Goal: Transaction & Acquisition: Purchase product/service

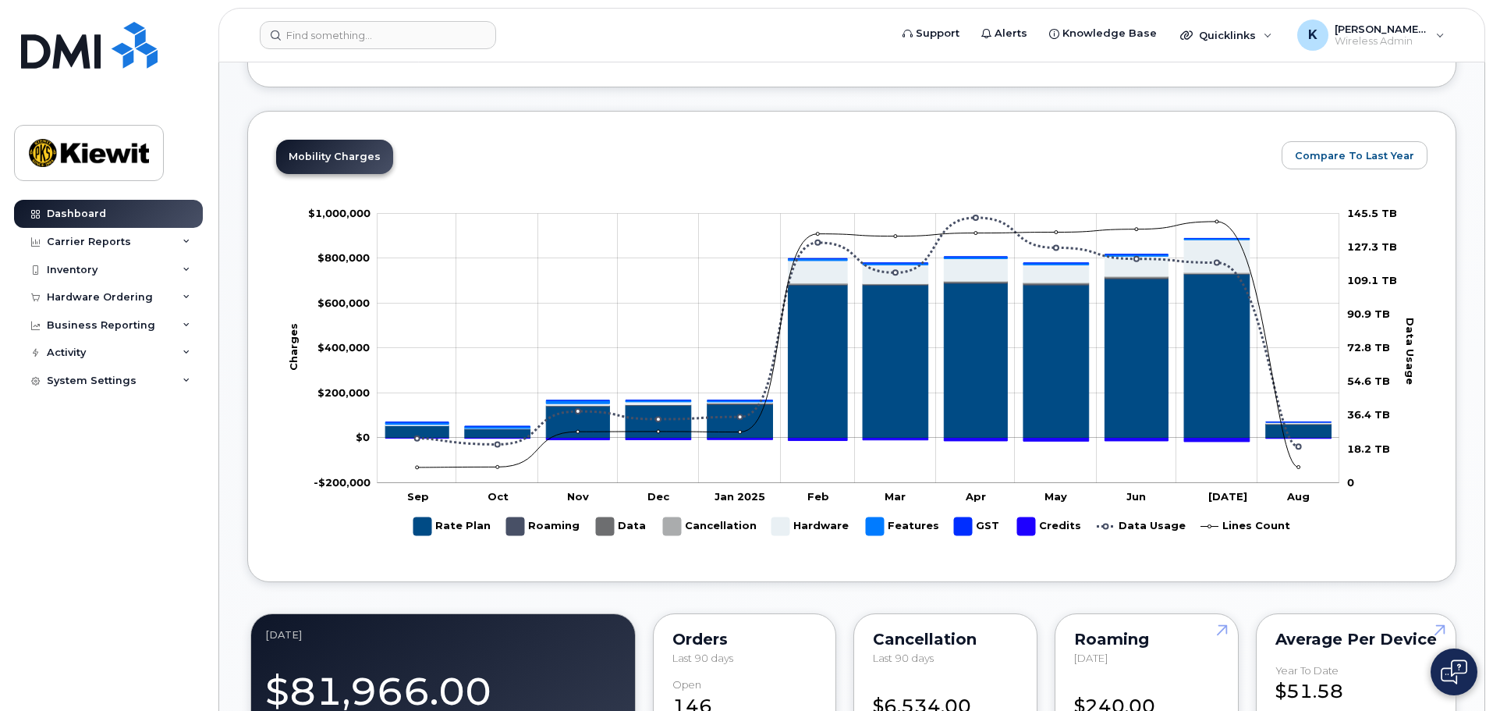
scroll to position [858, 0]
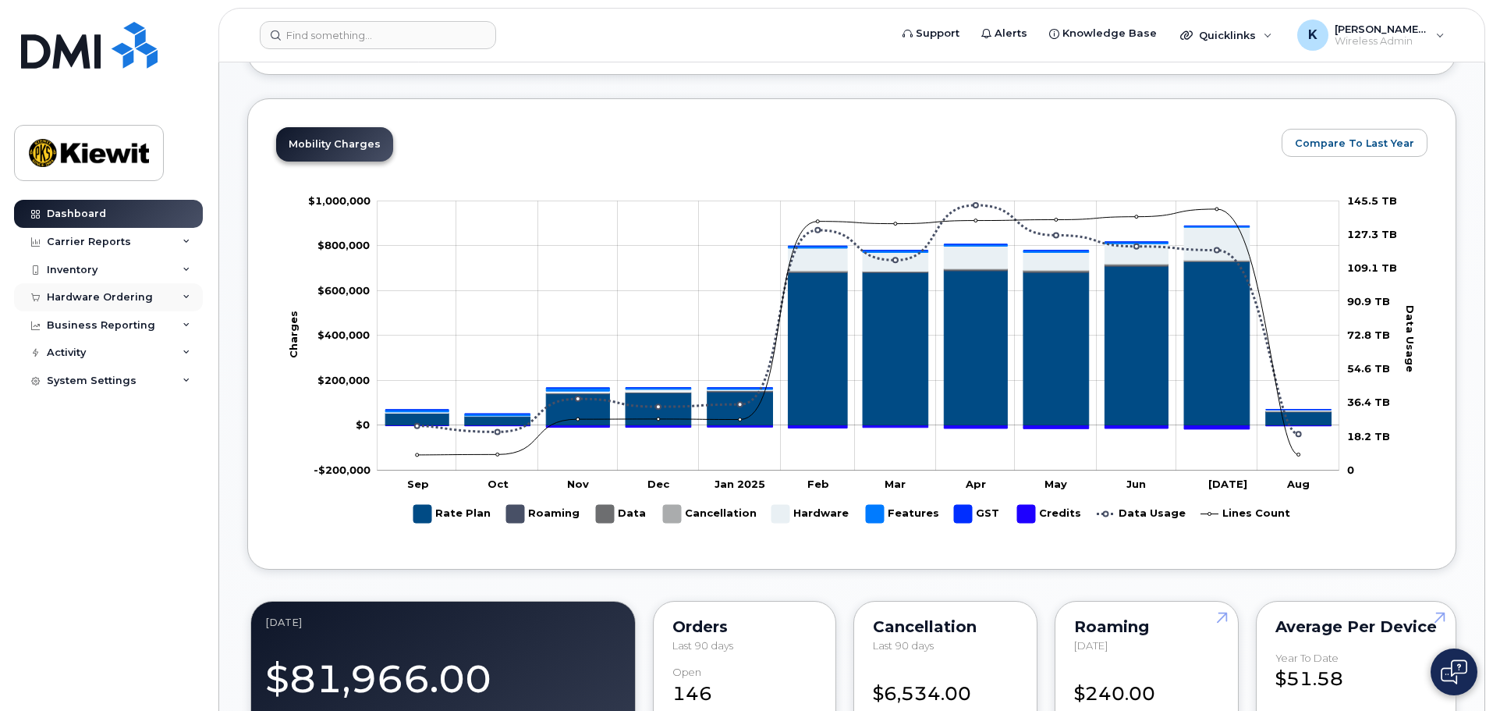
click at [82, 295] on div "Hardware Ordering" at bounding box center [100, 297] width 106 height 12
click at [75, 356] on div "Orders" at bounding box center [73, 356] width 38 height 14
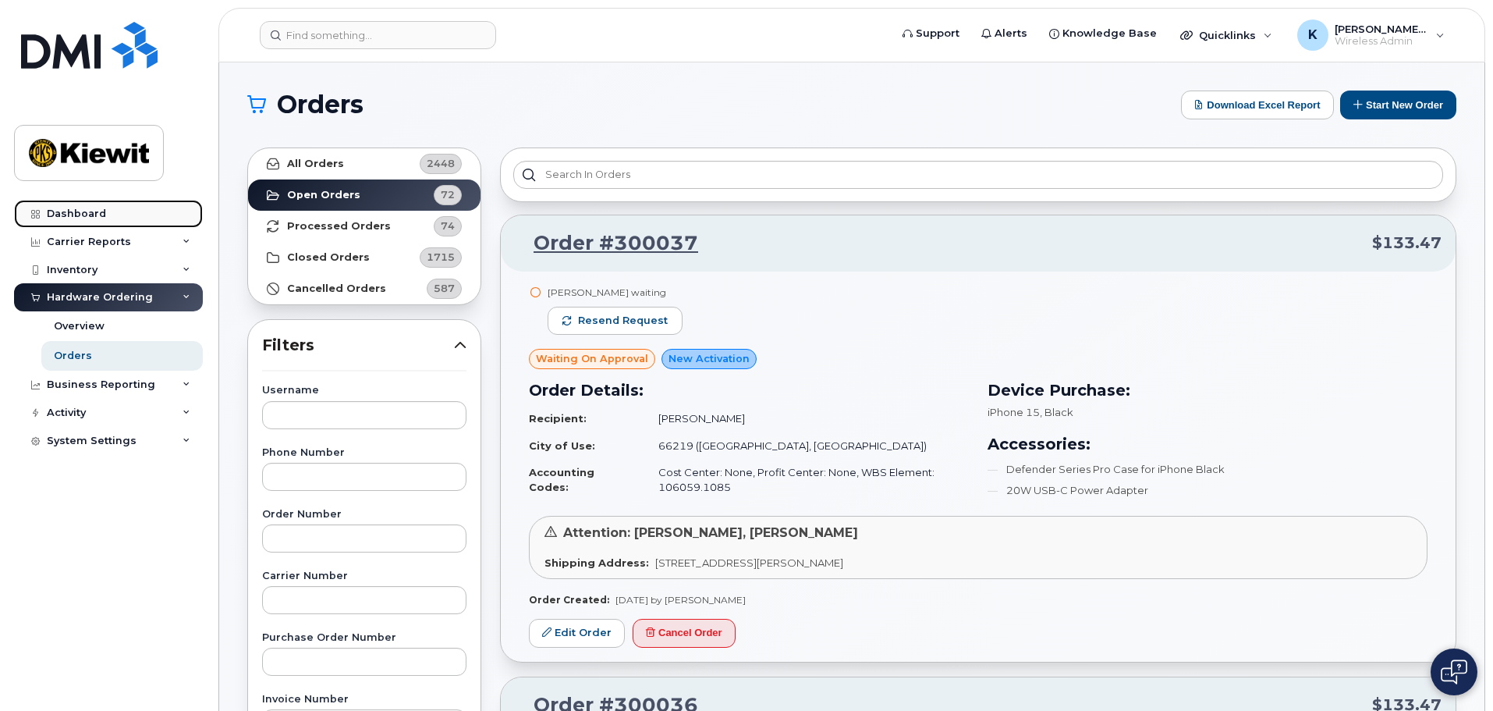
click at [86, 218] on div "Dashboard" at bounding box center [76, 213] width 59 height 12
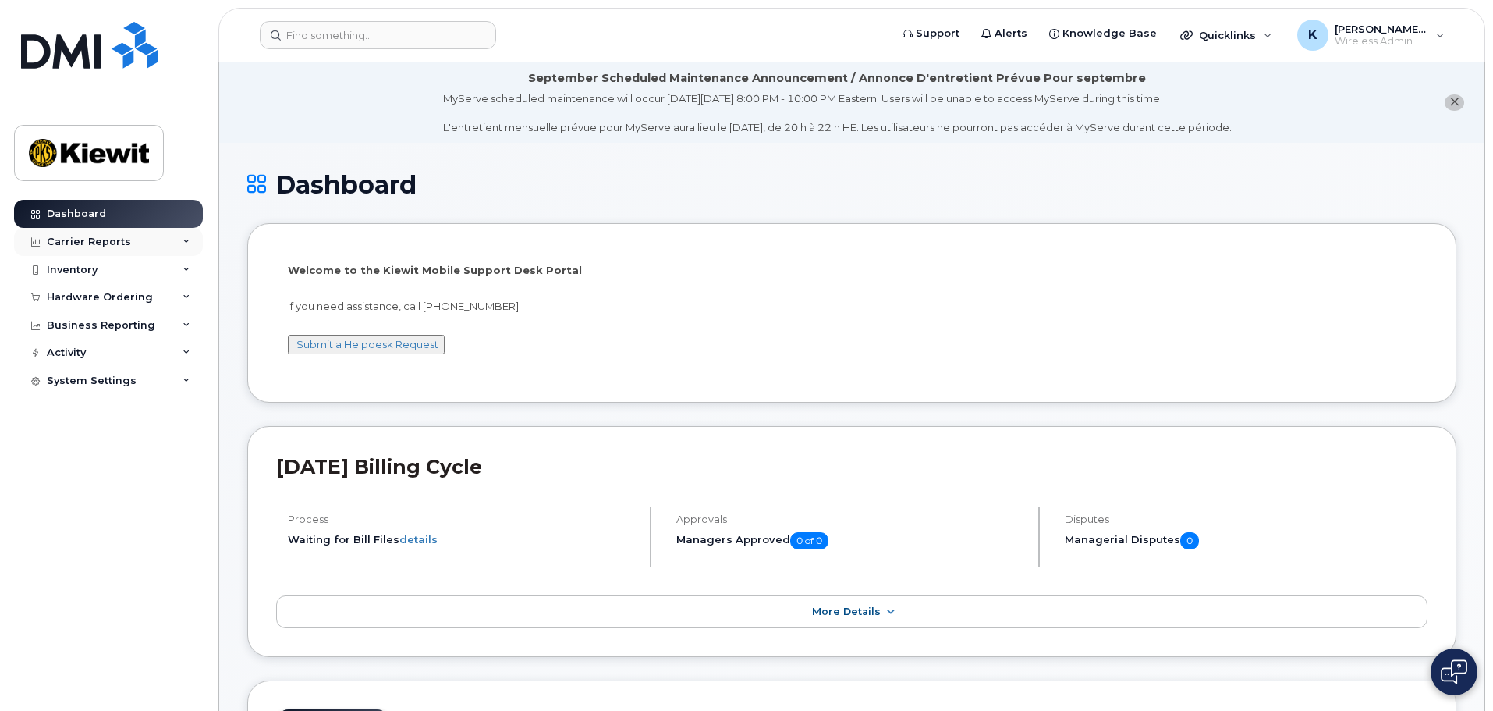
click at [184, 239] on icon at bounding box center [187, 242] width 8 height 8
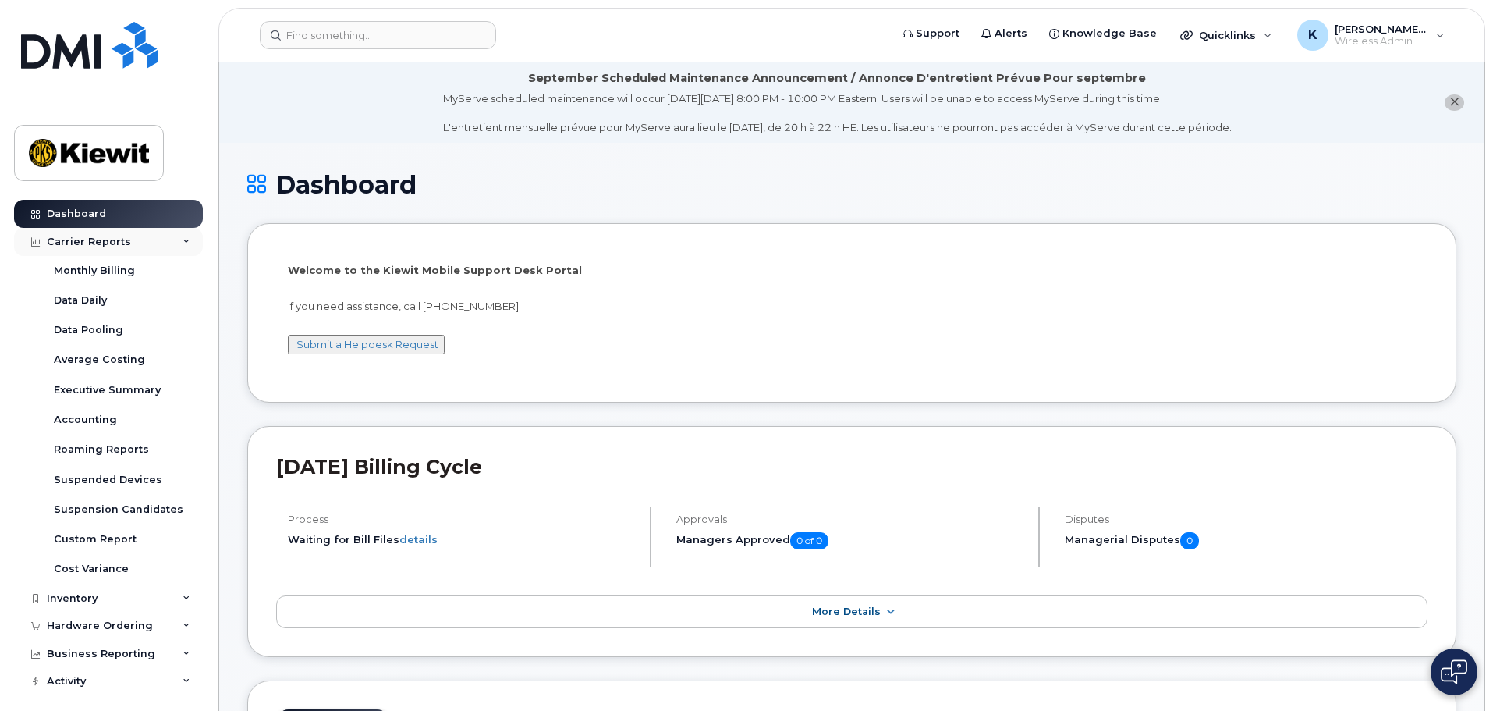
click at [190, 239] on div "Carrier Reports" at bounding box center [108, 242] width 189 height 28
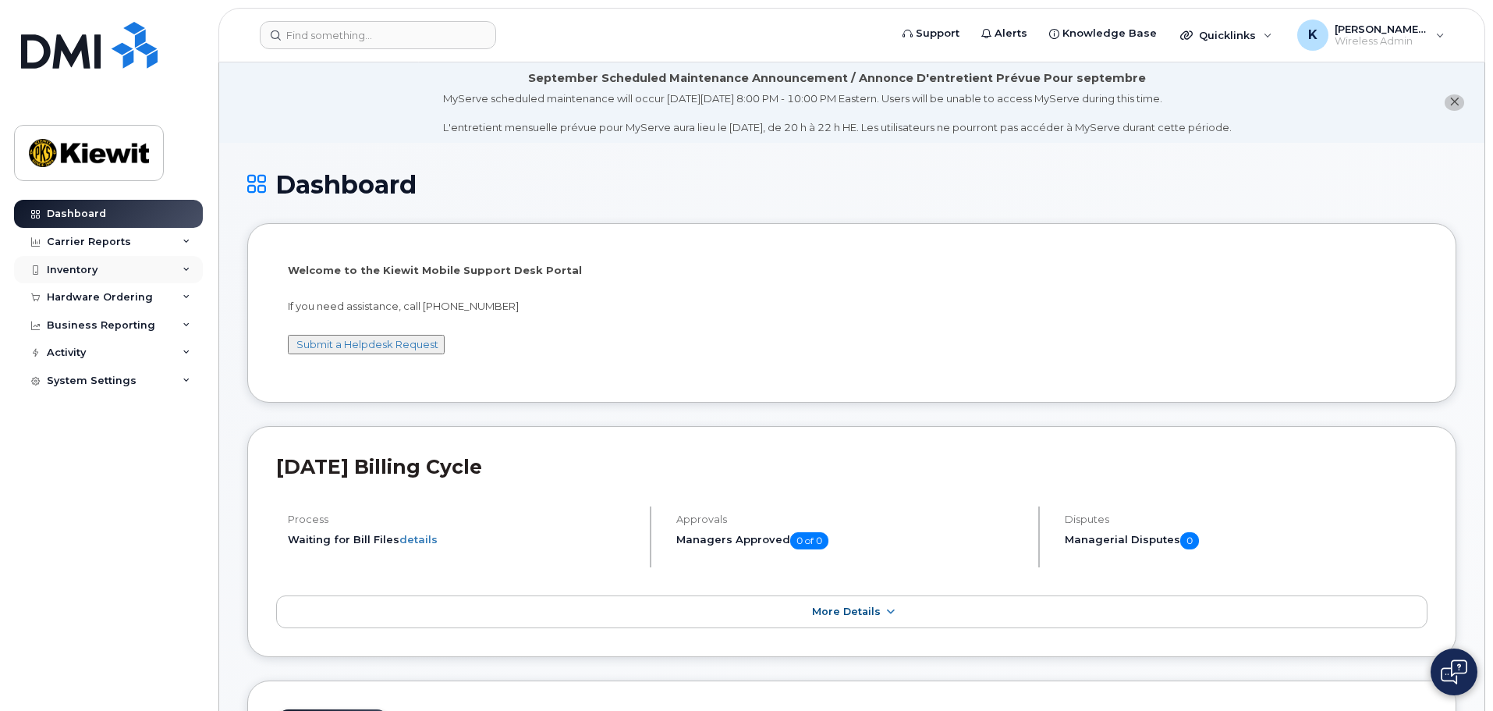
click at [107, 271] on div "Inventory" at bounding box center [108, 270] width 189 height 28
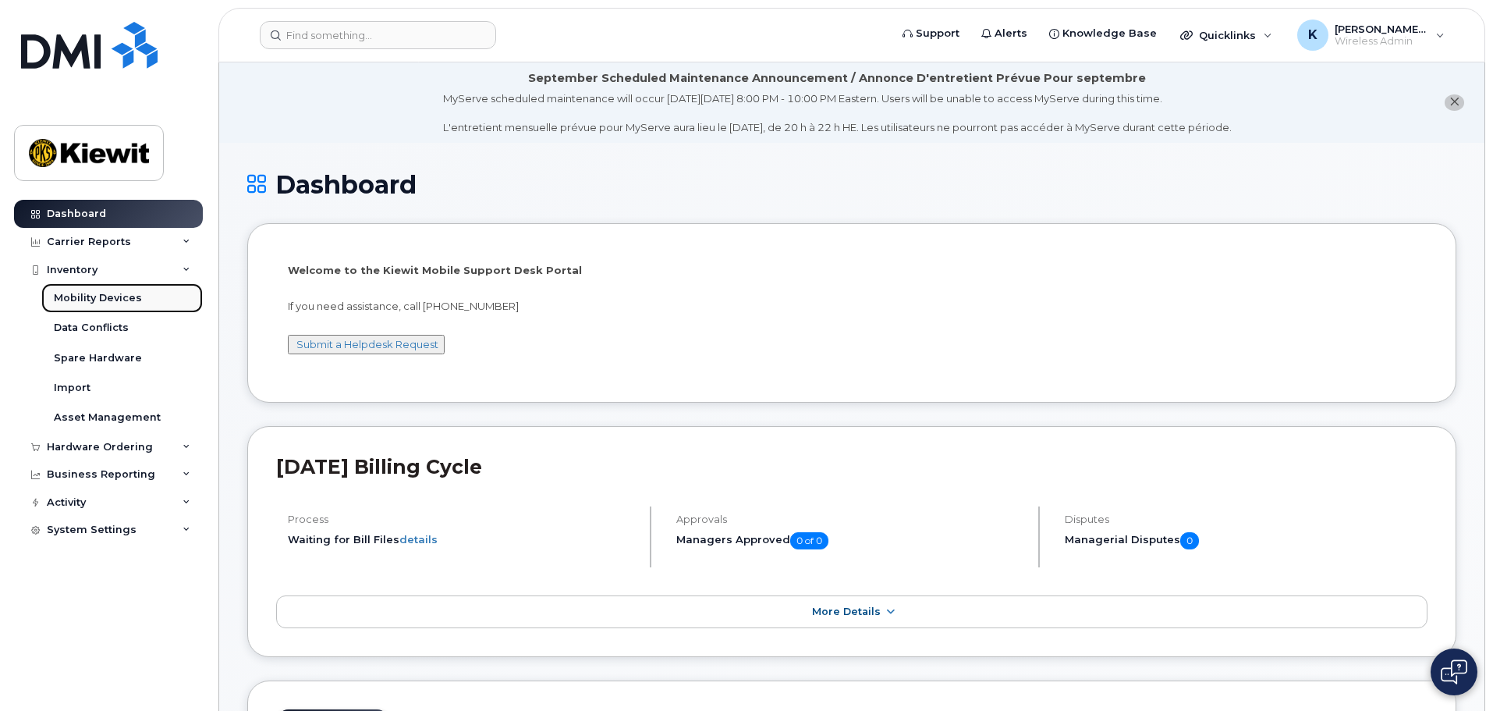
click at [82, 300] on div "Mobility Devices" at bounding box center [98, 298] width 88 height 14
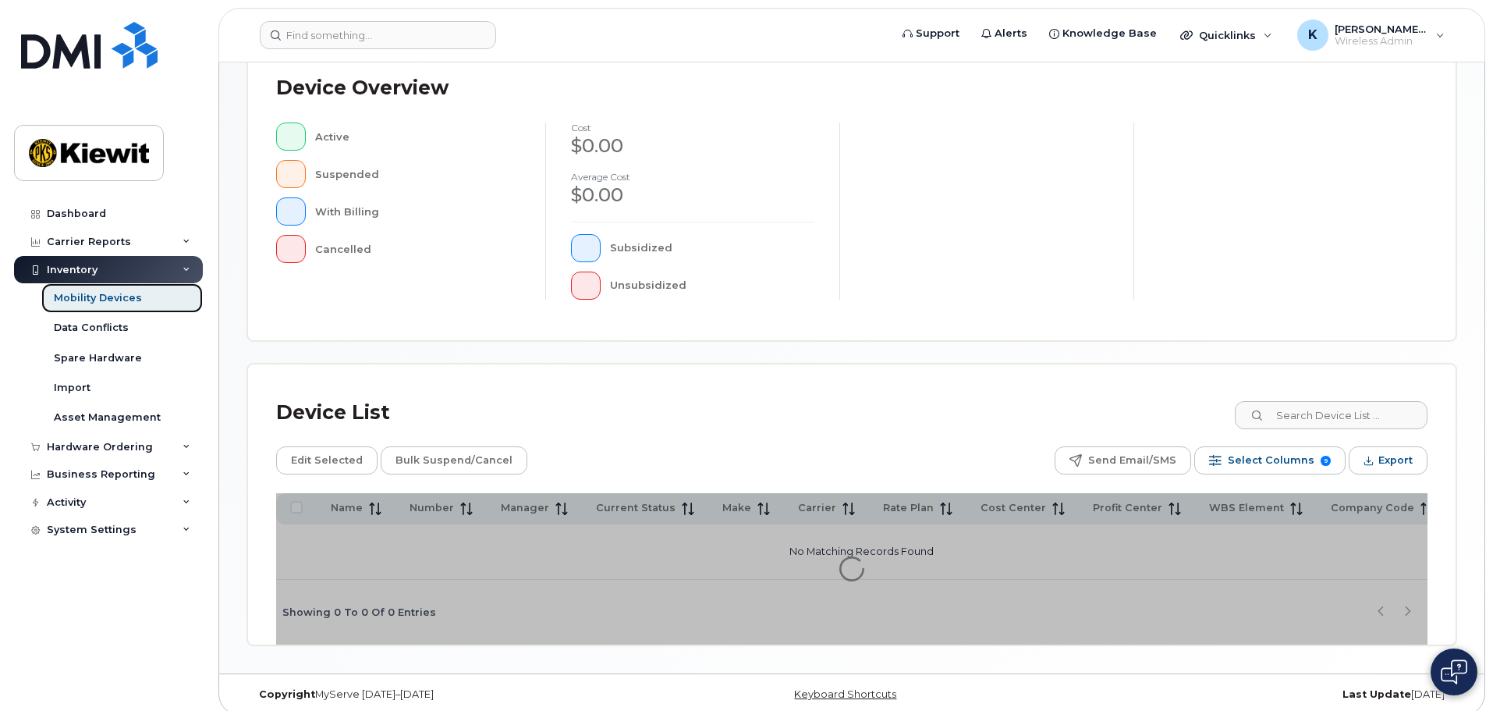
scroll to position [362, 0]
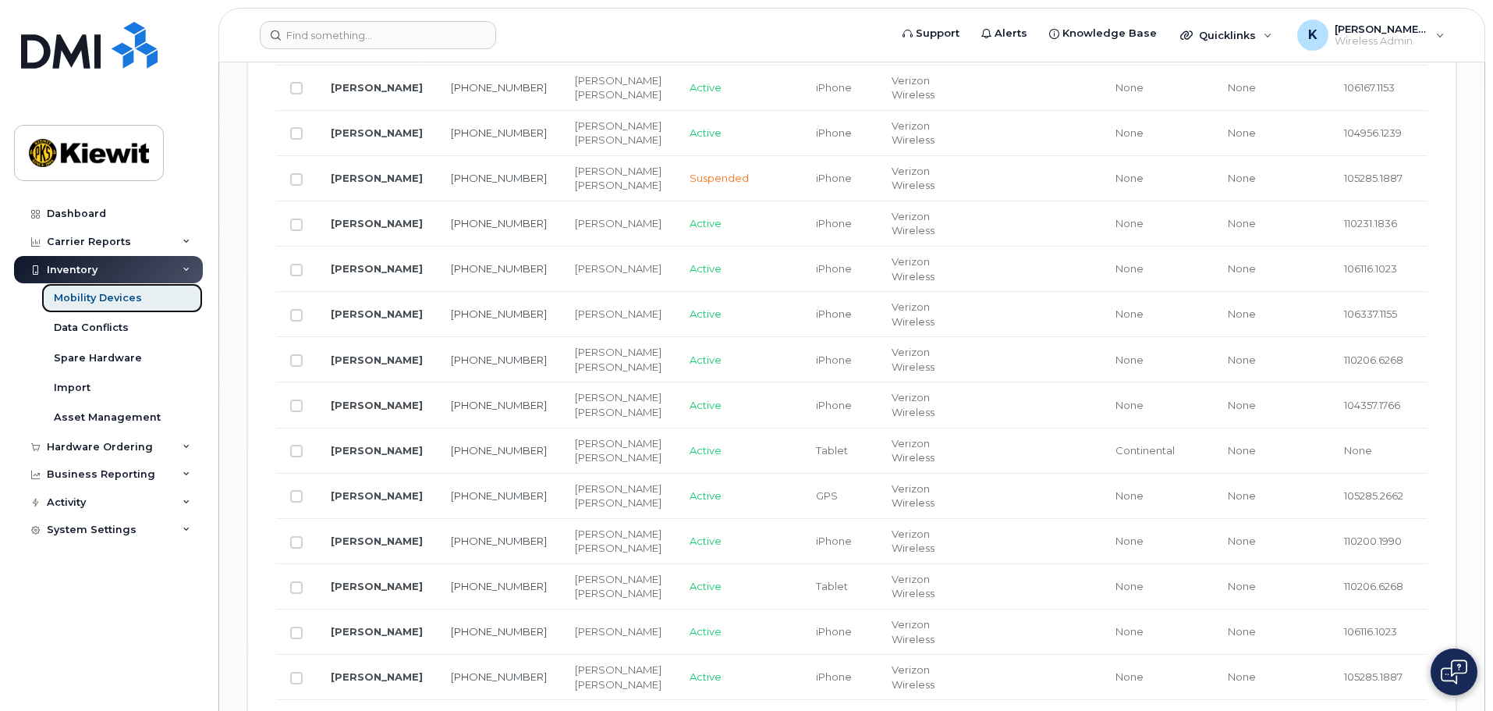
scroll to position [974, 0]
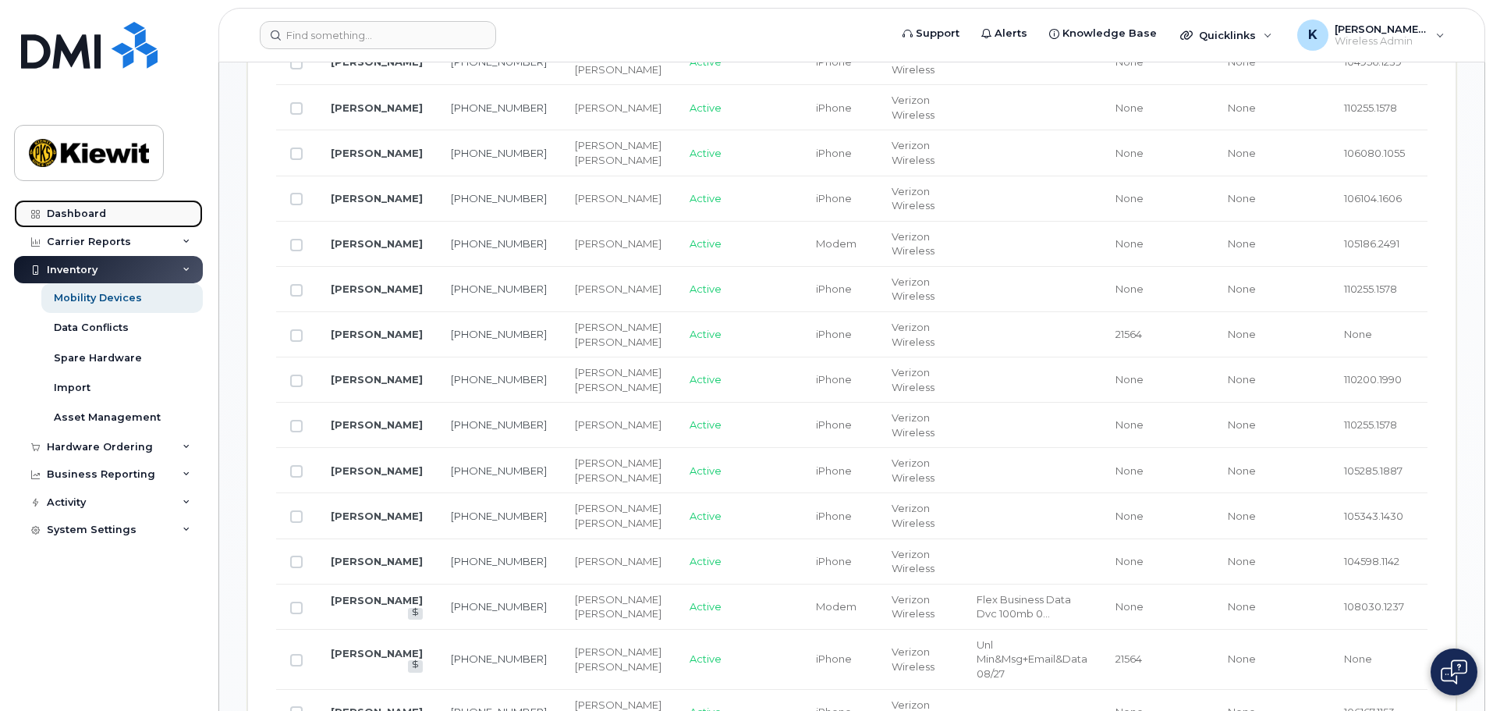
click at [90, 220] on link "Dashboard" at bounding box center [108, 214] width 189 height 28
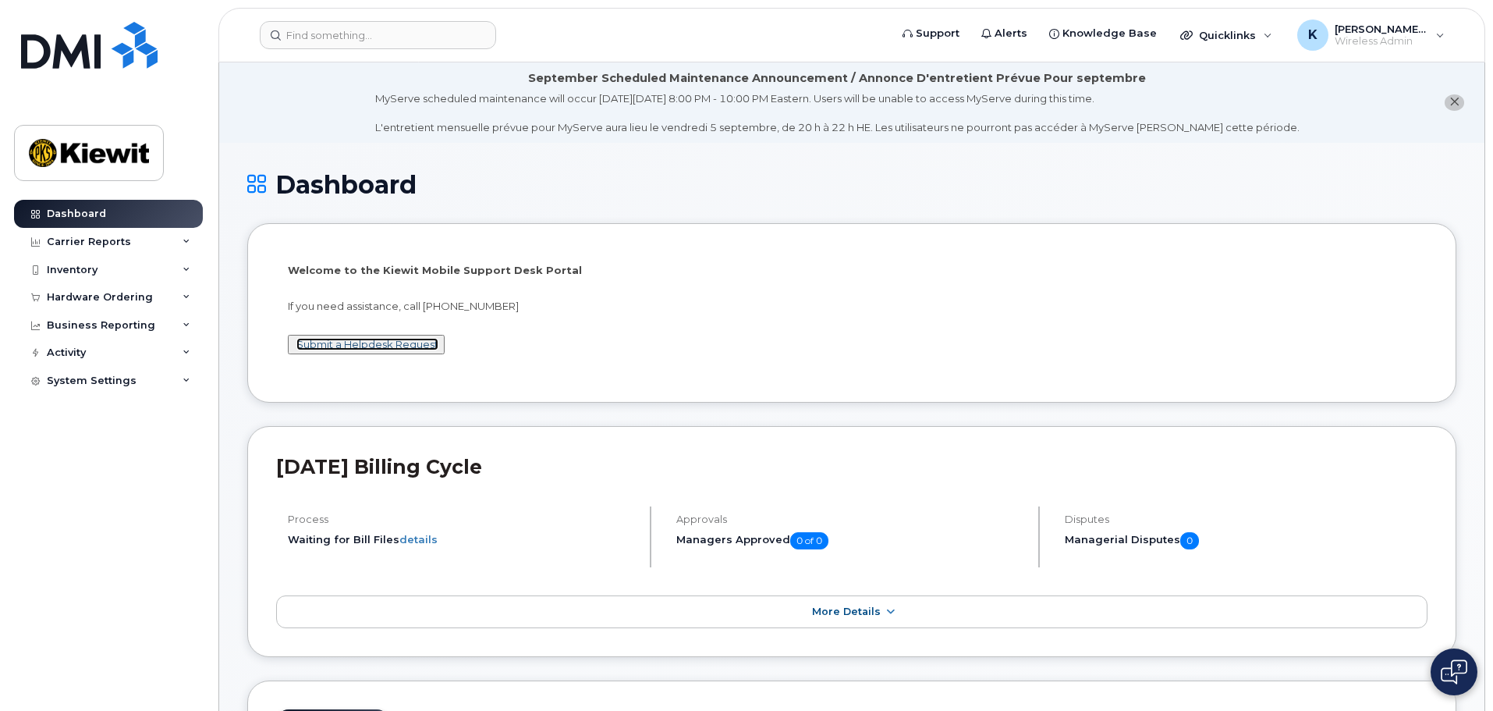
click at [399, 345] on link "Submit a Helpdesk Request" at bounding box center [367, 344] width 142 height 12
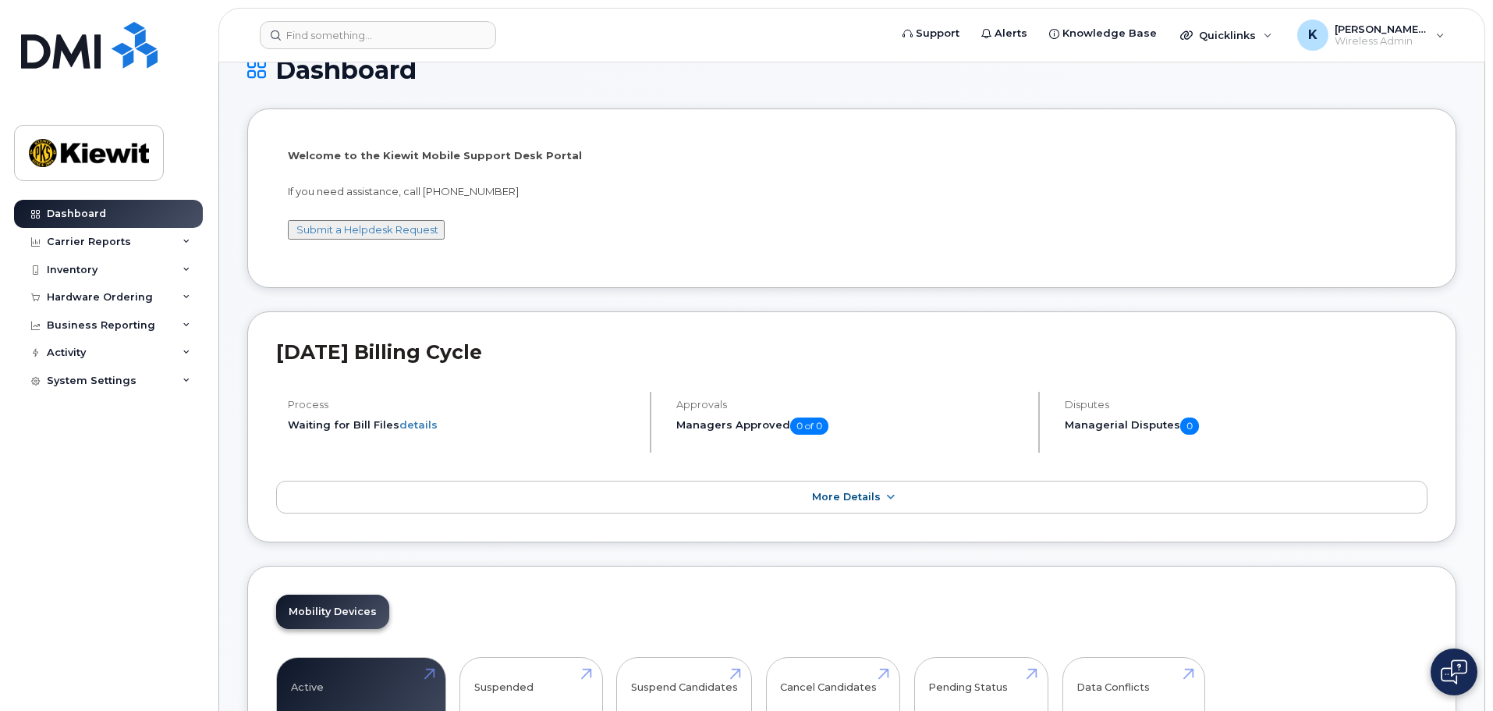
scroll to position [156, 0]
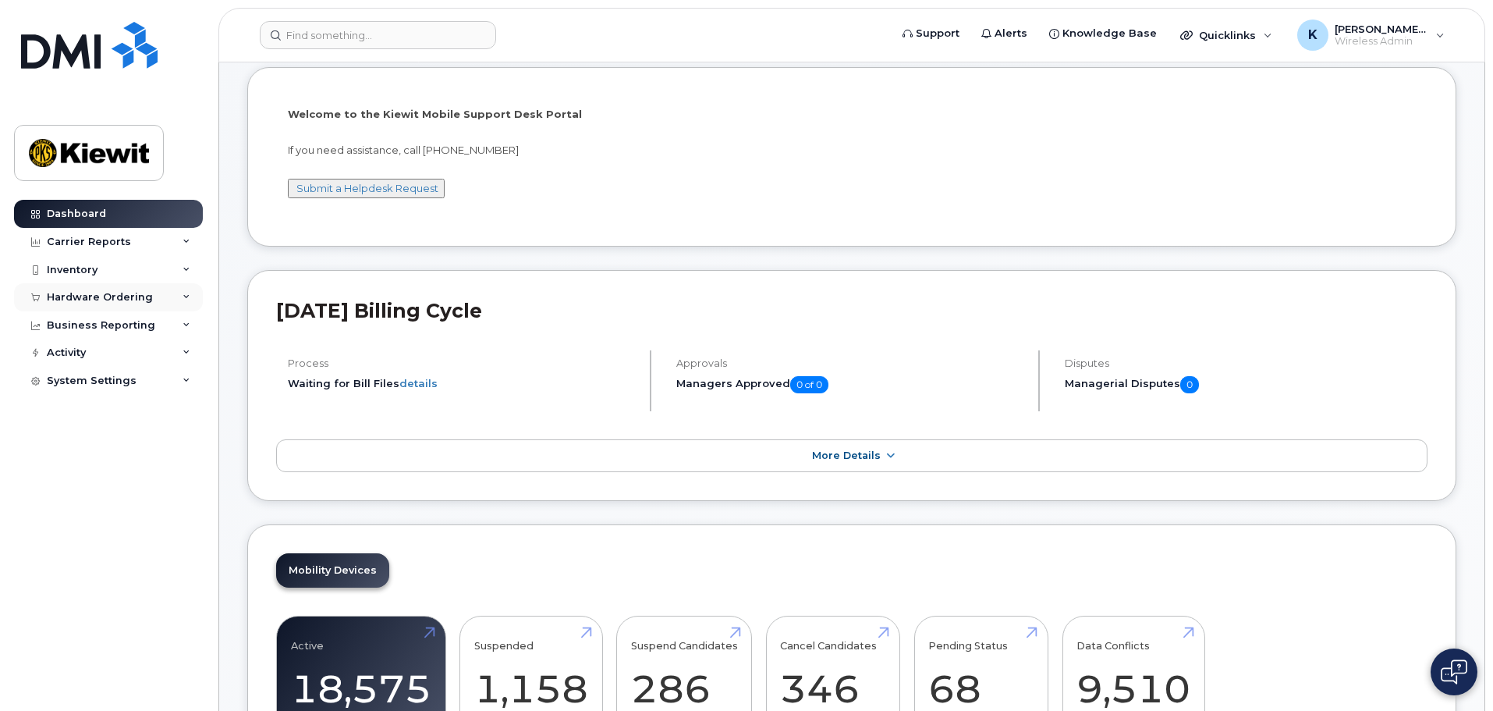
click at [119, 296] on div "Hardware Ordering" at bounding box center [100, 297] width 106 height 12
click at [78, 353] on div "Orders" at bounding box center [73, 356] width 38 height 14
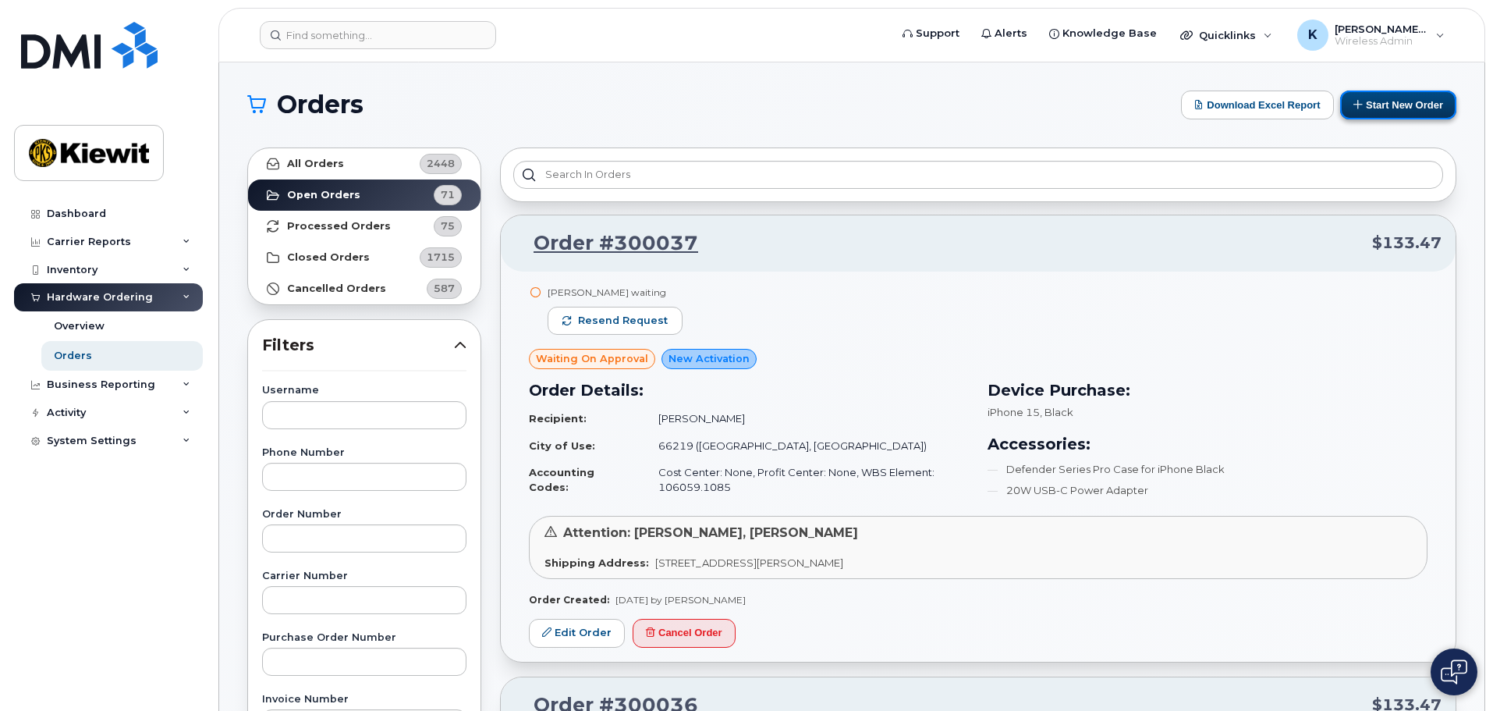
click at [1420, 112] on button "Start New Order" at bounding box center [1398, 104] width 116 height 29
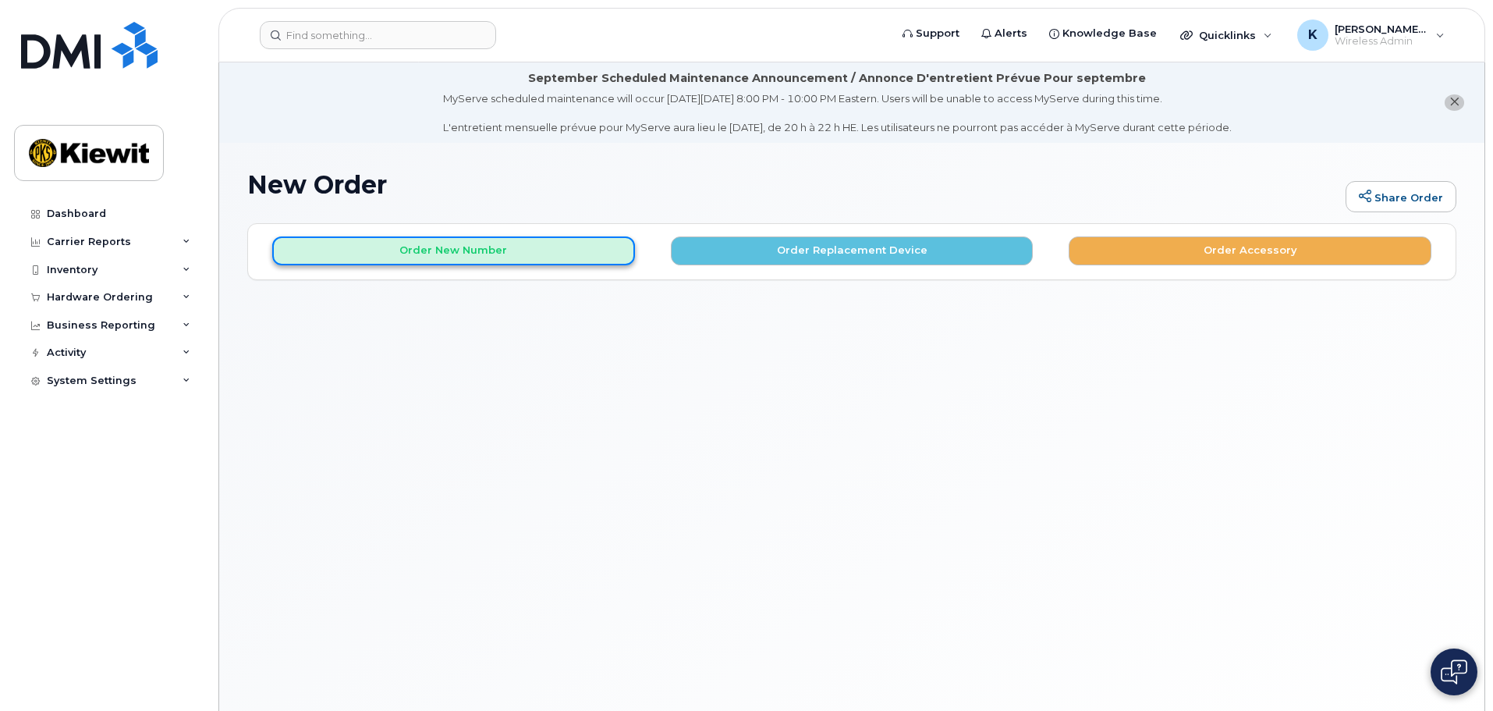
click at [453, 255] on button "Order New Number" at bounding box center [453, 250] width 363 height 29
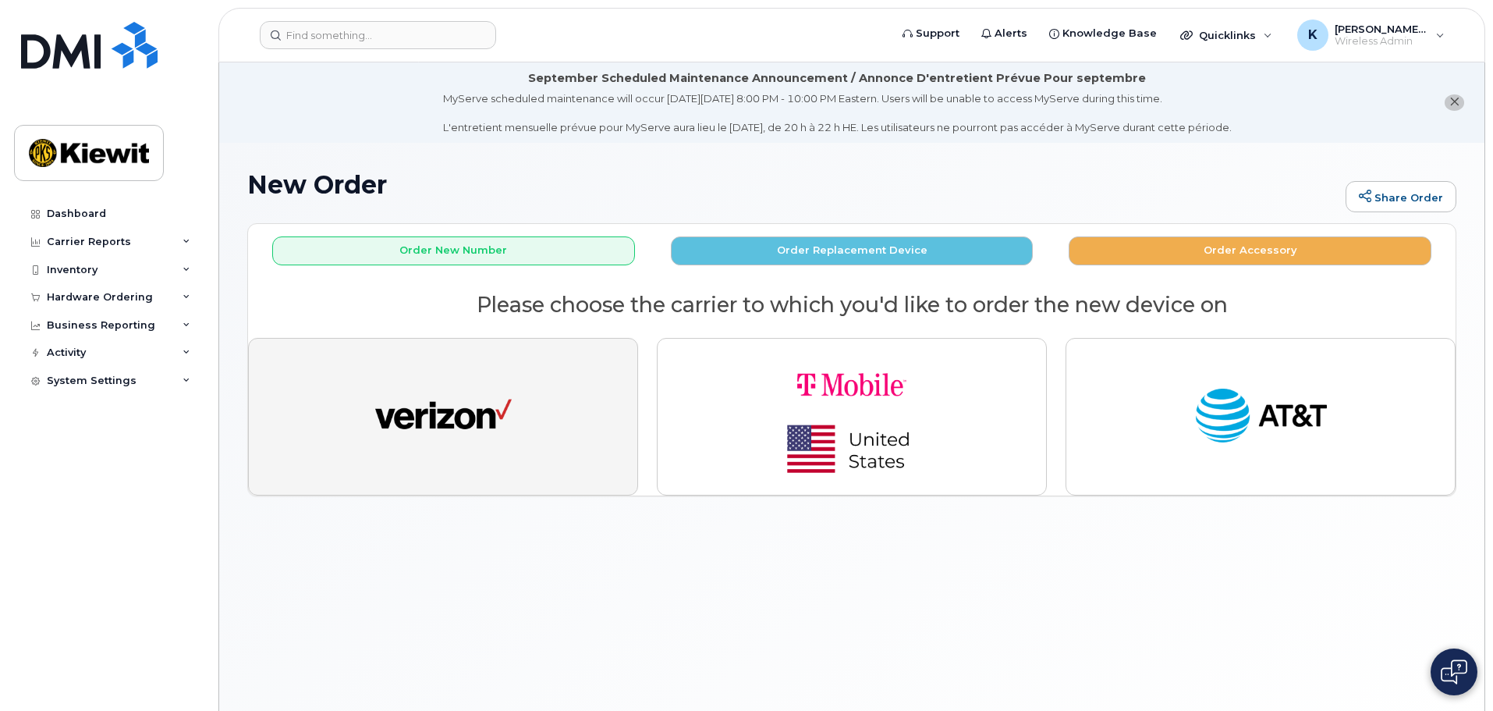
click at [470, 398] on img "button" at bounding box center [443, 416] width 137 height 70
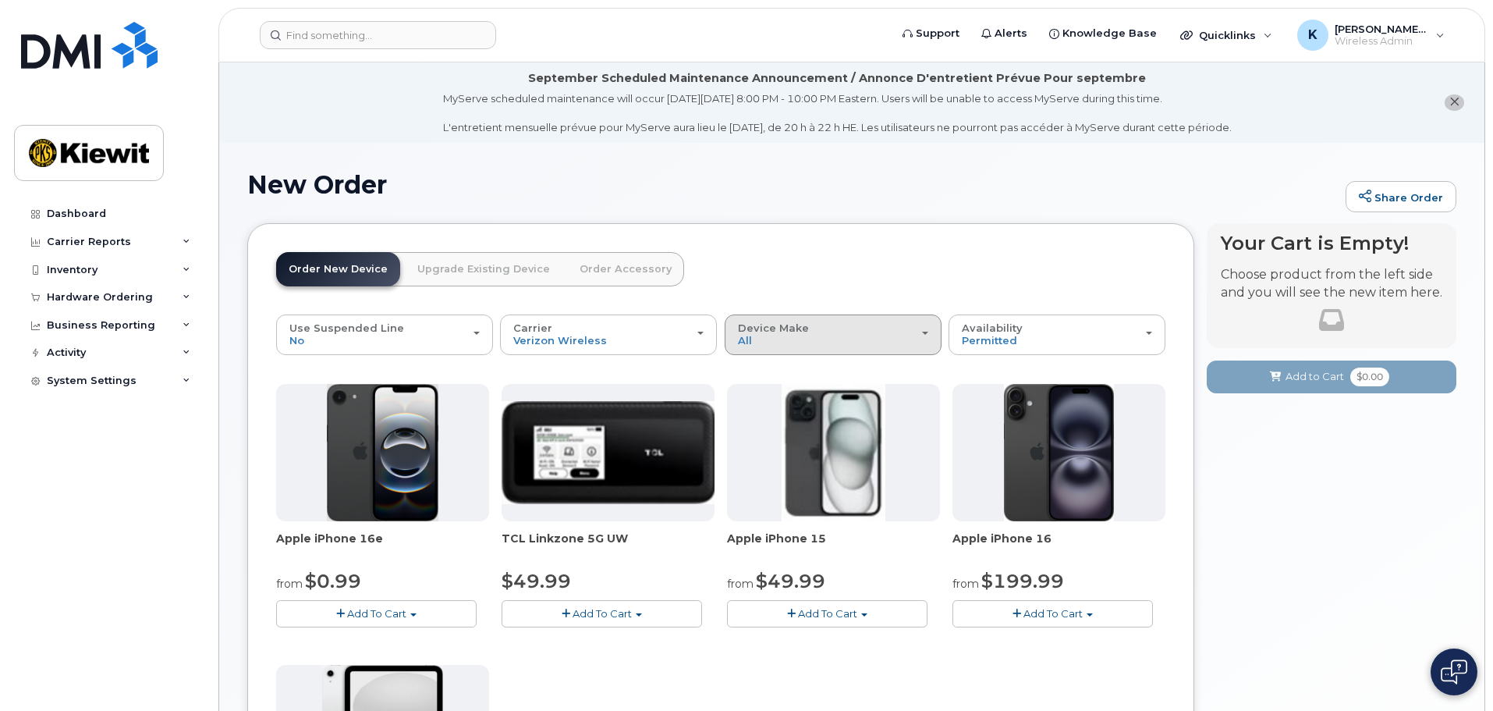
click at [860, 342] on div "Device Make All iPhone Modem Tablet" at bounding box center [833, 334] width 190 height 24
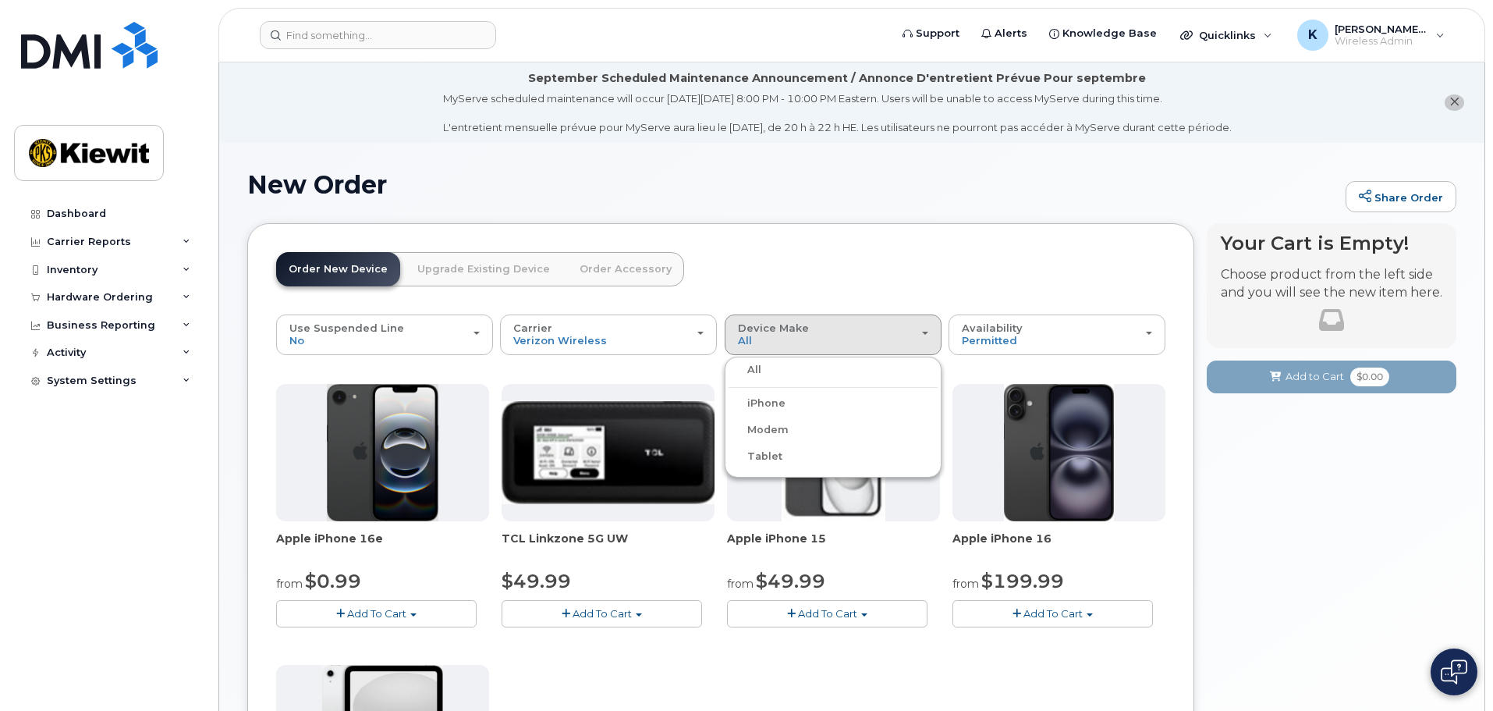
click at [769, 461] on label "Tablet" at bounding box center [756, 456] width 54 height 19
click at [0, 0] on input "Tablet" at bounding box center [0, 0] width 0 height 0
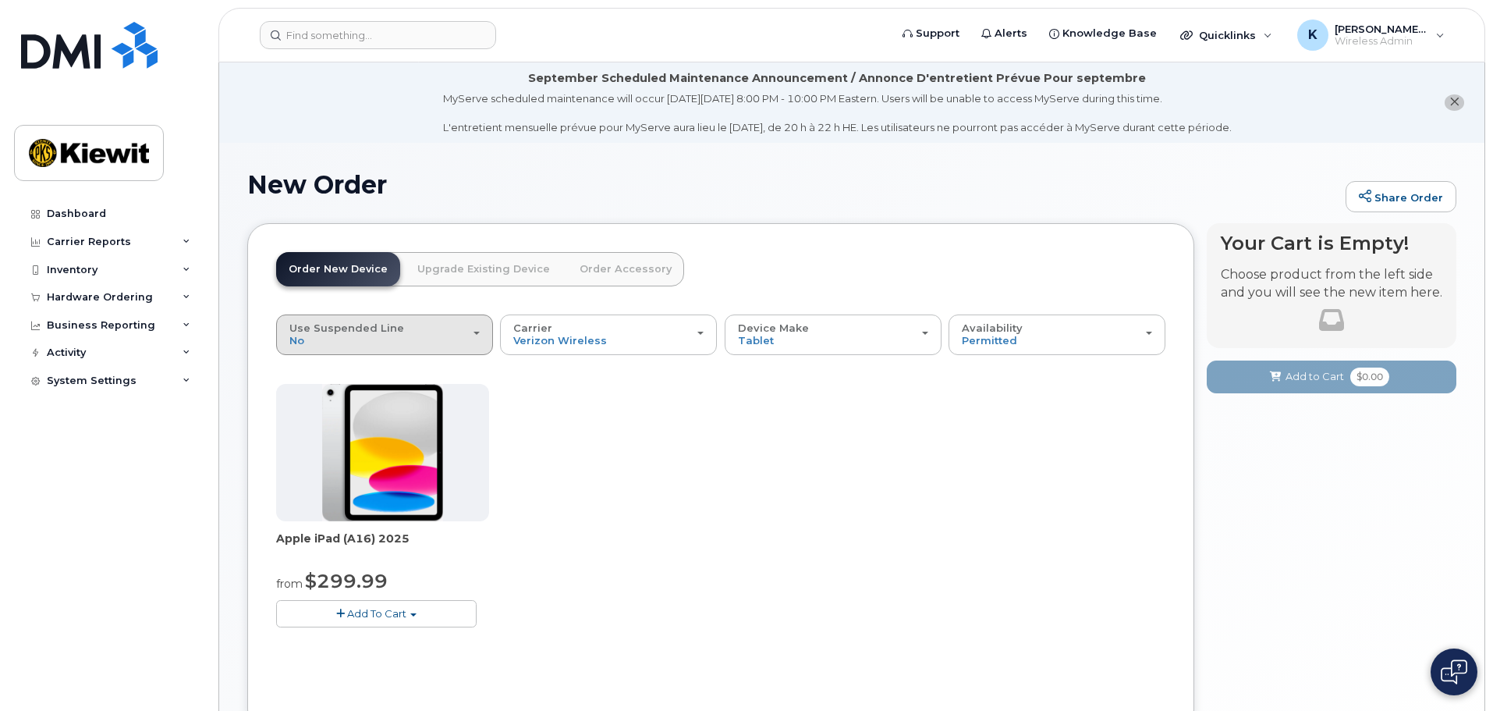
click at [407, 335] on div "Use Suspended Line No" at bounding box center [384, 334] width 190 height 24
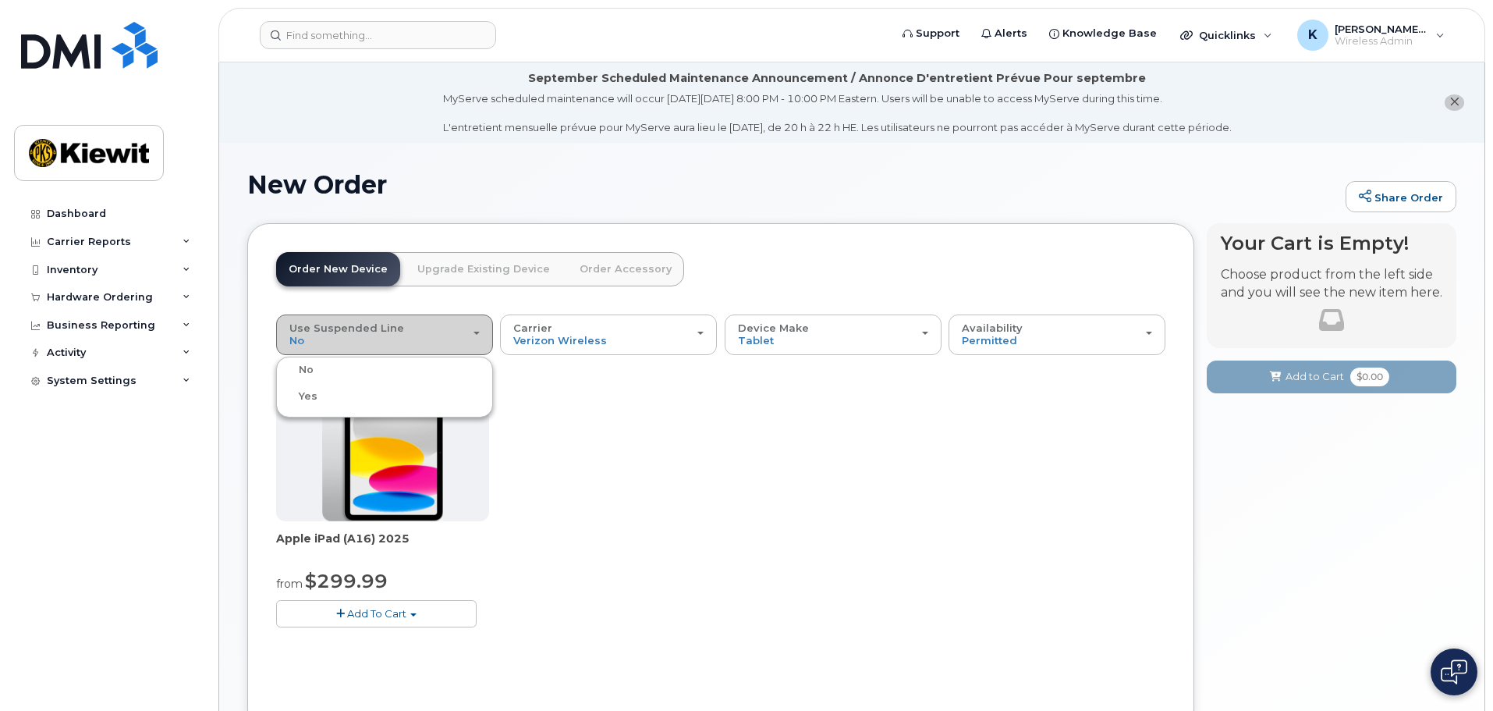
click at [407, 335] on div "Use Suspended Line No" at bounding box center [384, 334] width 190 height 24
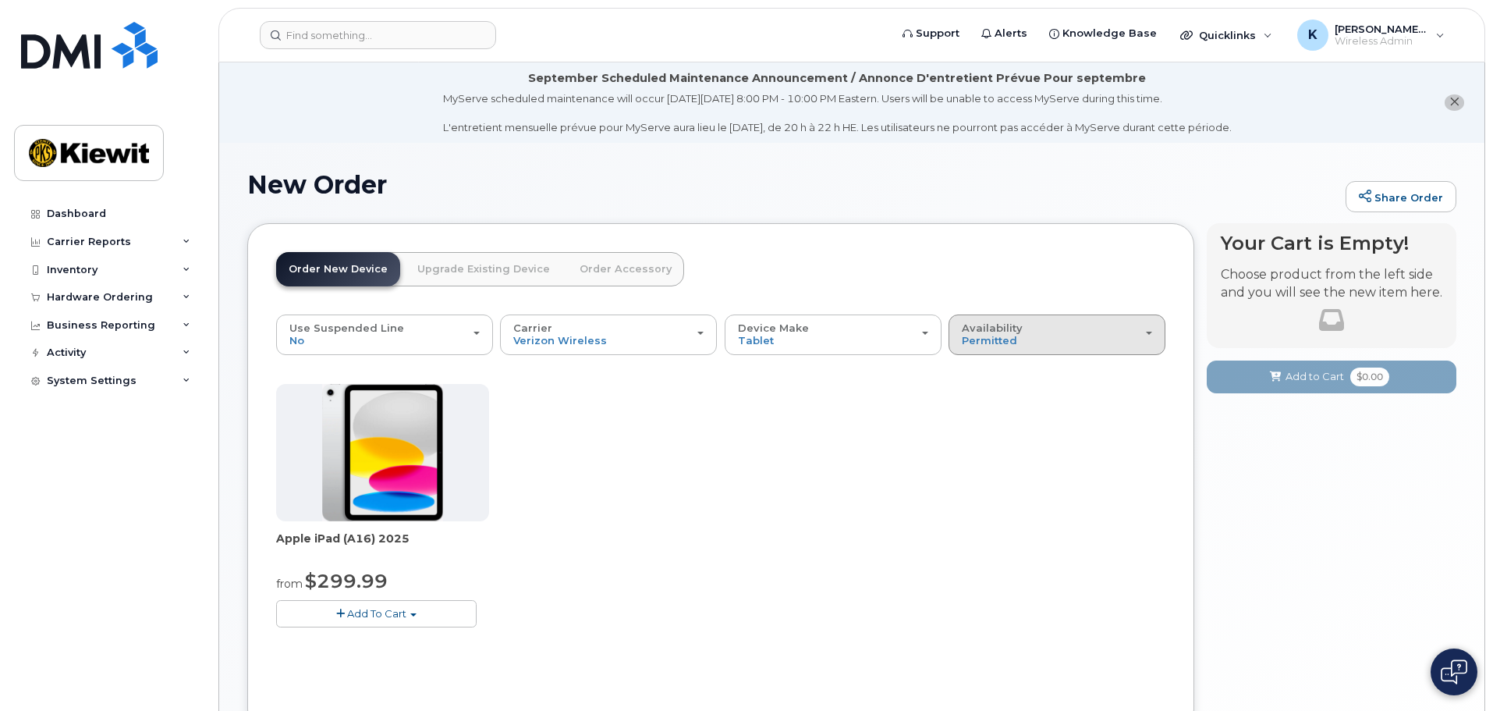
click at [1022, 336] on div "Availability Permitted All" at bounding box center [1057, 334] width 190 height 24
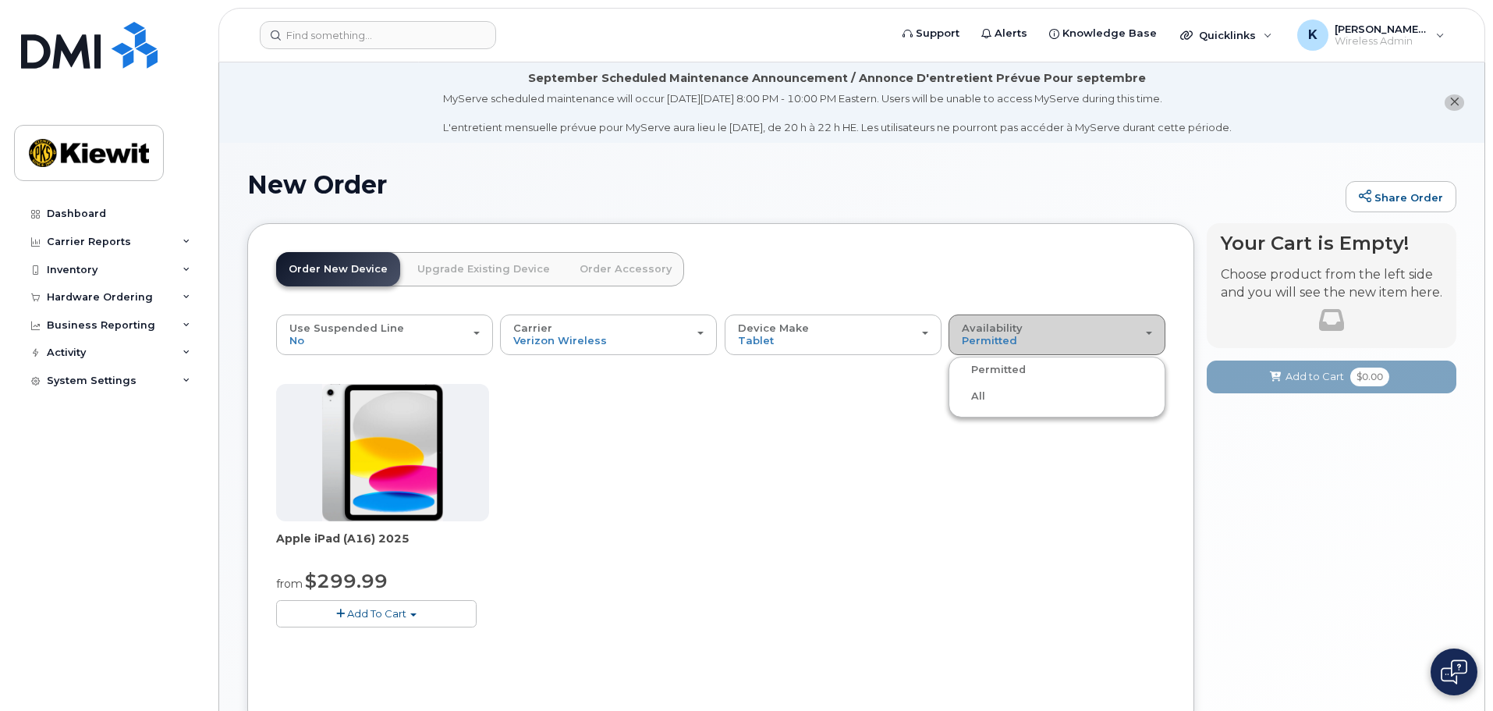
click at [1022, 336] on div "Availability Permitted All" at bounding box center [1057, 334] width 190 height 24
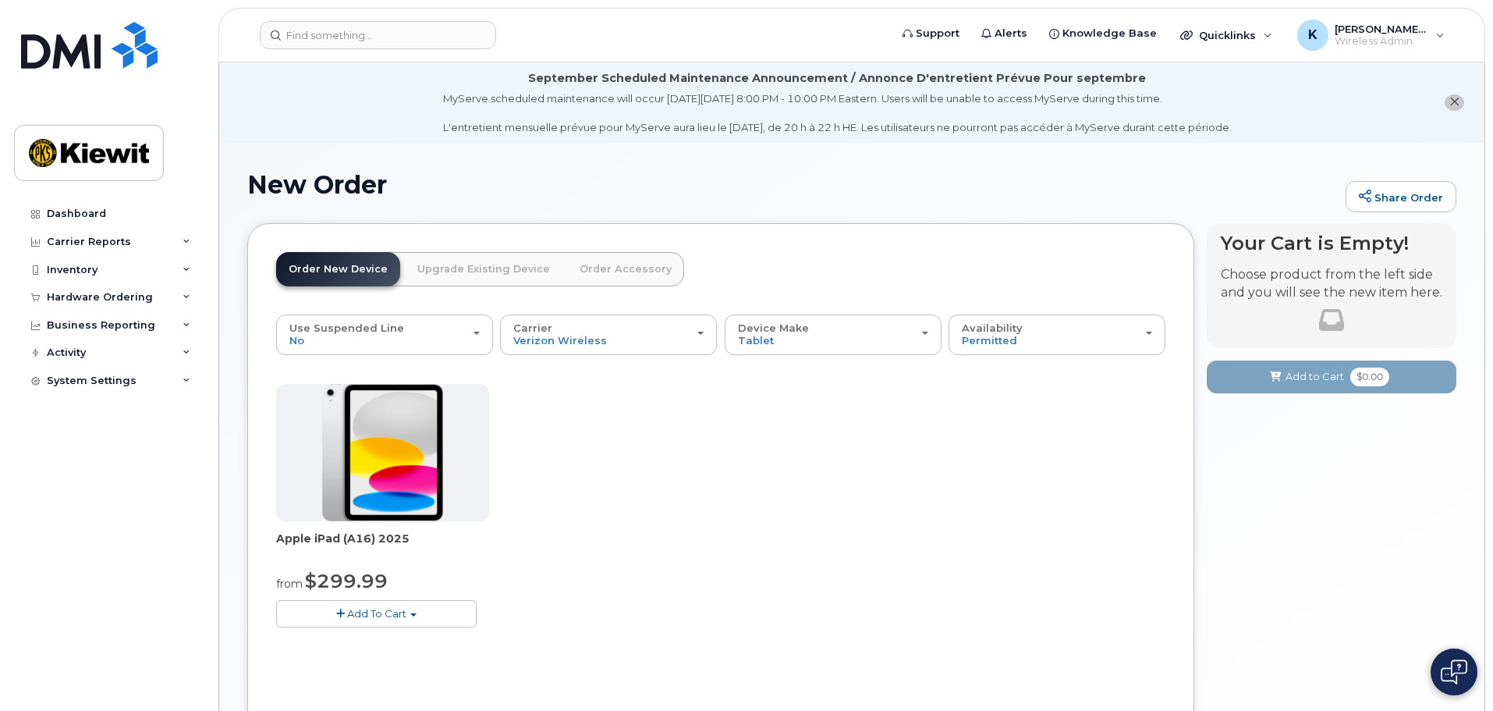
click at [399, 619] on span "Add To Cart" at bounding box center [376, 613] width 59 height 12
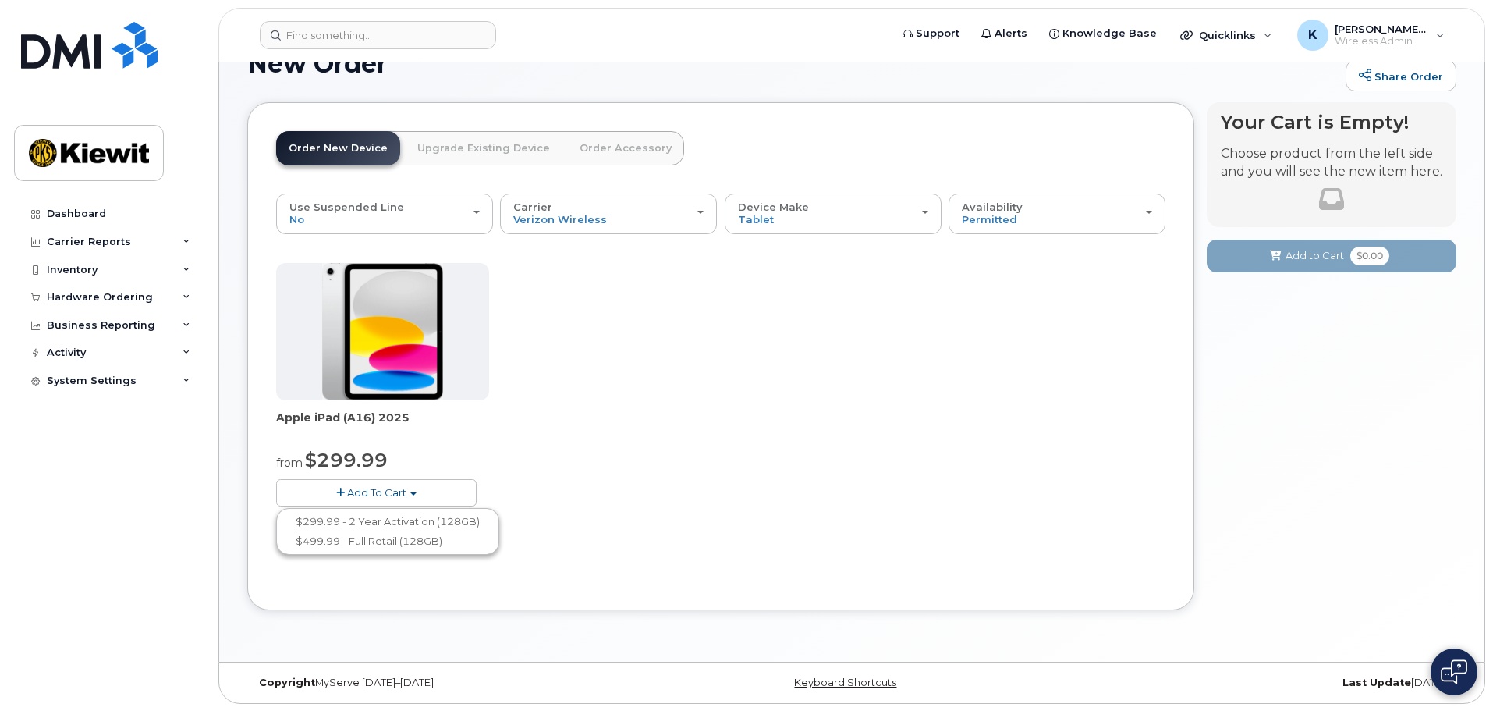
scroll to position [122, 0]
click at [452, 518] on link "$299.99 - 2 Year Activation (128GB)" at bounding box center [387, 521] width 215 height 20
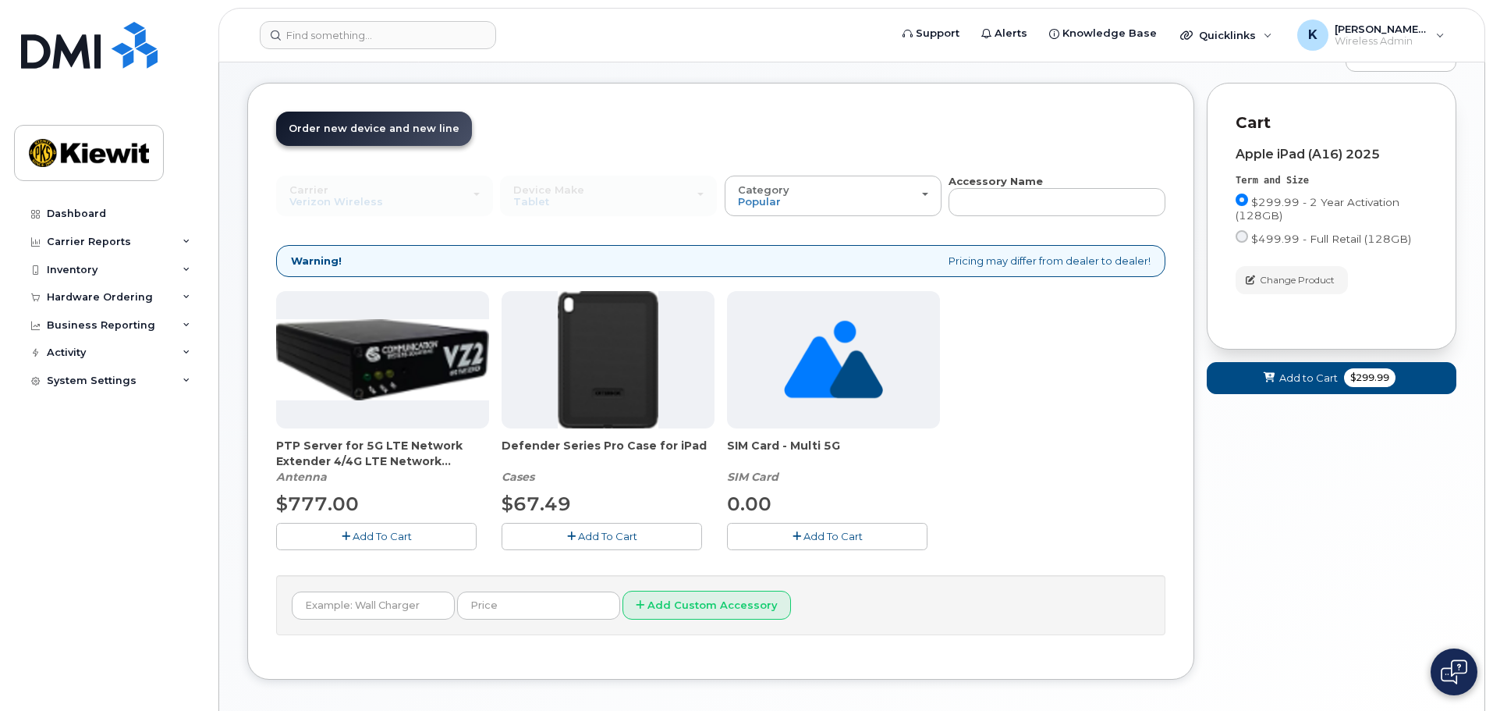
scroll to position [166, 0]
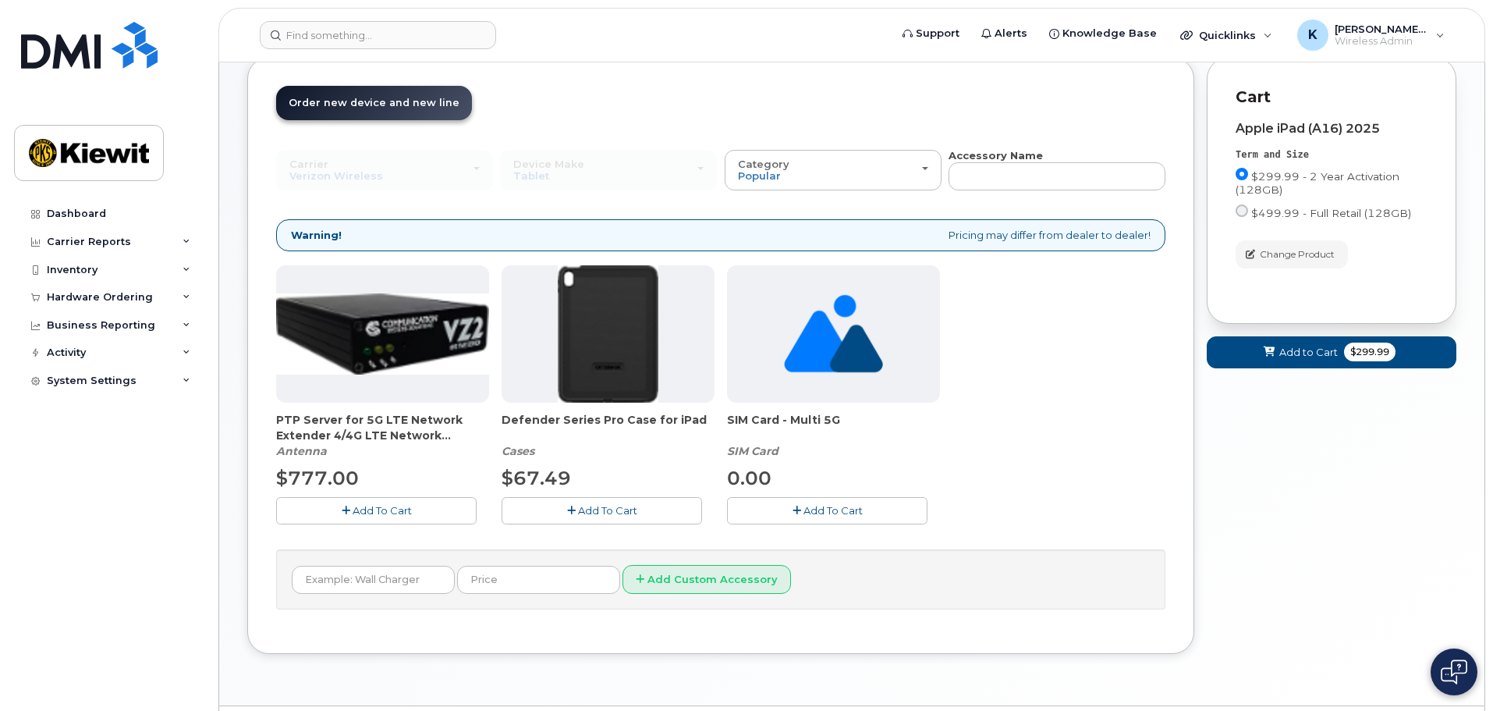
click at [615, 513] on span "Add To Cart" at bounding box center [607, 510] width 59 height 12
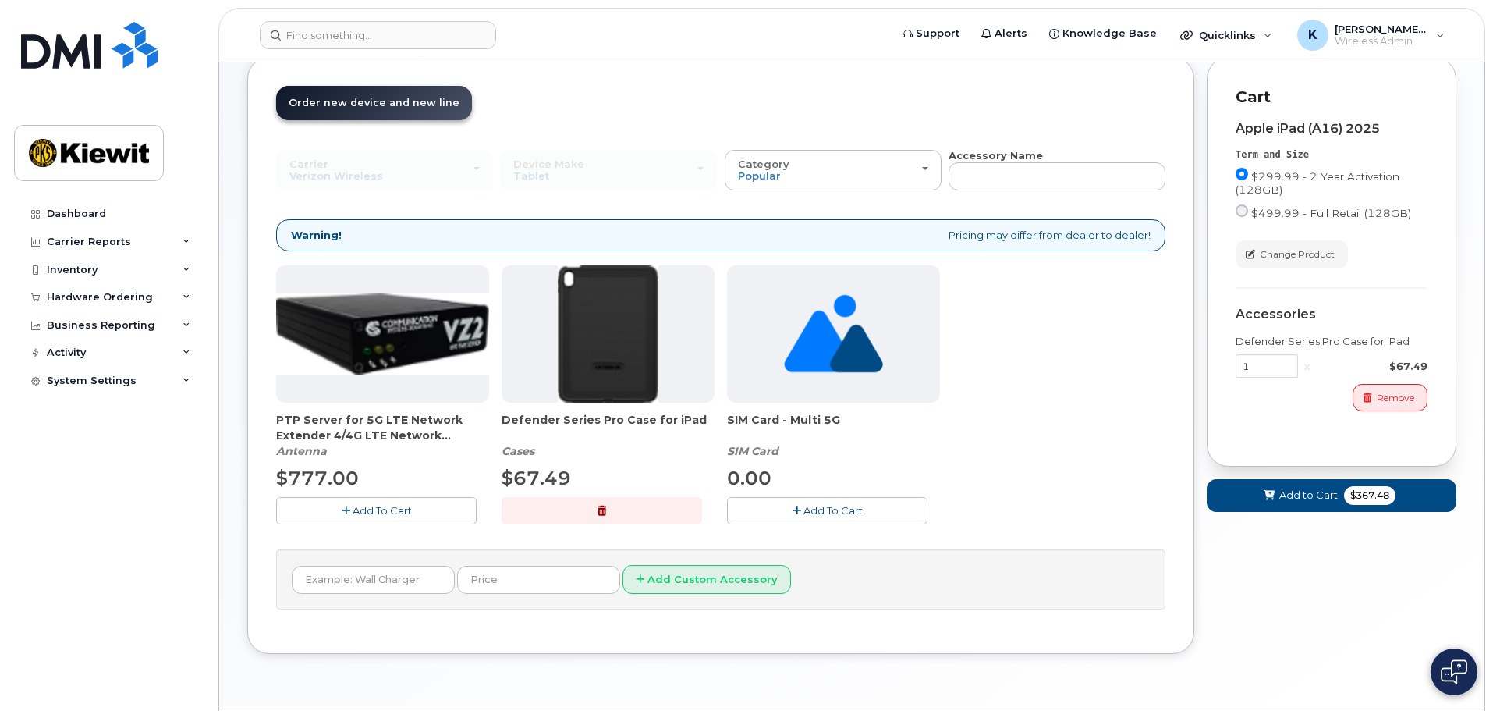
click at [603, 512] on icon "button" at bounding box center [602, 510] width 9 height 10
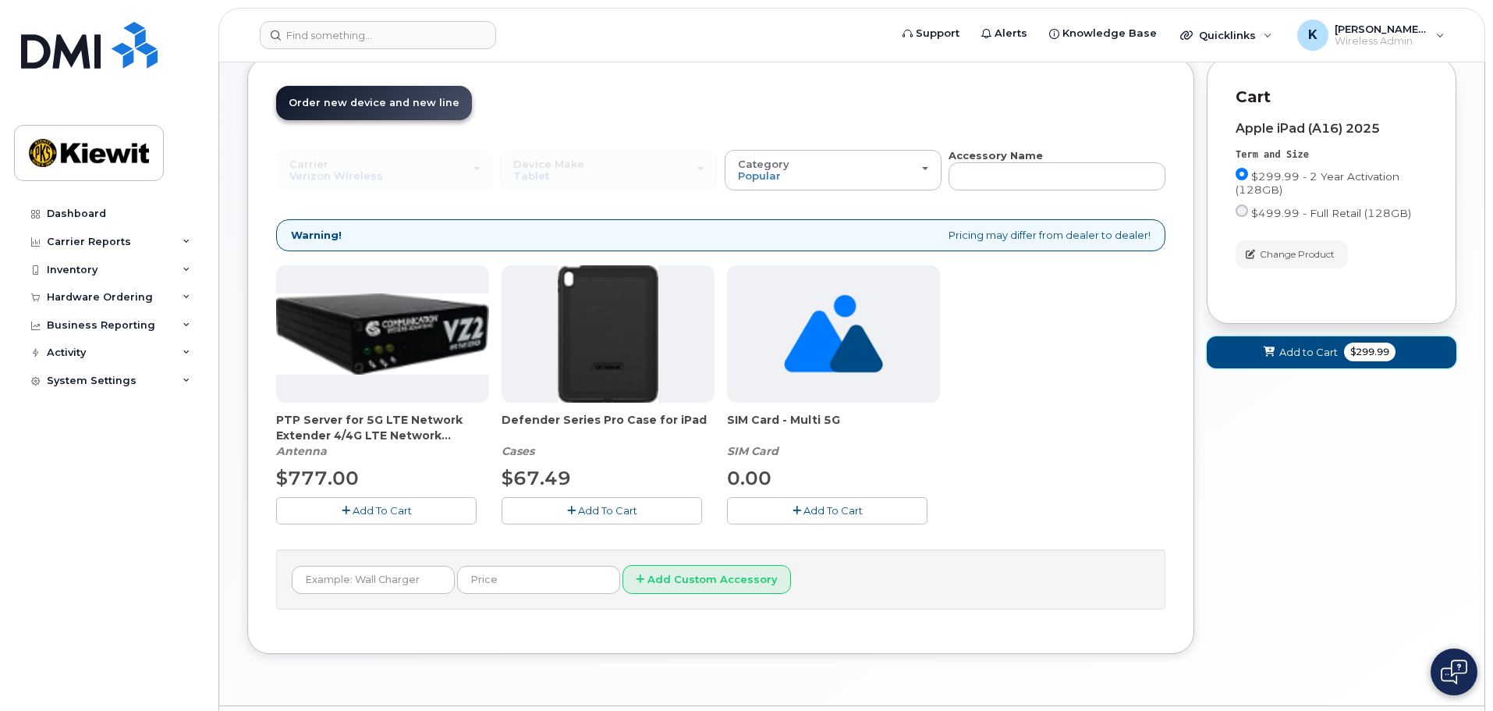
click at [1303, 351] on span "Add to Cart" at bounding box center [1308, 352] width 59 height 15
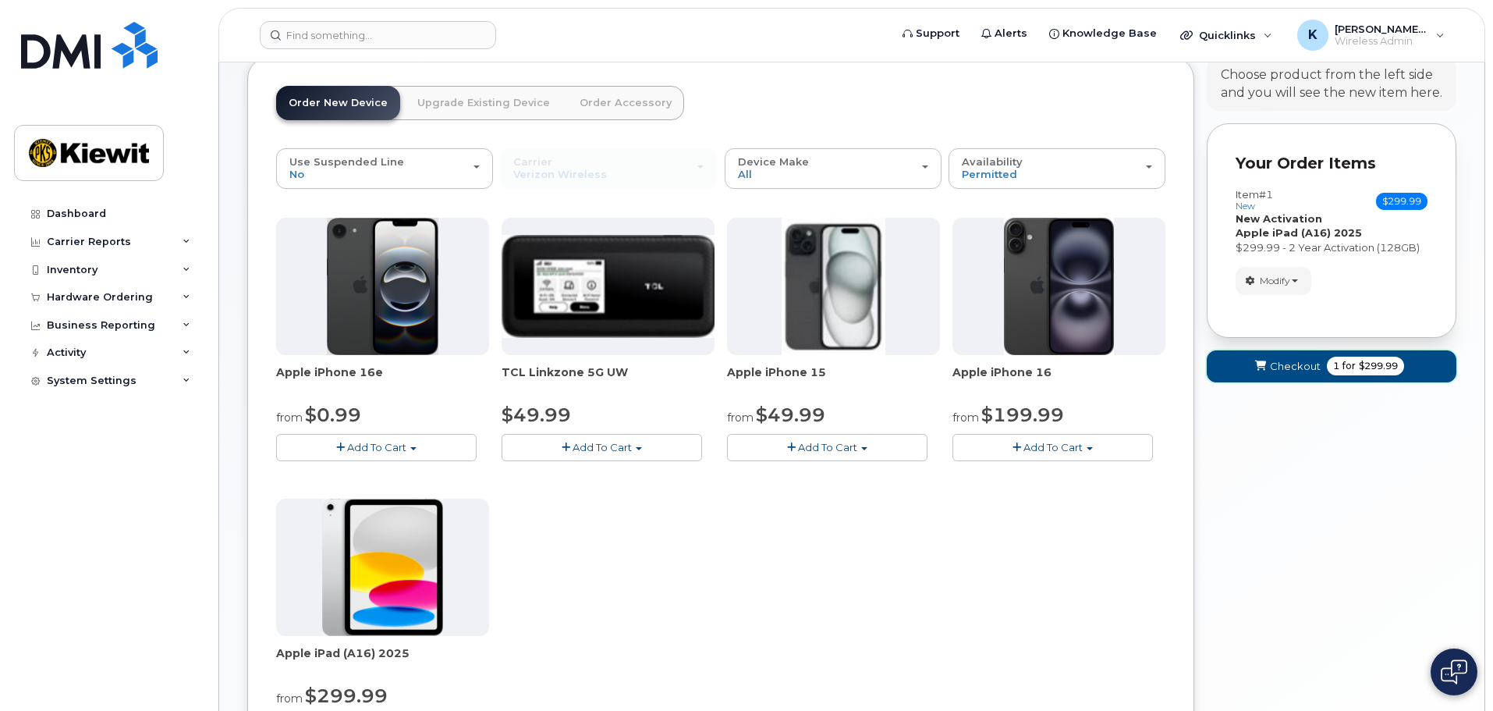
click at [1333, 371] on span "1" at bounding box center [1336, 366] width 6 height 14
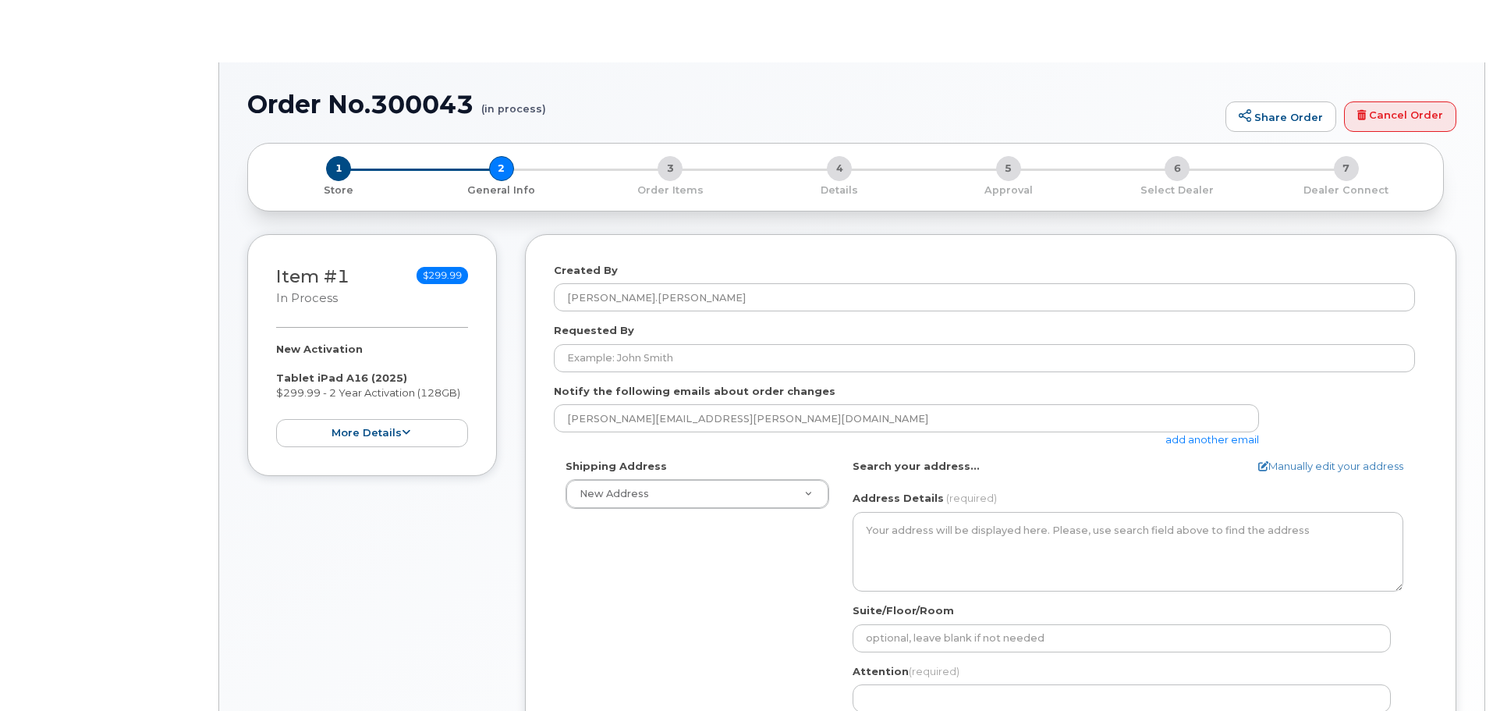
select select
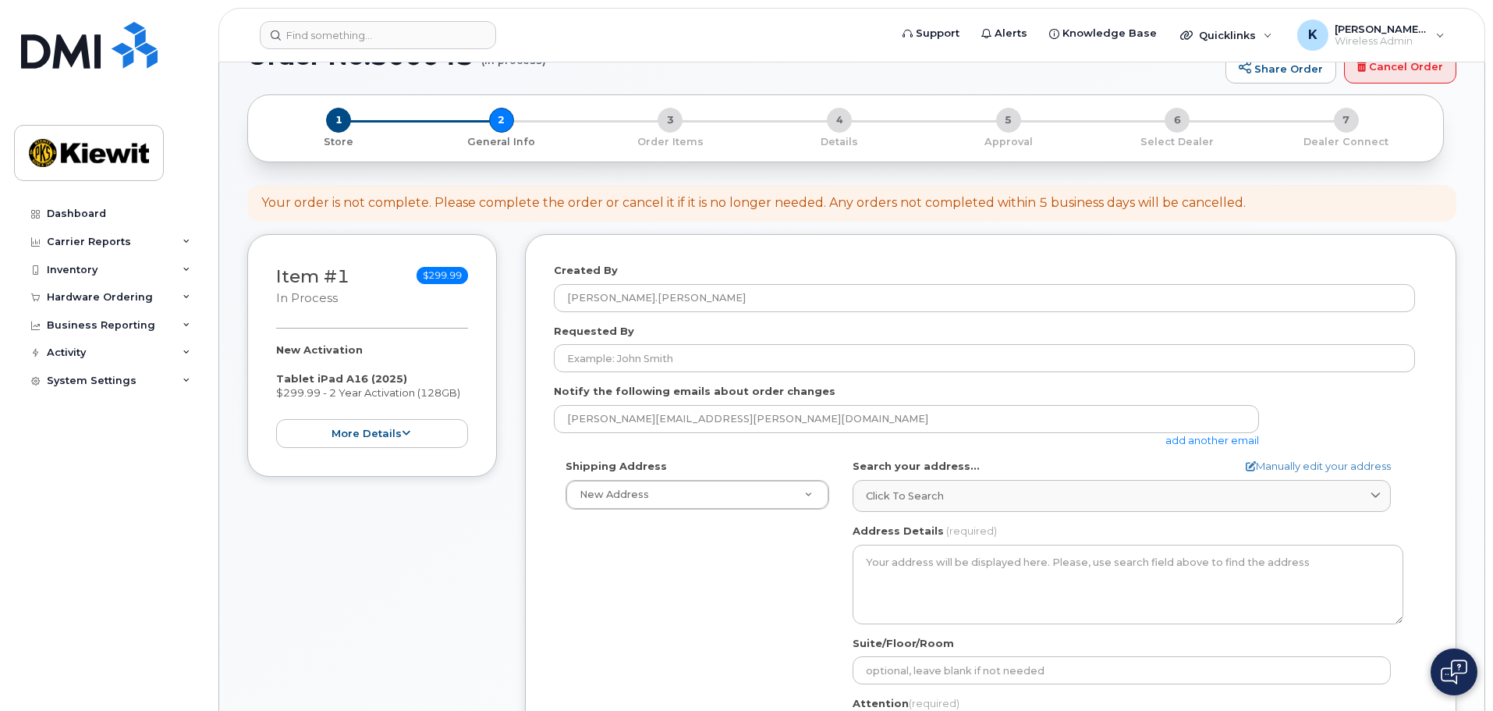
scroll to position [156, 0]
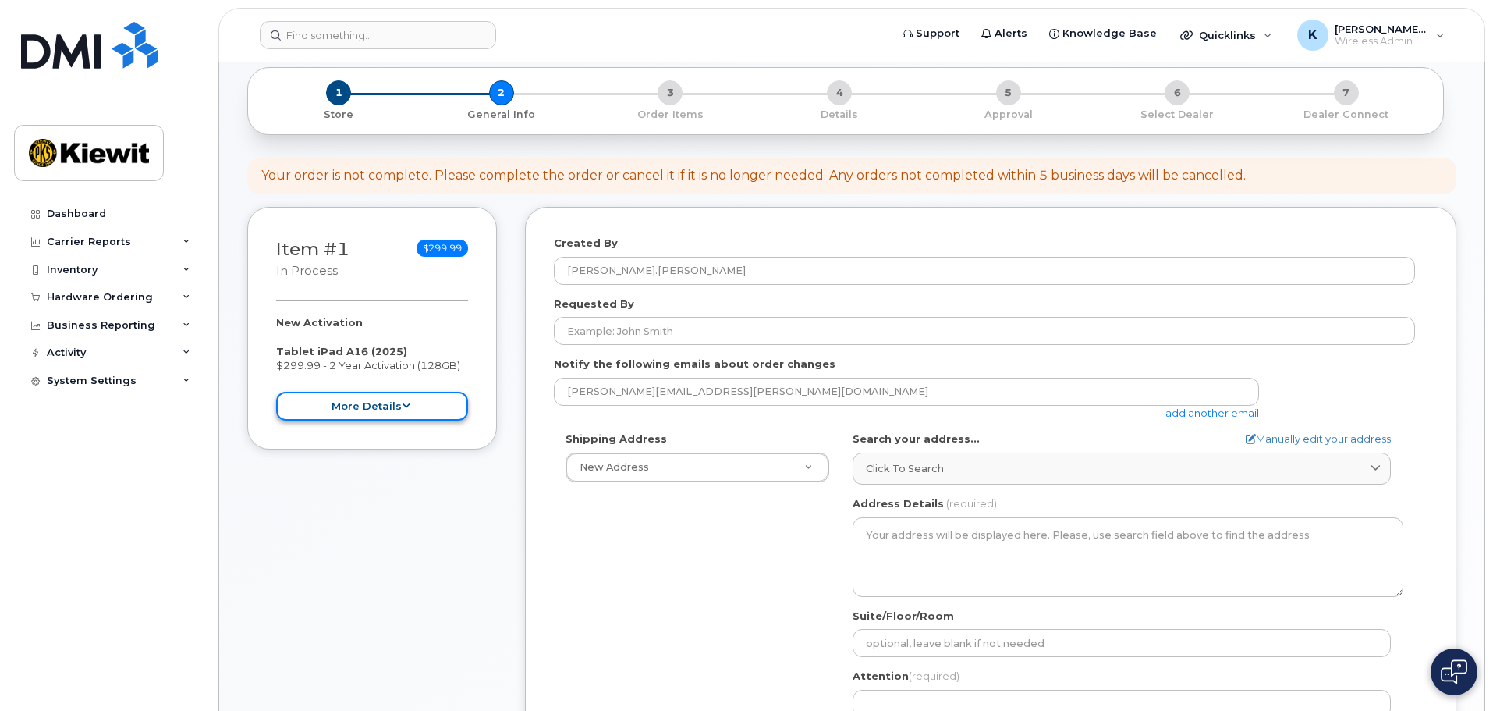
click at [422, 414] on button "more details" at bounding box center [372, 406] width 192 height 29
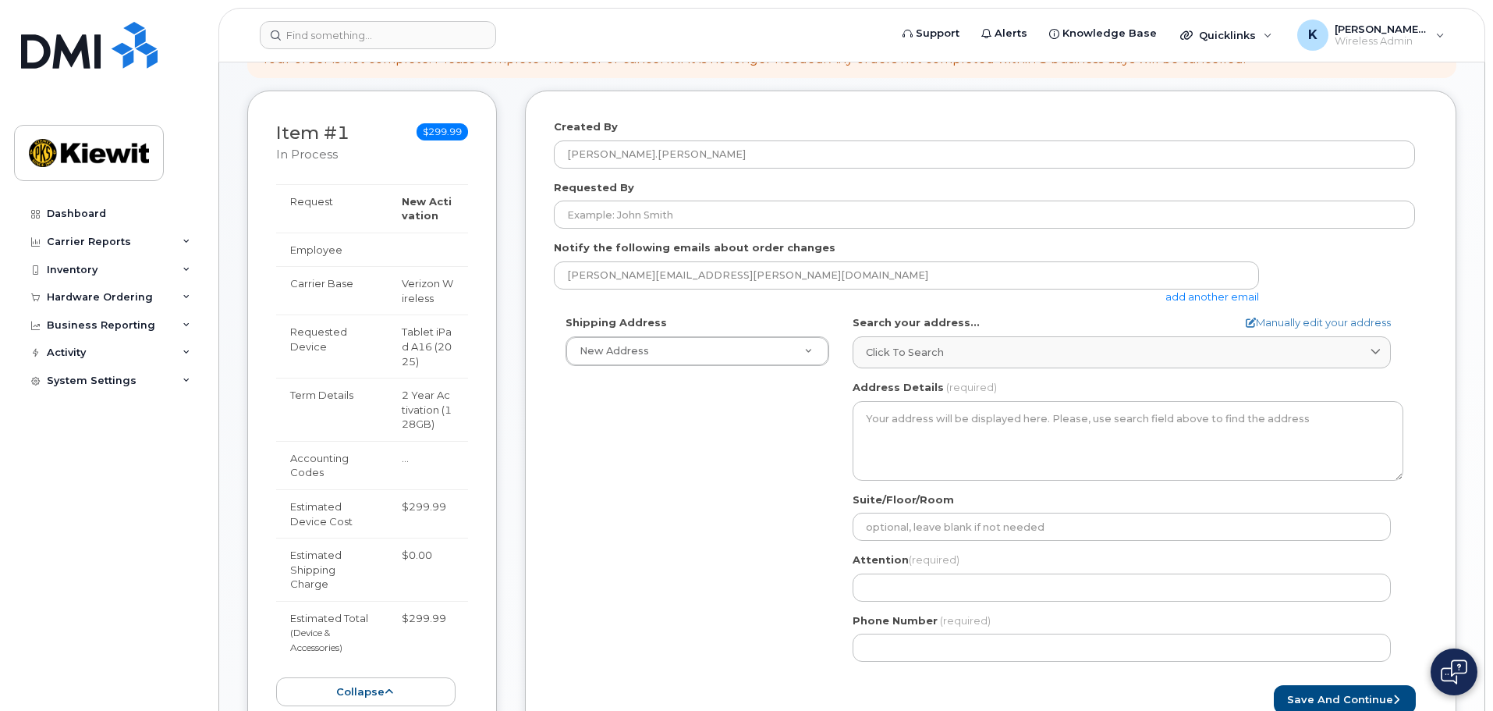
scroll to position [234, 0]
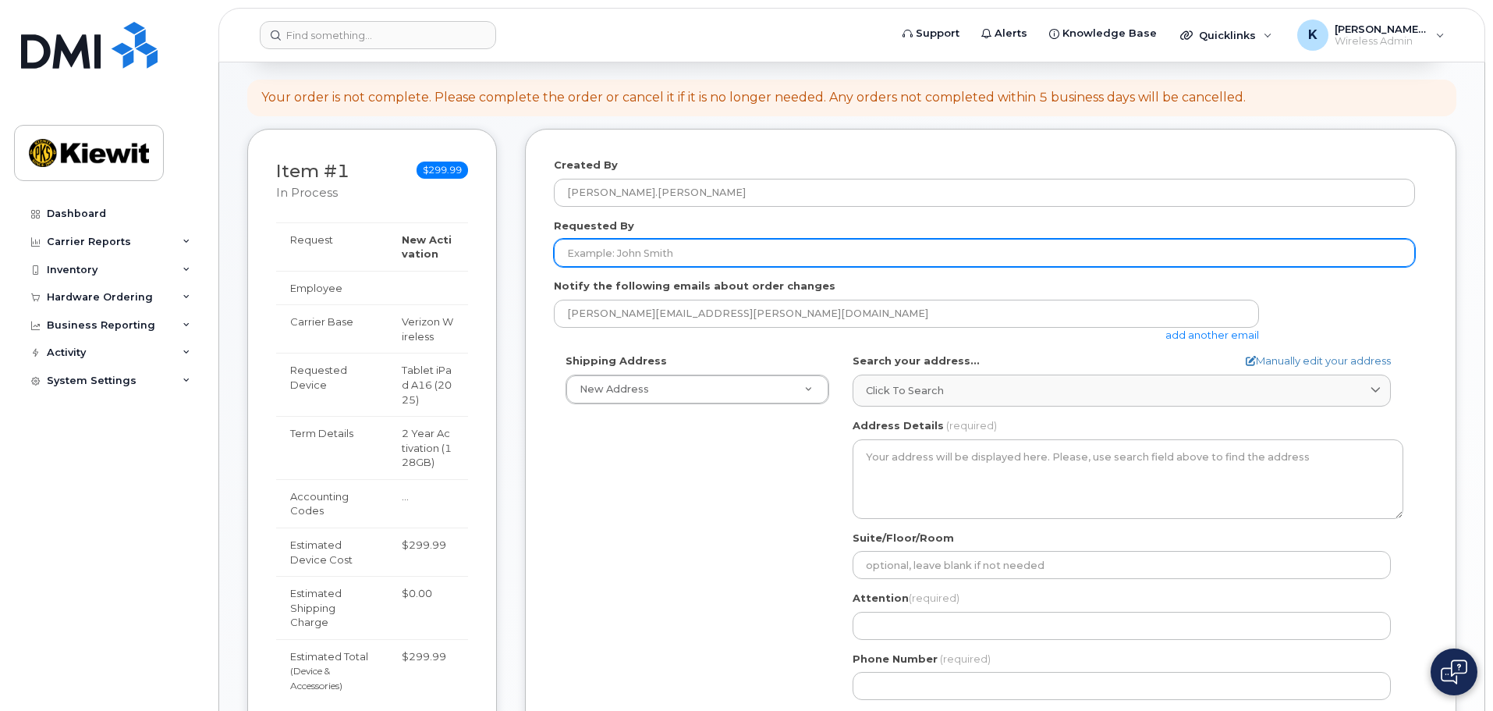
click at [612, 251] on input "Requested By" at bounding box center [984, 253] width 861 height 28
type input "Kimberly Hernandez"
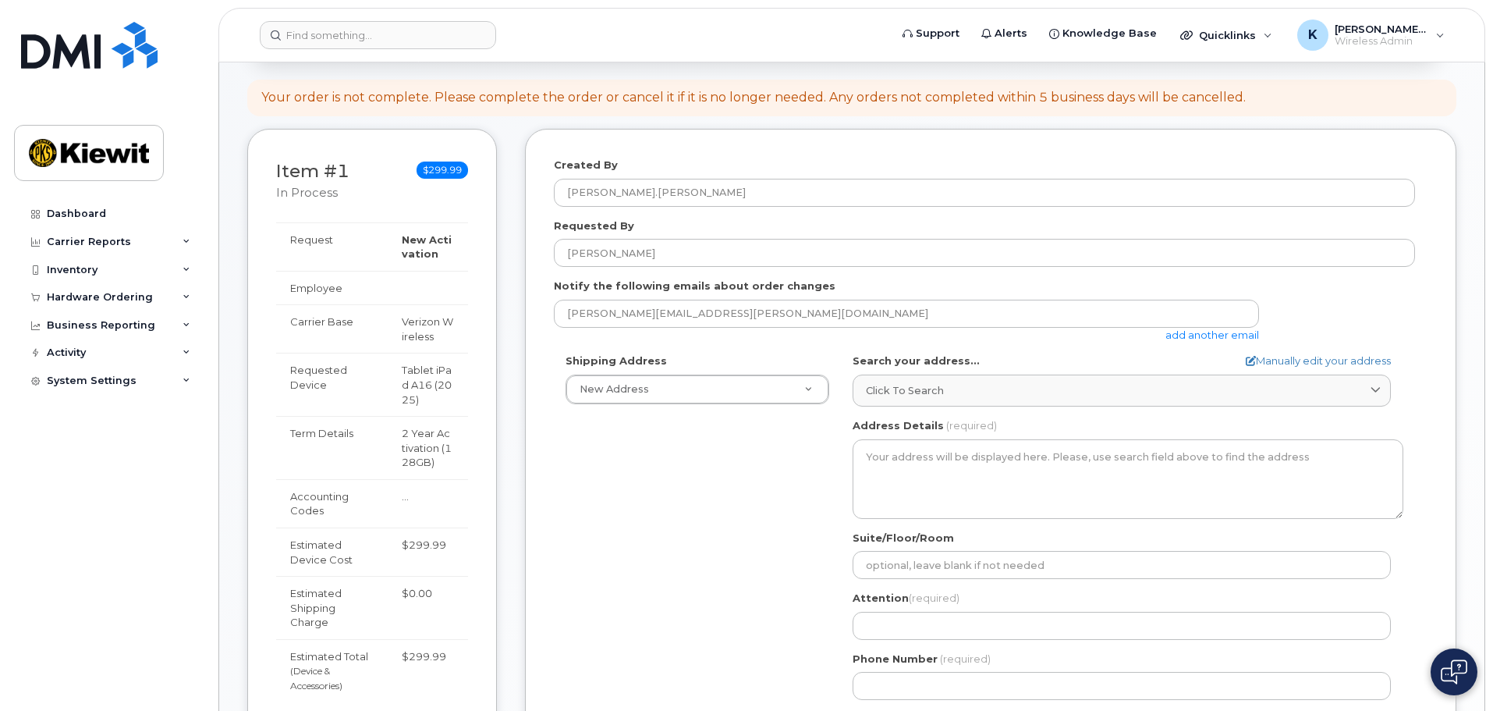
click at [644, 523] on div "Shipping Address New Address New Address AB Search your address... Manually edi…" at bounding box center [984, 532] width 861 height 358
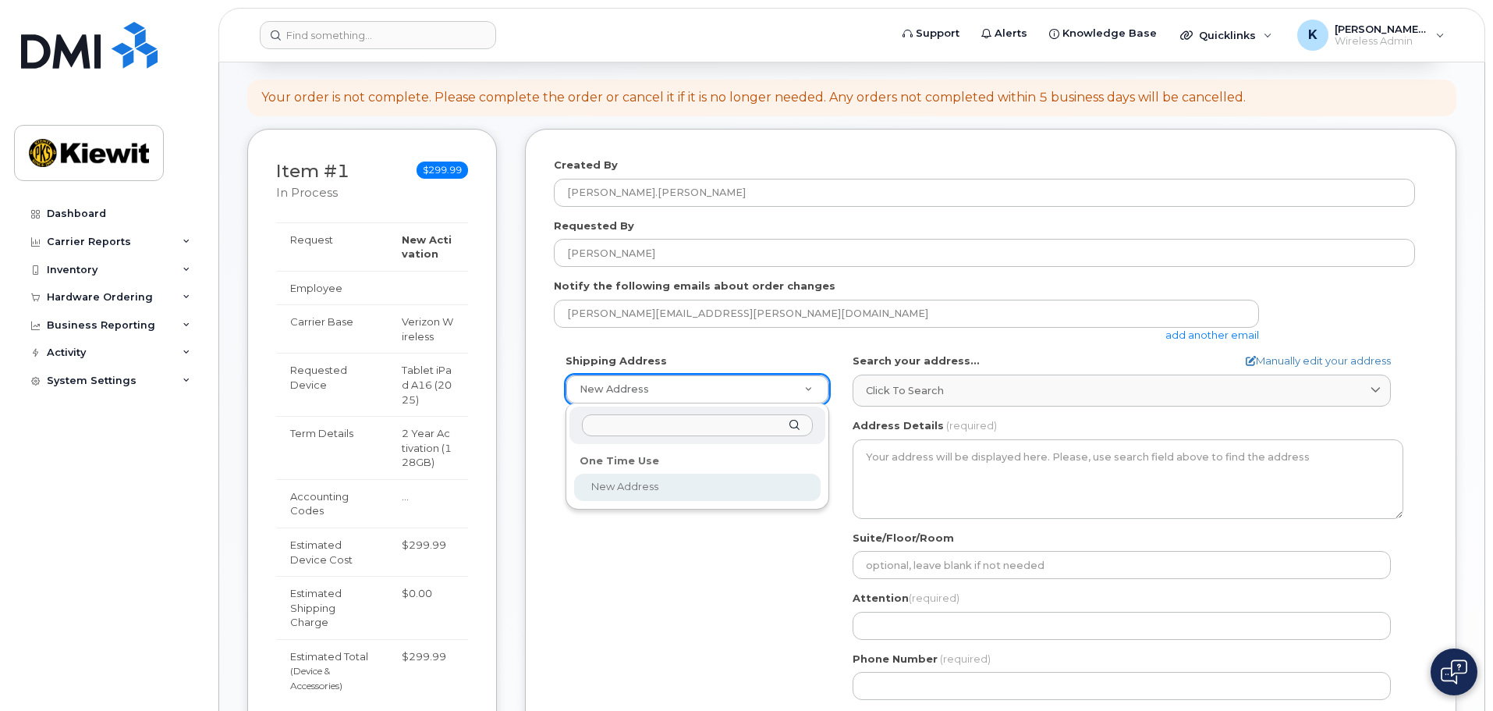
click at [649, 434] on input "text" at bounding box center [697, 425] width 231 height 23
type input "1745 Dorsey Road Suites A-D"
select select
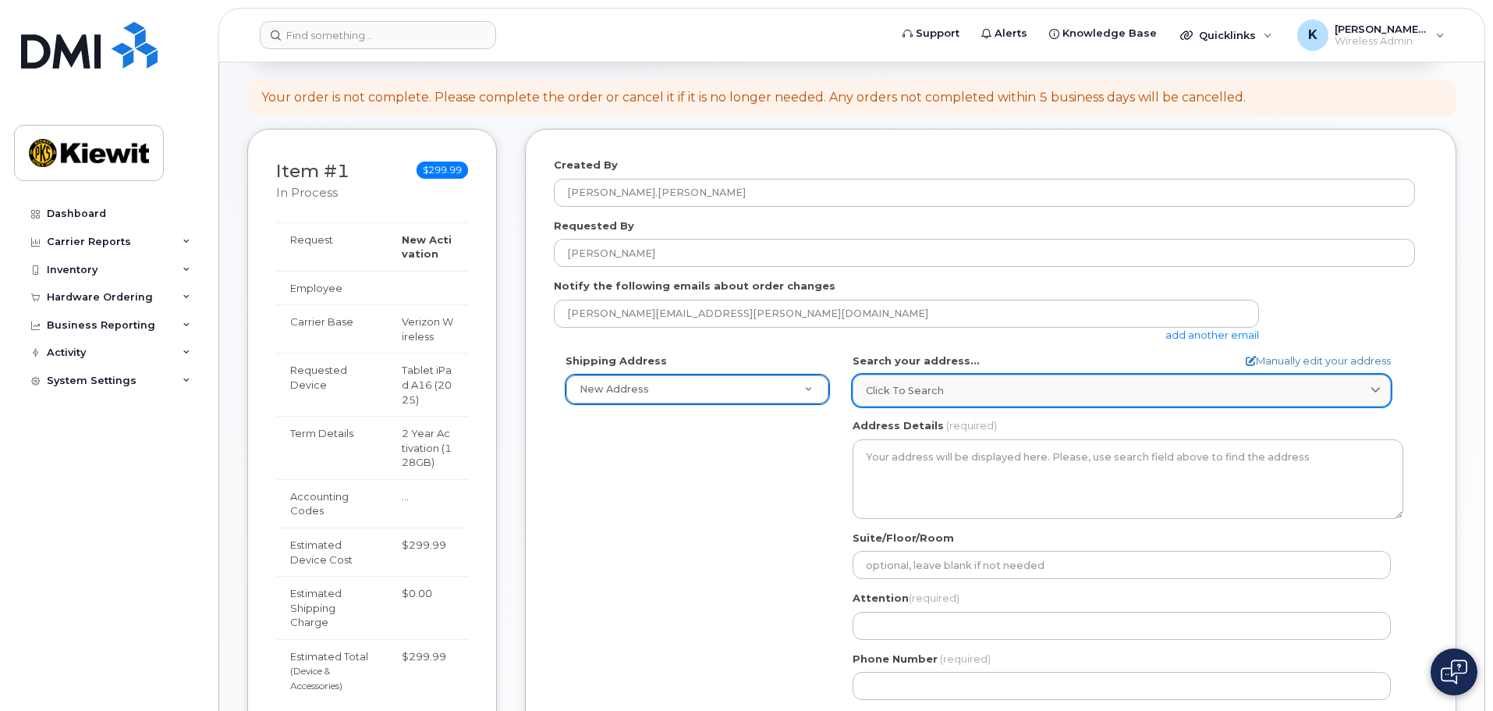
click at [887, 399] on link "Click to search" at bounding box center [1122, 390] width 538 height 32
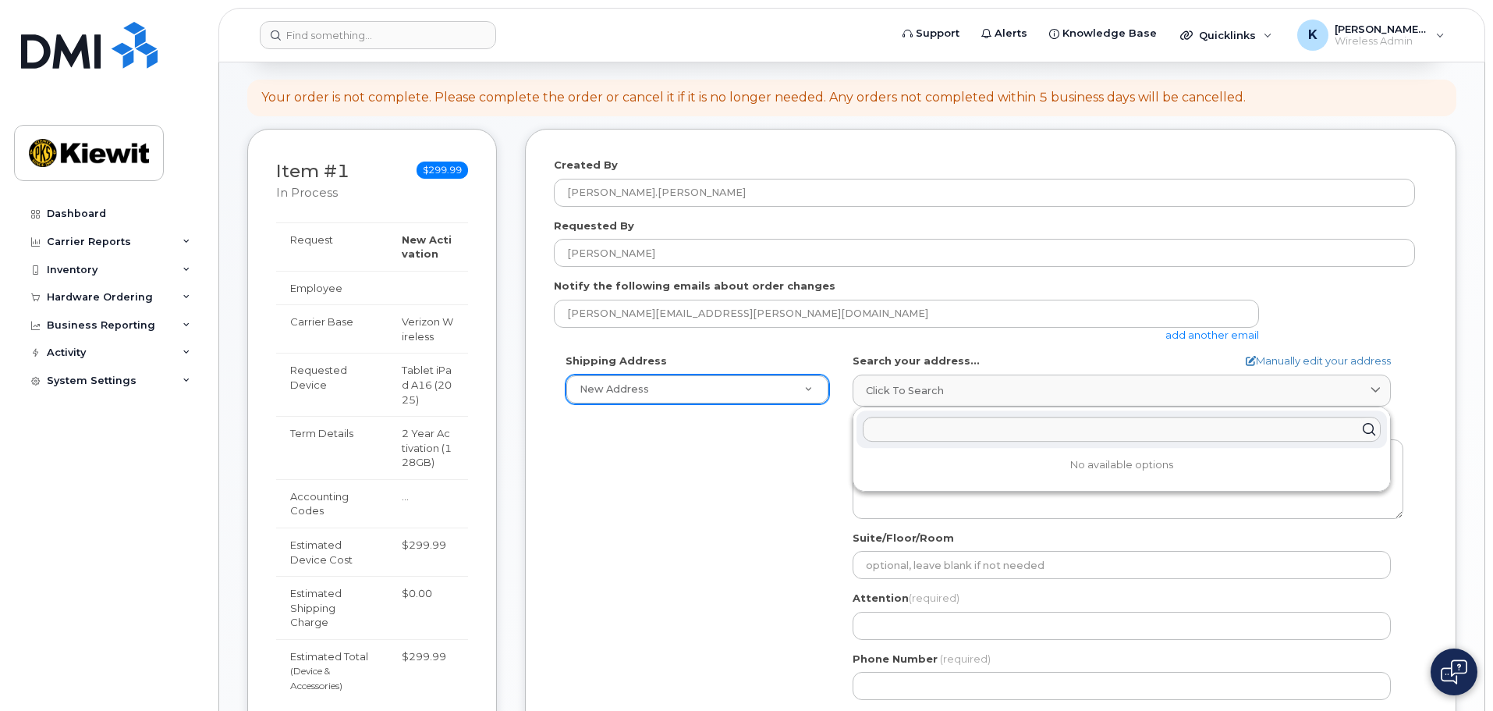
click at [775, 469] on div "Shipping Address New Address New Address AB Search your address... Manually edi…" at bounding box center [984, 532] width 861 height 358
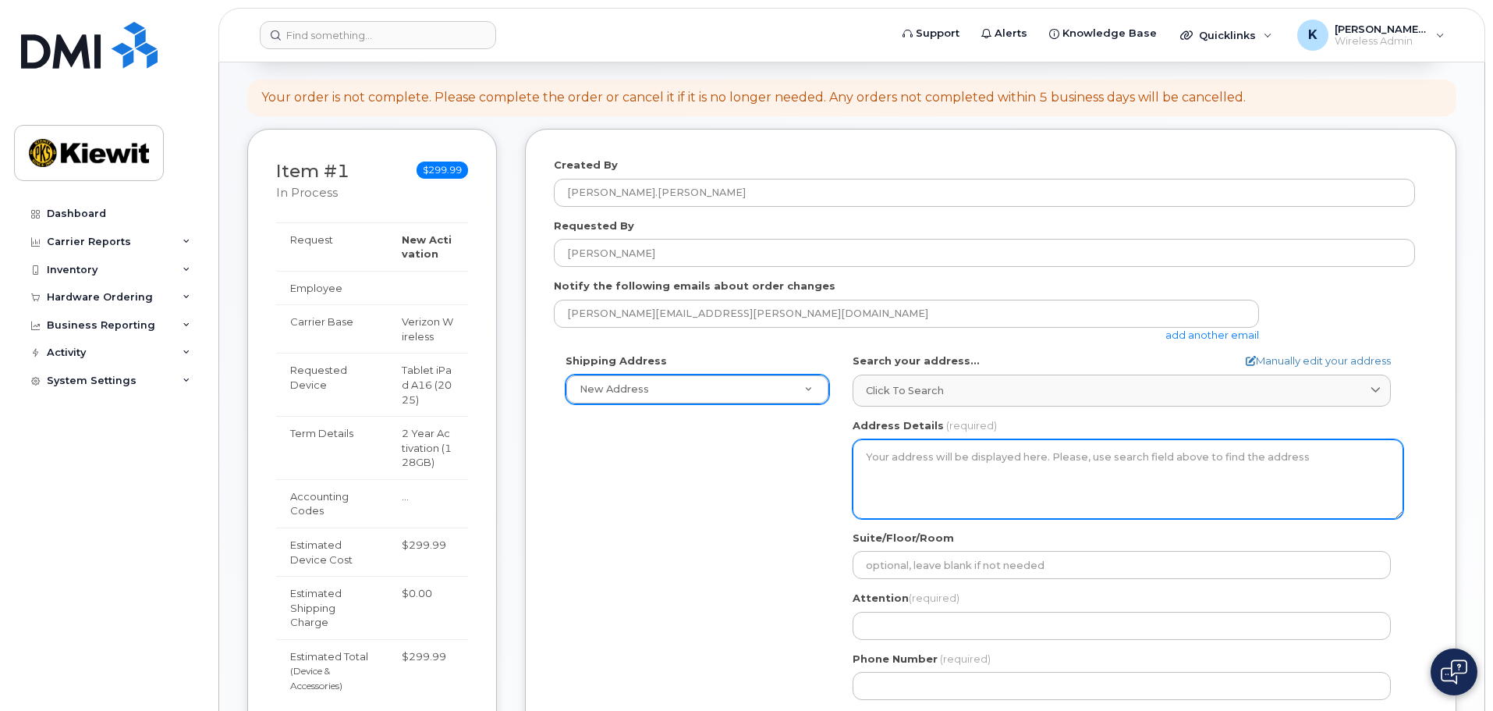
click at [888, 473] on textarea "Address Details" at bounding box center [1128, 479] width 551 height 80
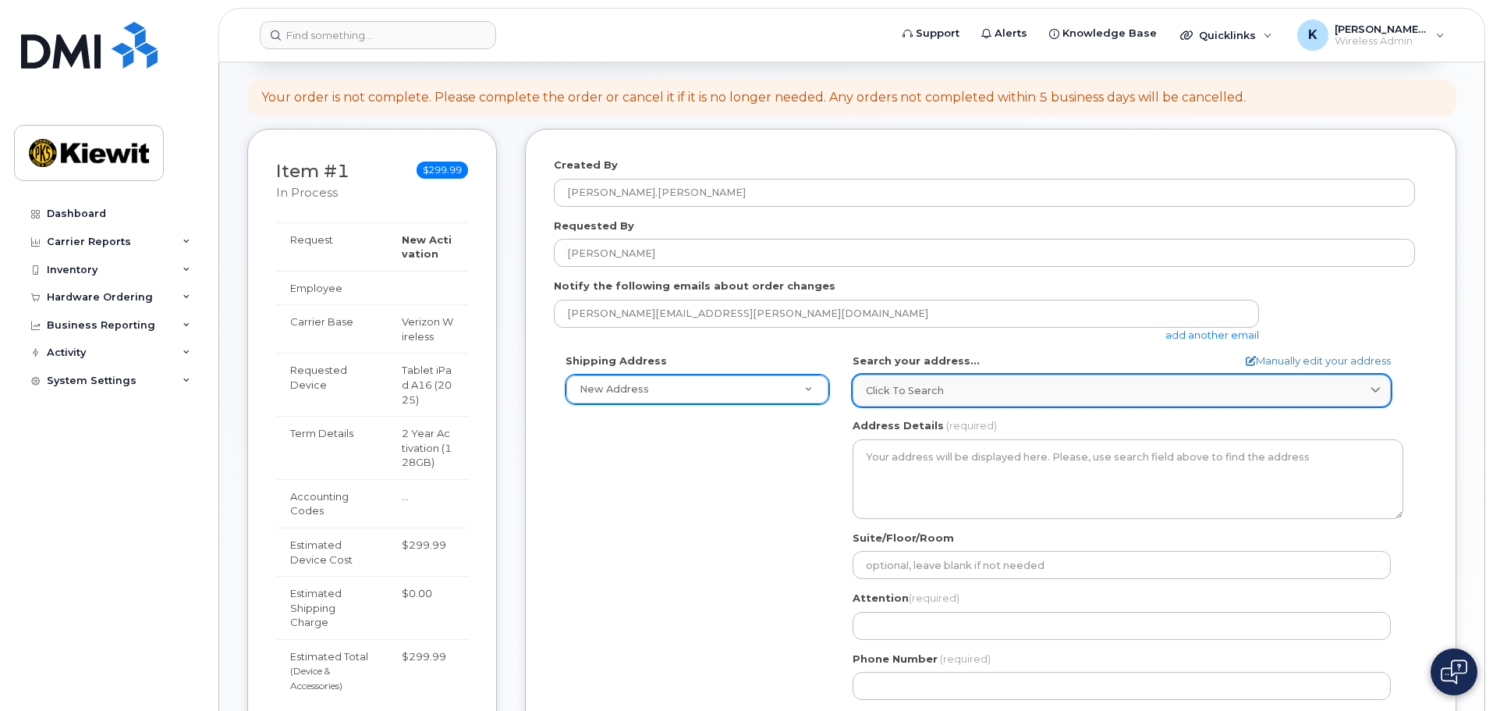
click at [927, 378] on link "Click to search" at bounding box center [1122, 390] width 538 height 32
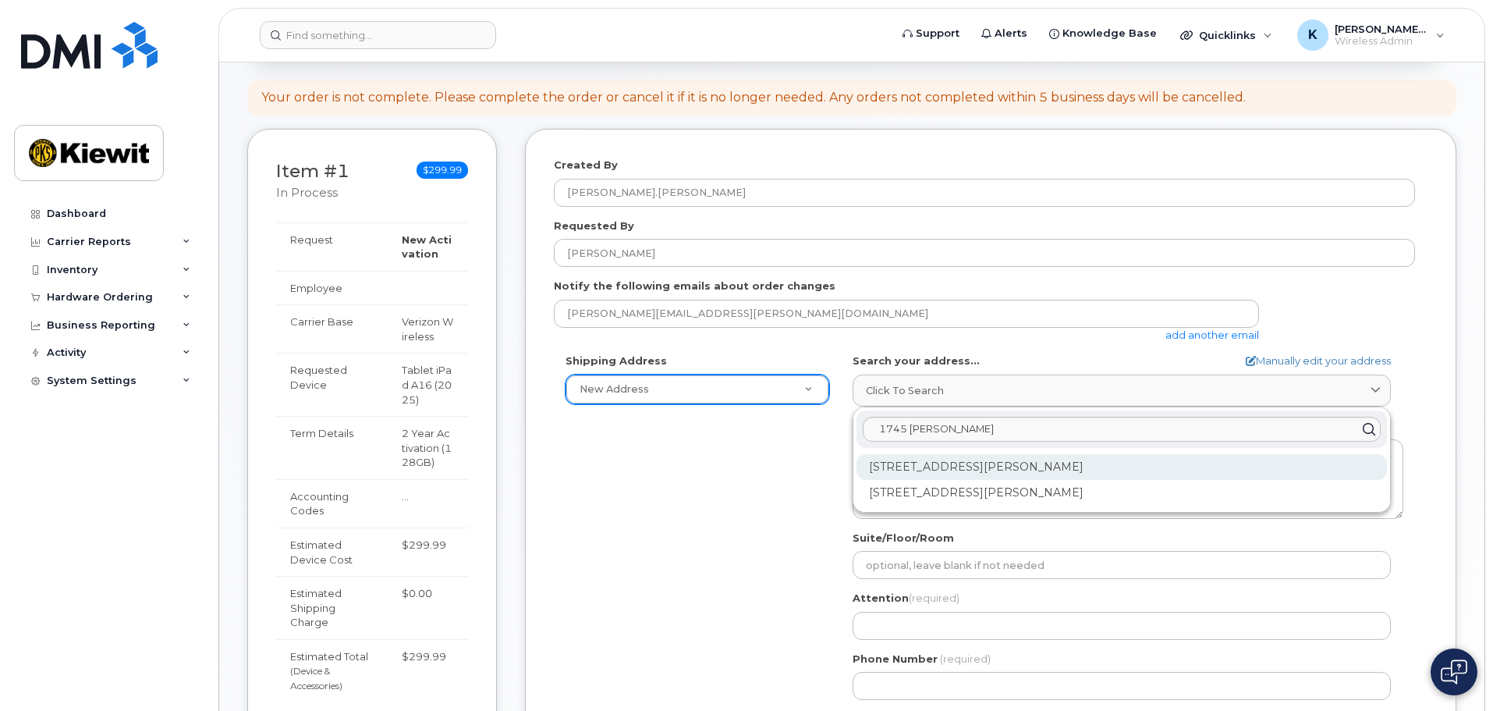
click at [942, 462] on div "1745 Dorsey Rd Hanover MD 21076" at bounding box center [1122, 467] width 530 height 26
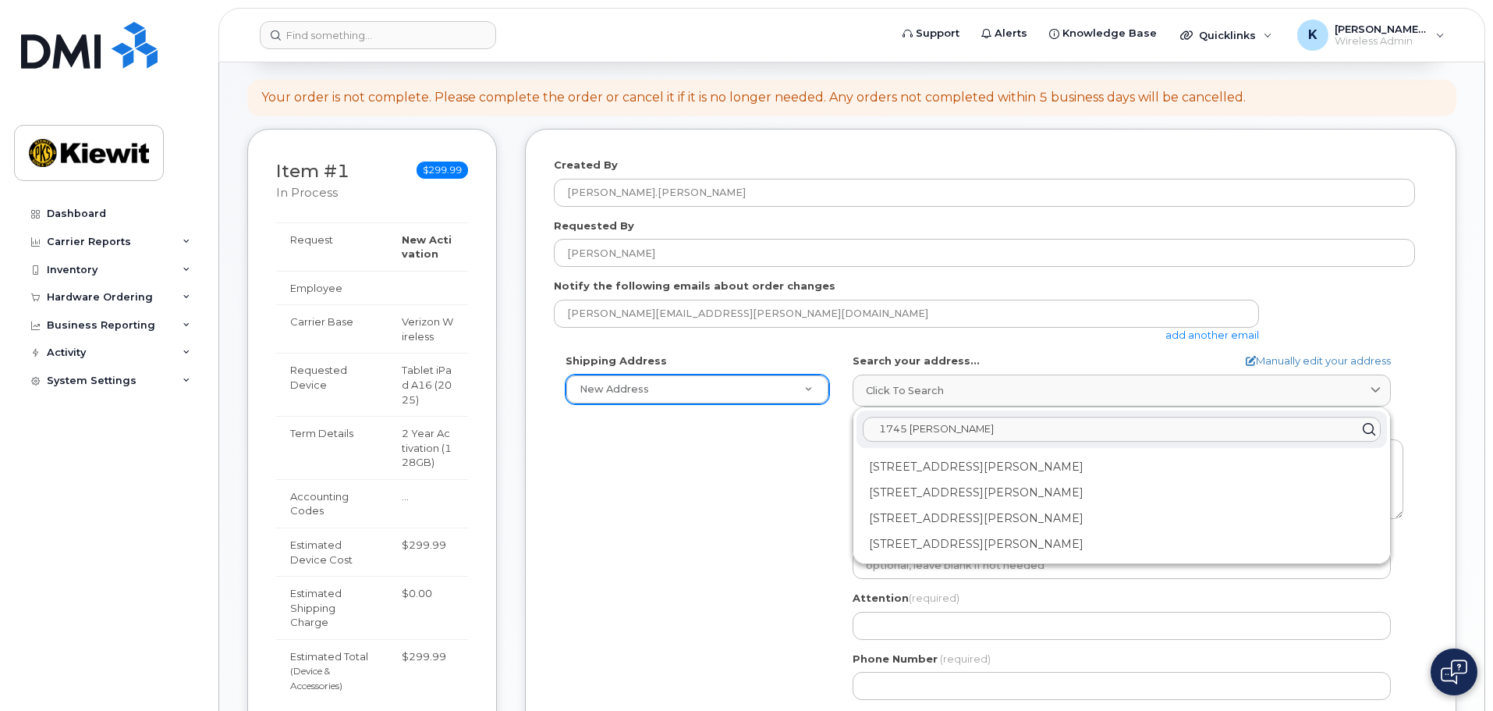
click at [995, 427] on input "1745 Dorsey" at bounding box center [1122, 429] width 518 height 25
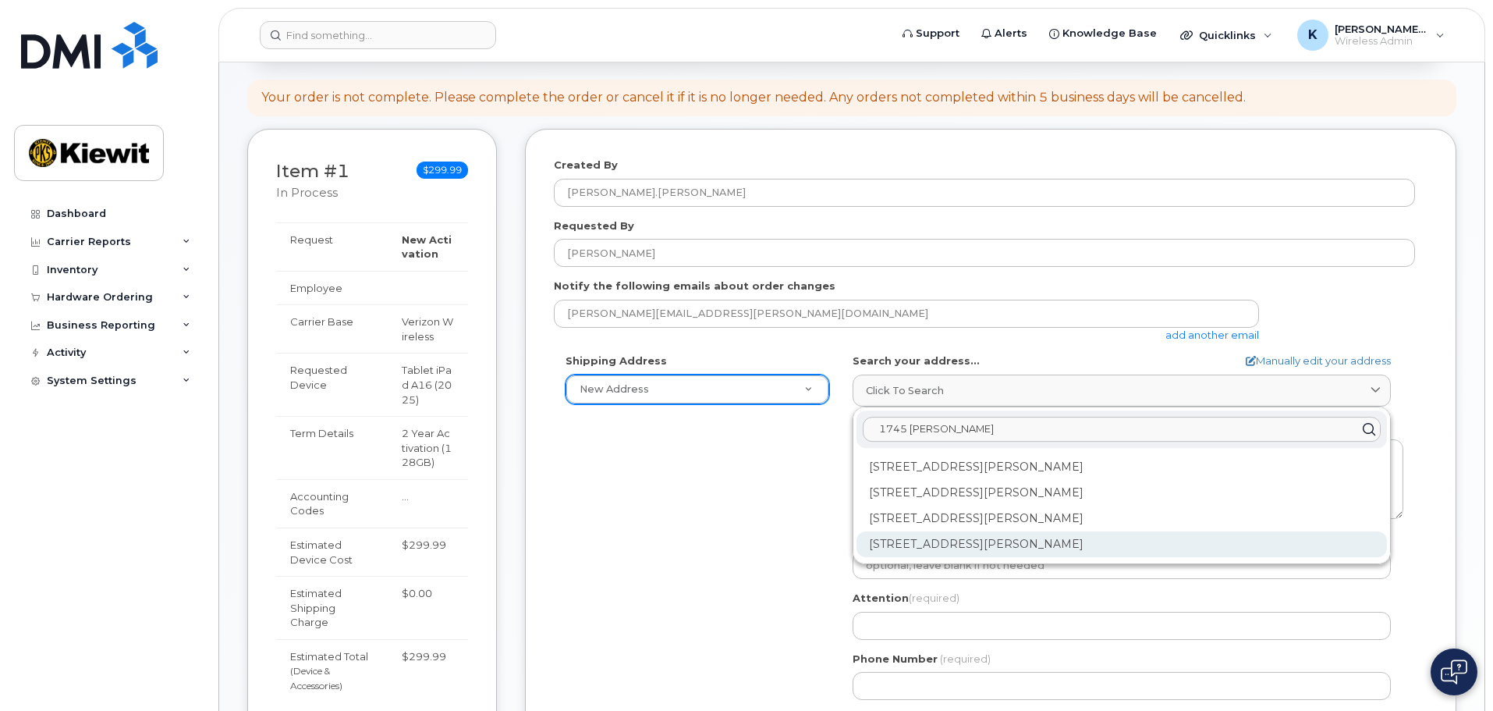
type input "1745 Dorsey STE"
click at [1017, 542] on div "1745 Dorsey Rd Ste D Hanover MD 21076-2386" at bounding box center [1122, 544] width 530 height 26
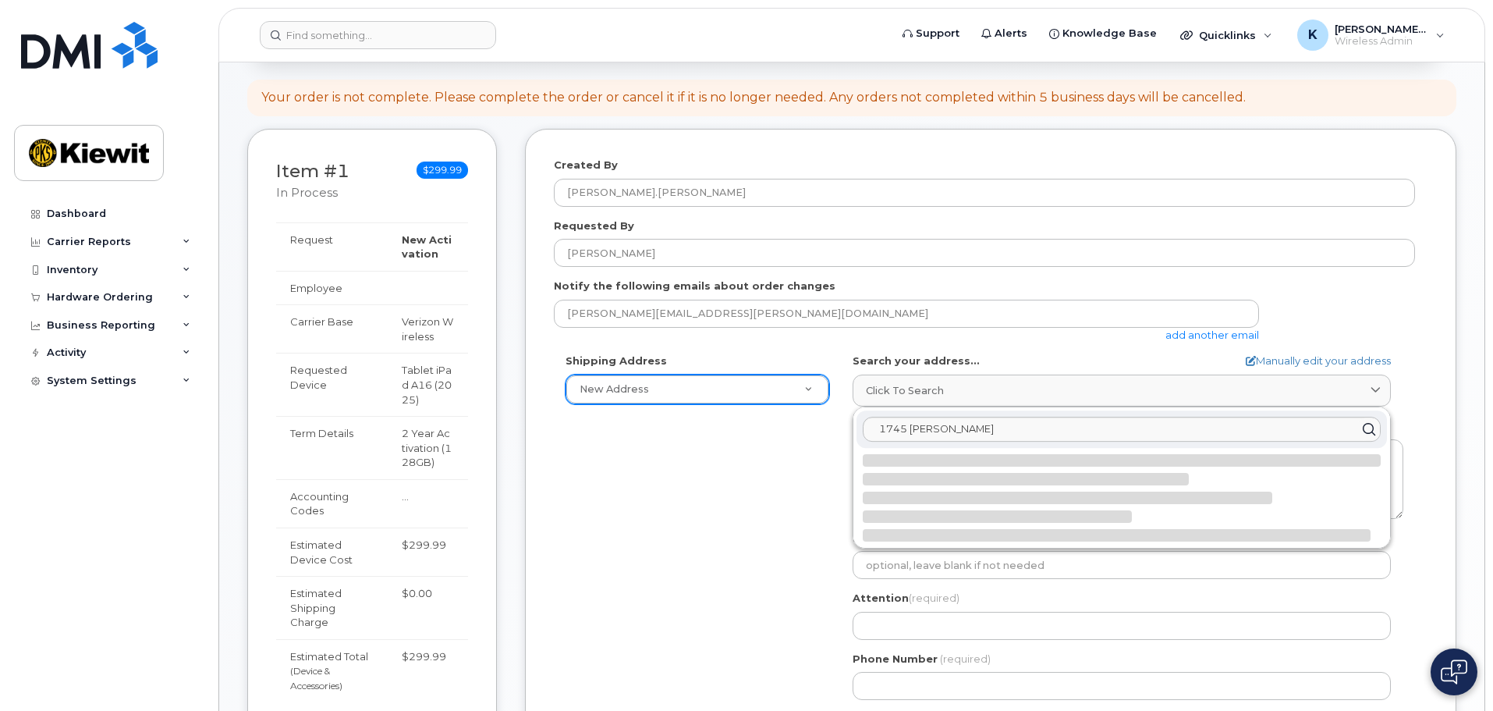
select select
type textarea "1745 Dorsey Rd Ste D HANOVER MD 21076-2386 UNITED STATES"
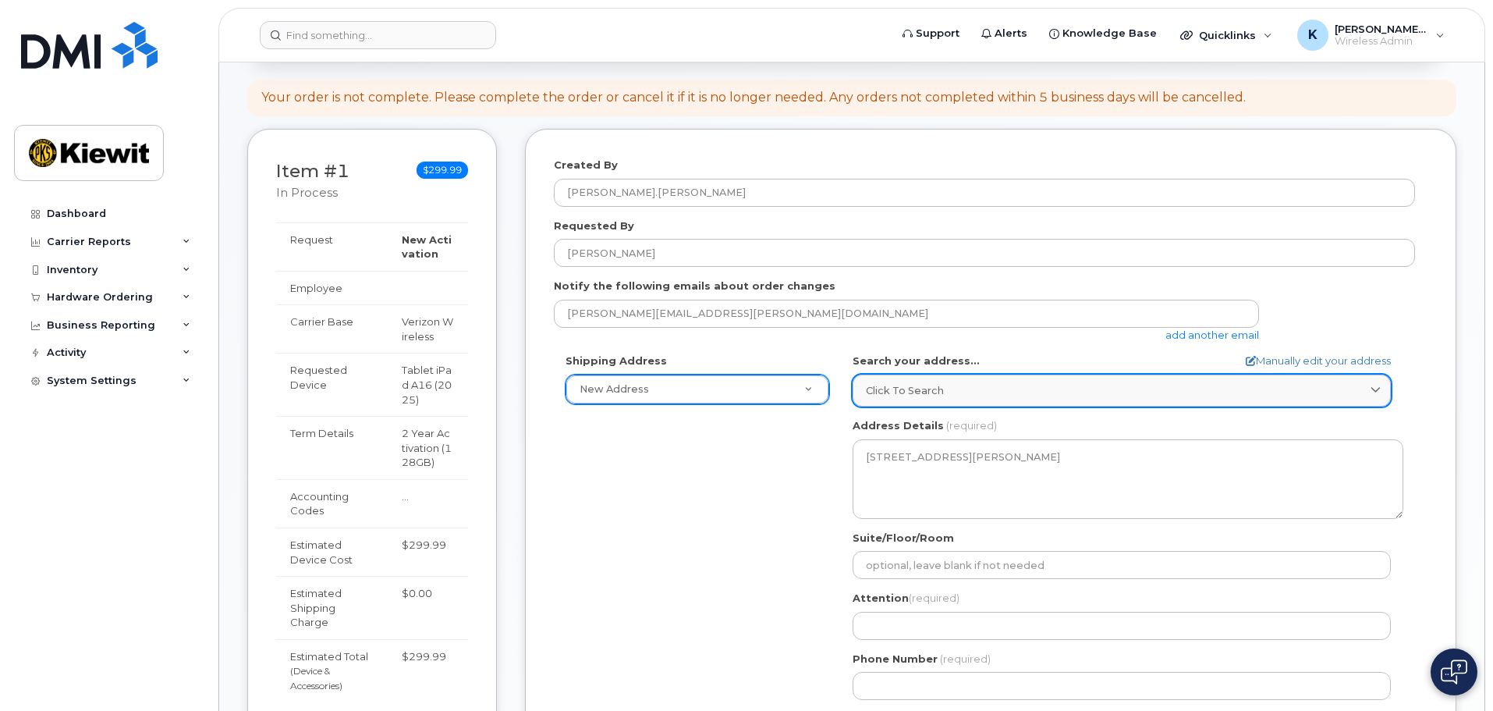
click at [896, 395] on span "Click to search" at bounding box center [905, 390] width 78 height 15
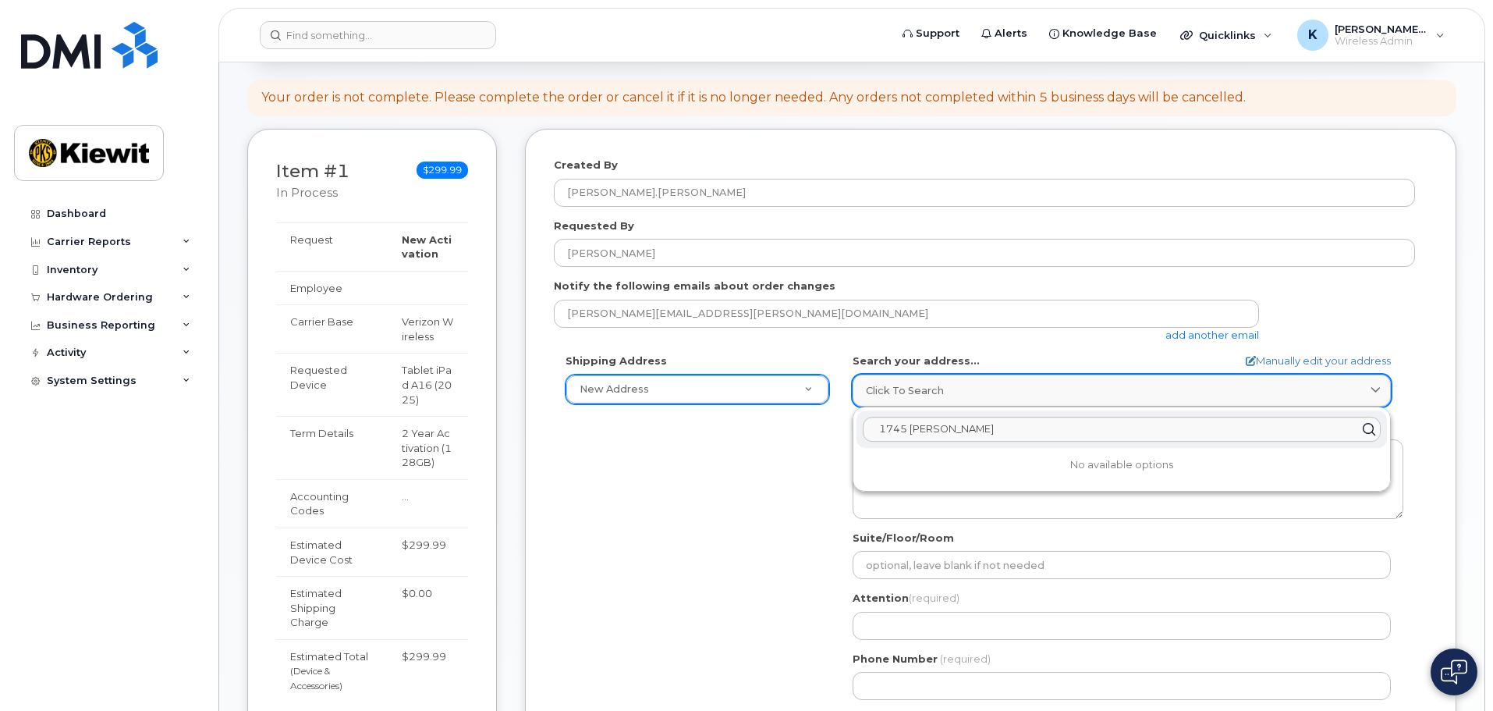
click at [896, 395] on span "Click to search" at bounding box center [905, 390] width 78 height 15
click at [764, 513] on div "Shipping Address New Address New Address MD Hanover Search your address... Manu…" at bounding box center [984, 532] width 861 height 358
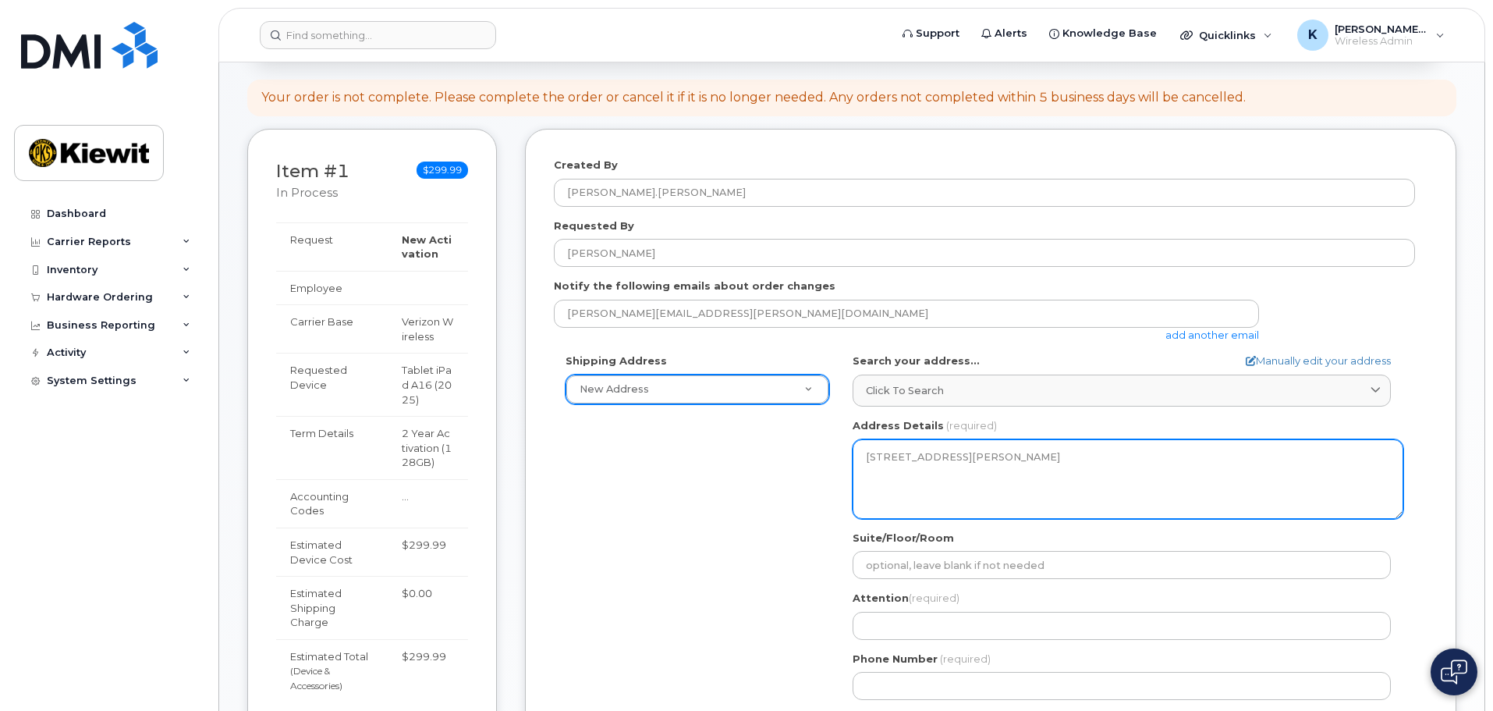
click at [970, 455] on textarea "1745 Dorsey Rd Ste D HANOVER MD 21076-2386 UNITED STATES" at bounding box center [1128, 479] width 551 height 80
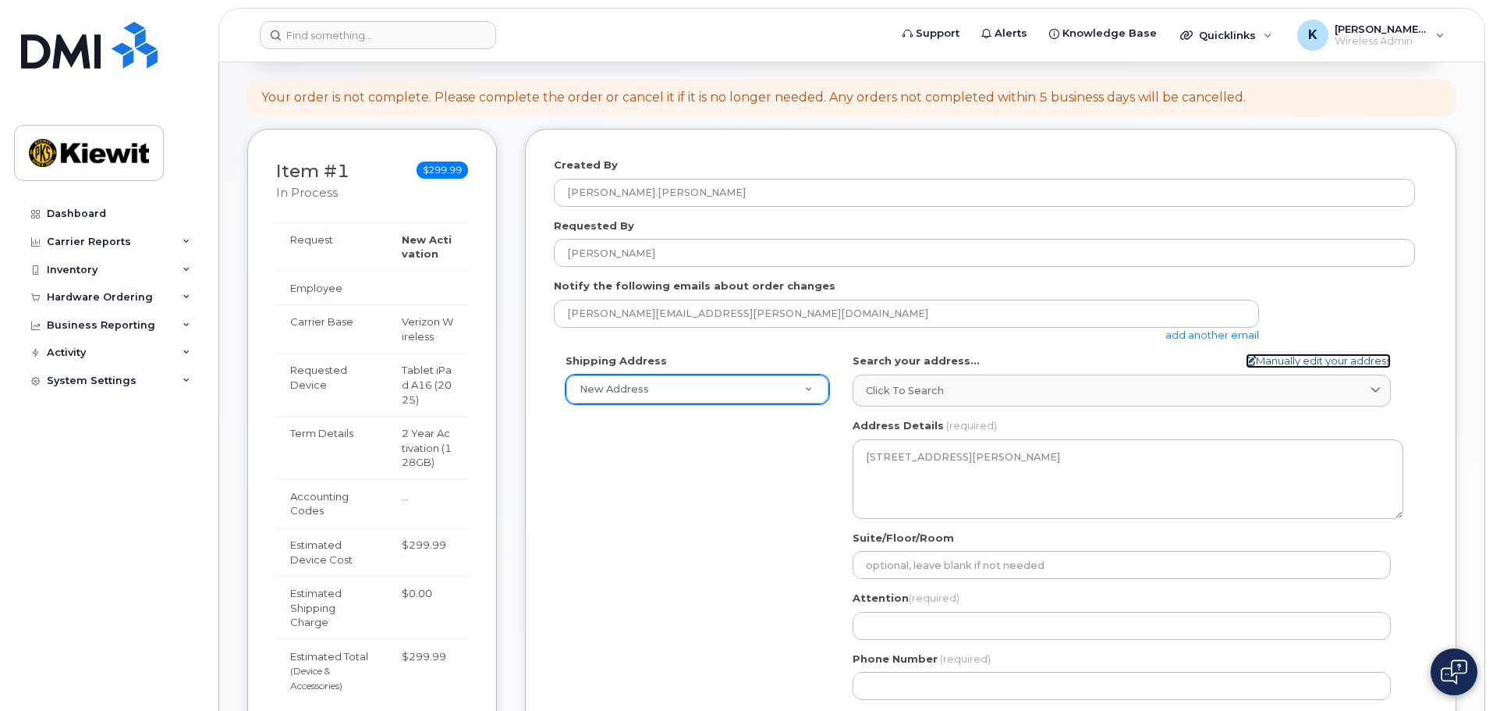
click at [1322, 364] on link "Manually edit your address" at bounding box center [1318, 360] width 145 height 15
select select
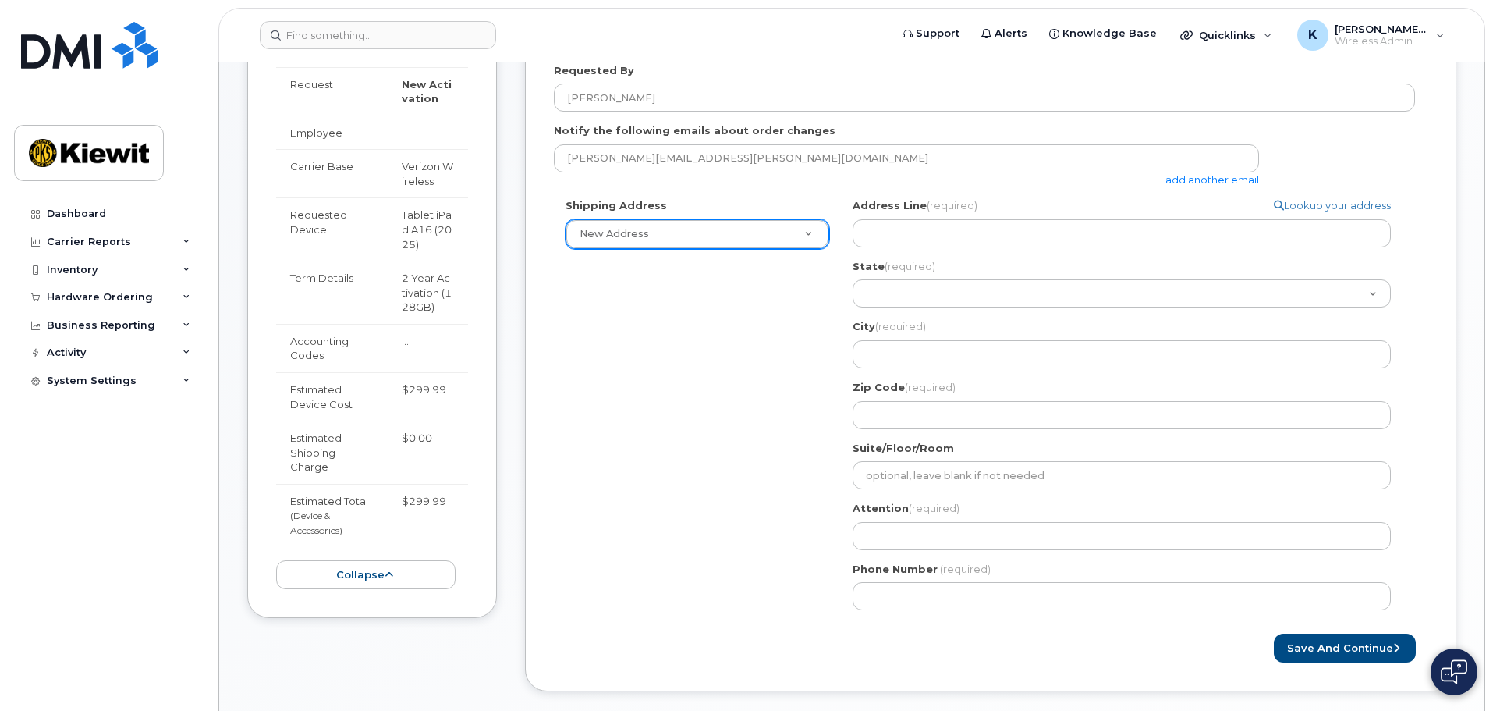
scroll to position [390, 0]
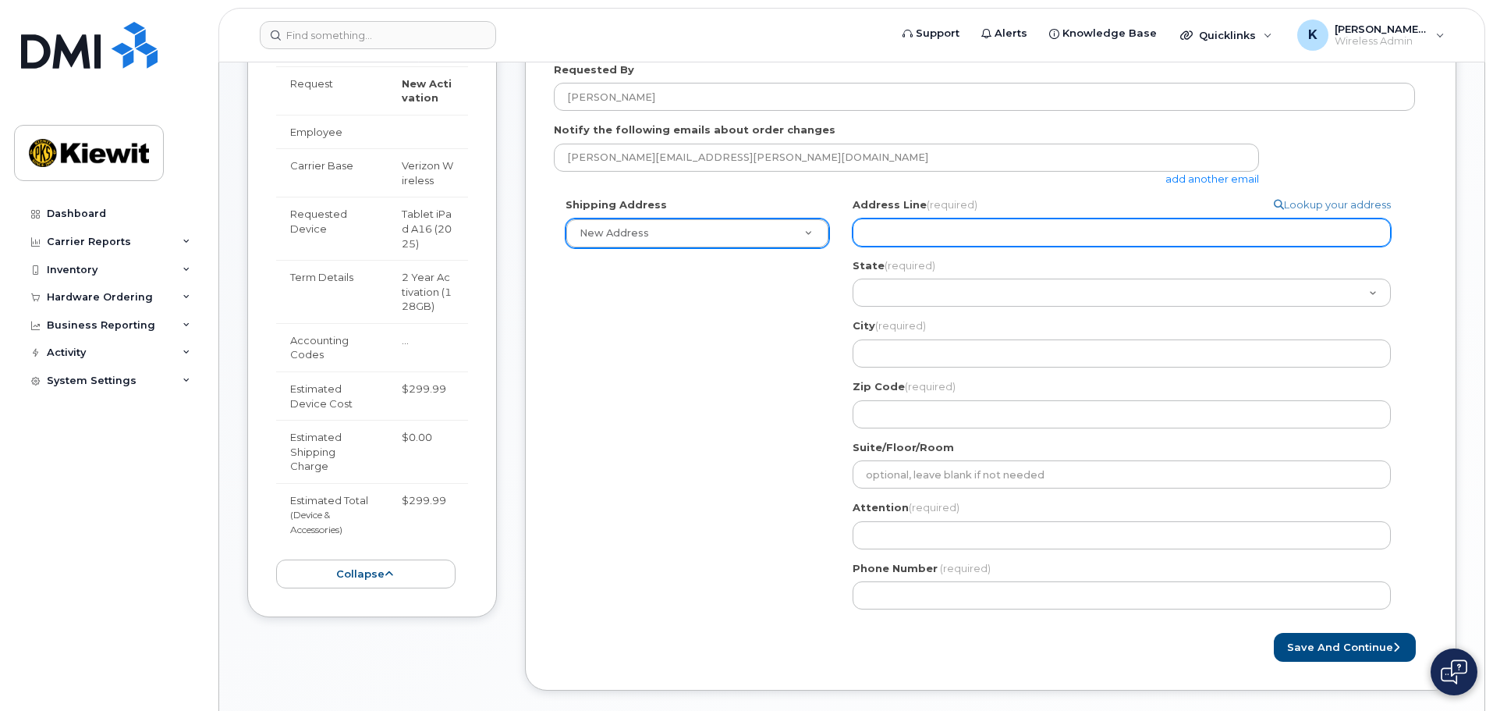
click at [922, 226] on input "Address Line (required)" at bounding box center [1122, 232] width 538 height 28
select select
type input "1"
select select
type input "17"
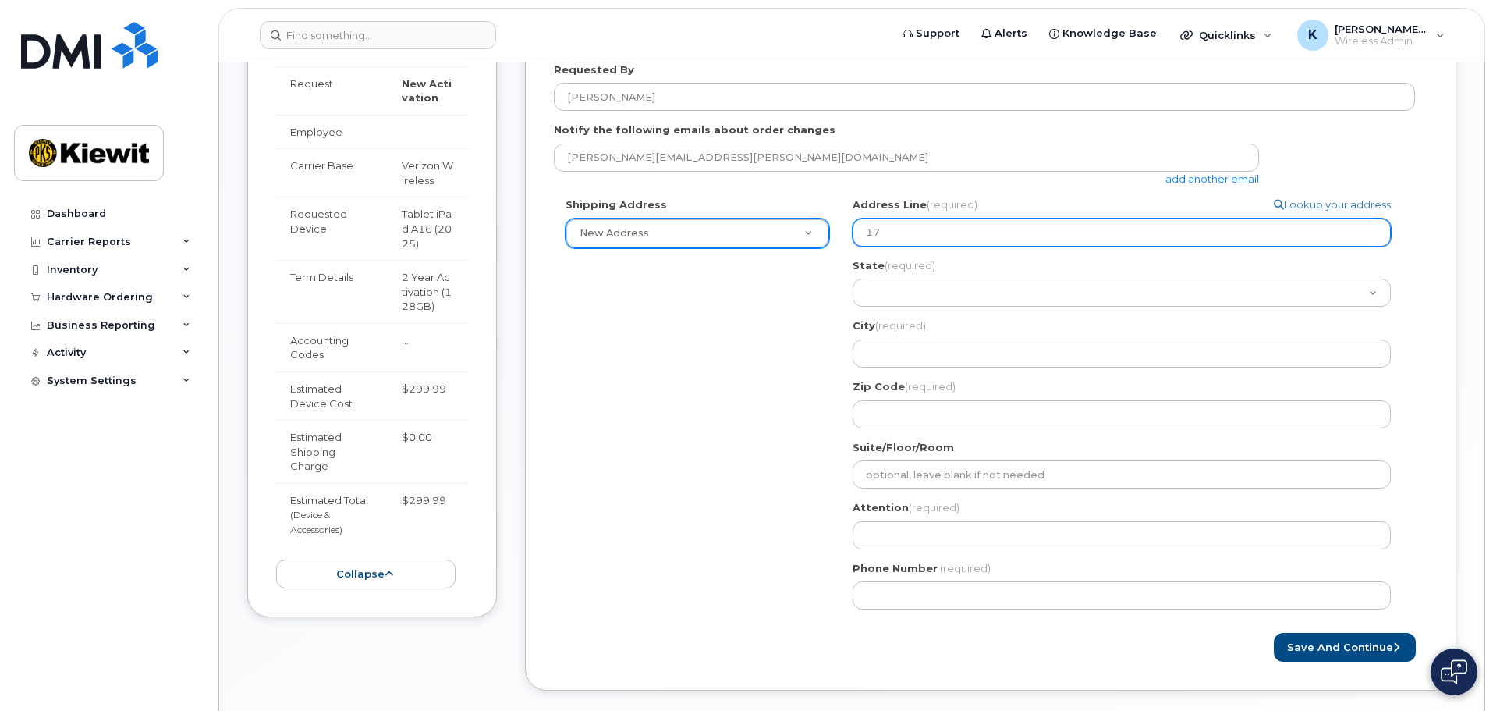
select select
type input "174"
select select
type input "1745"
select select
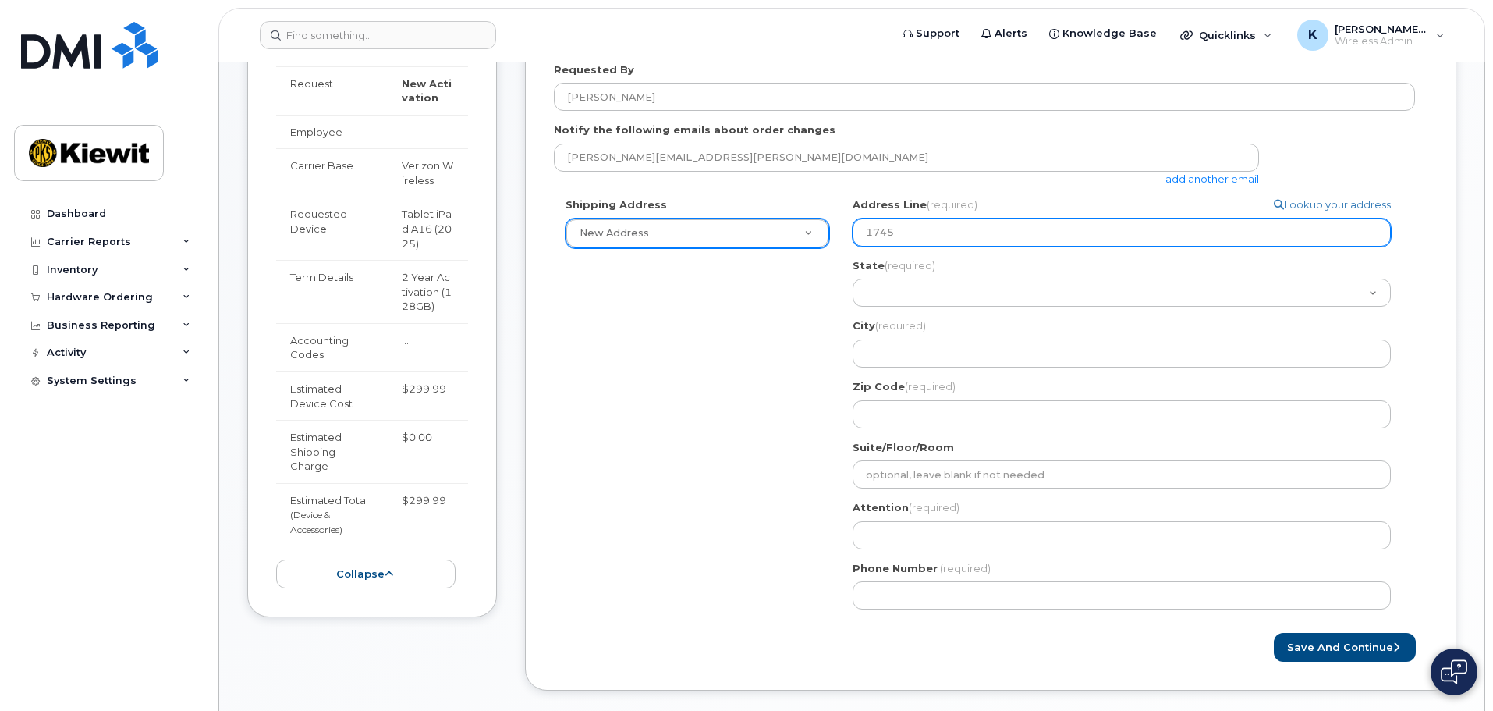
type input "1745 D"
select select
type input "1745 Do"
select select
type input "1745 Dor"
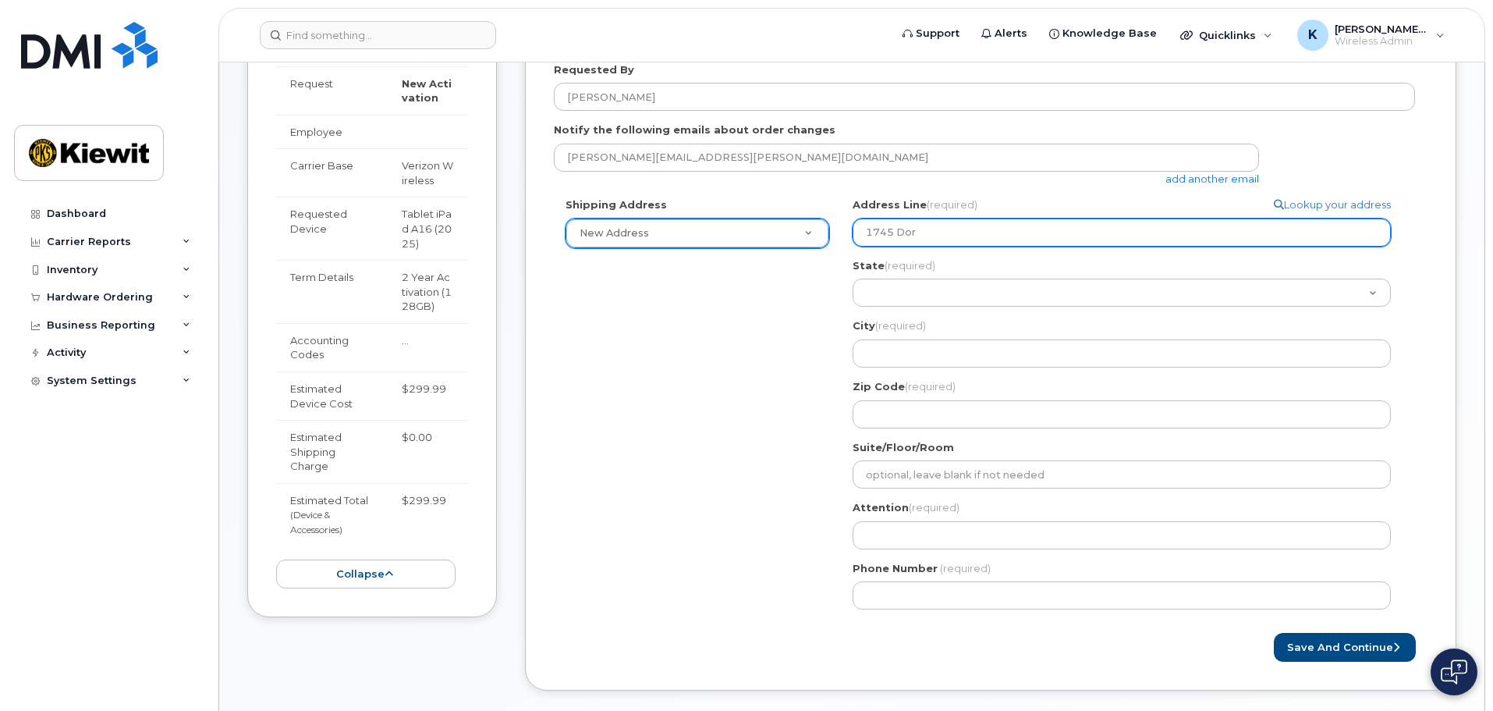
select select
type input "1745 Dors"
select select
type input "1745 Dorse"
select select
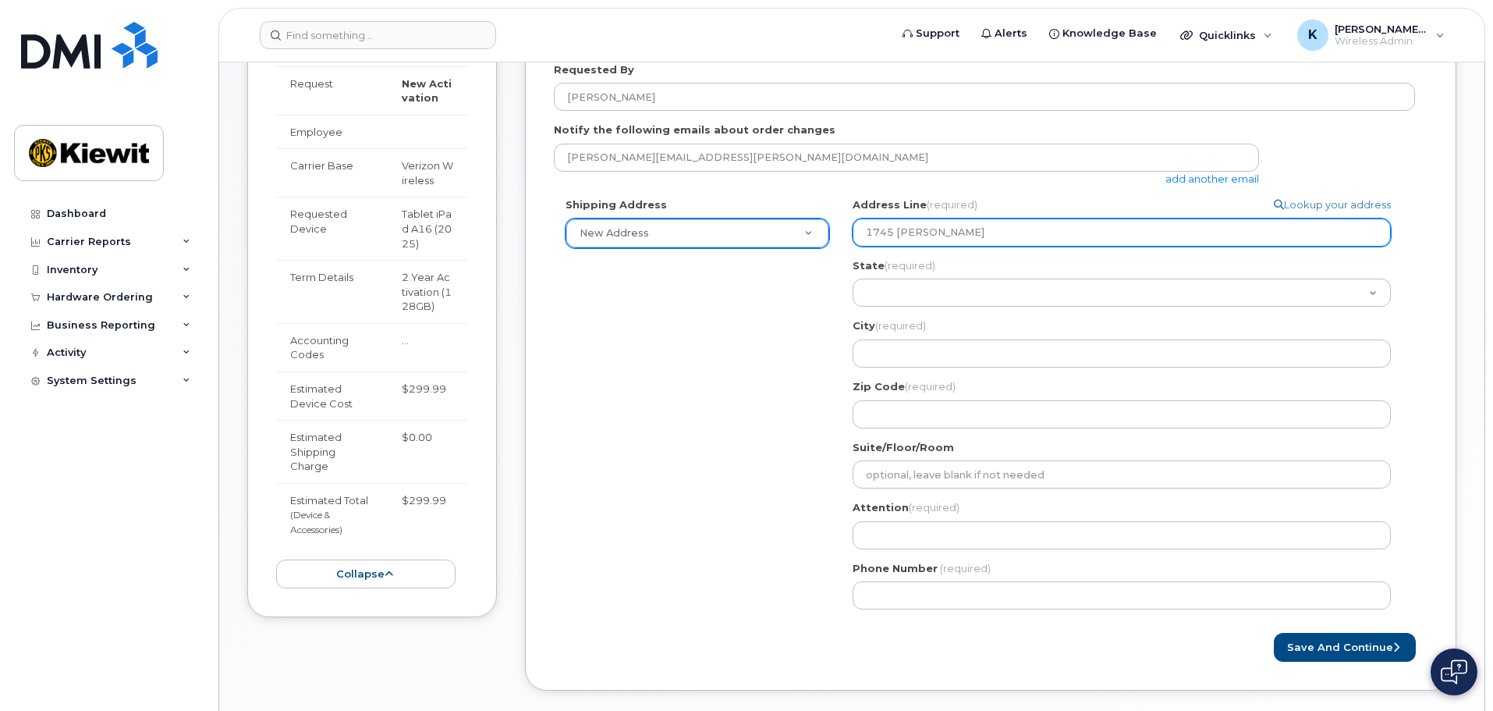
type input "1745 Dorsey"
select select
type input "1745 Dorsey R"
select select
type input "1745 Dorsey Ro"
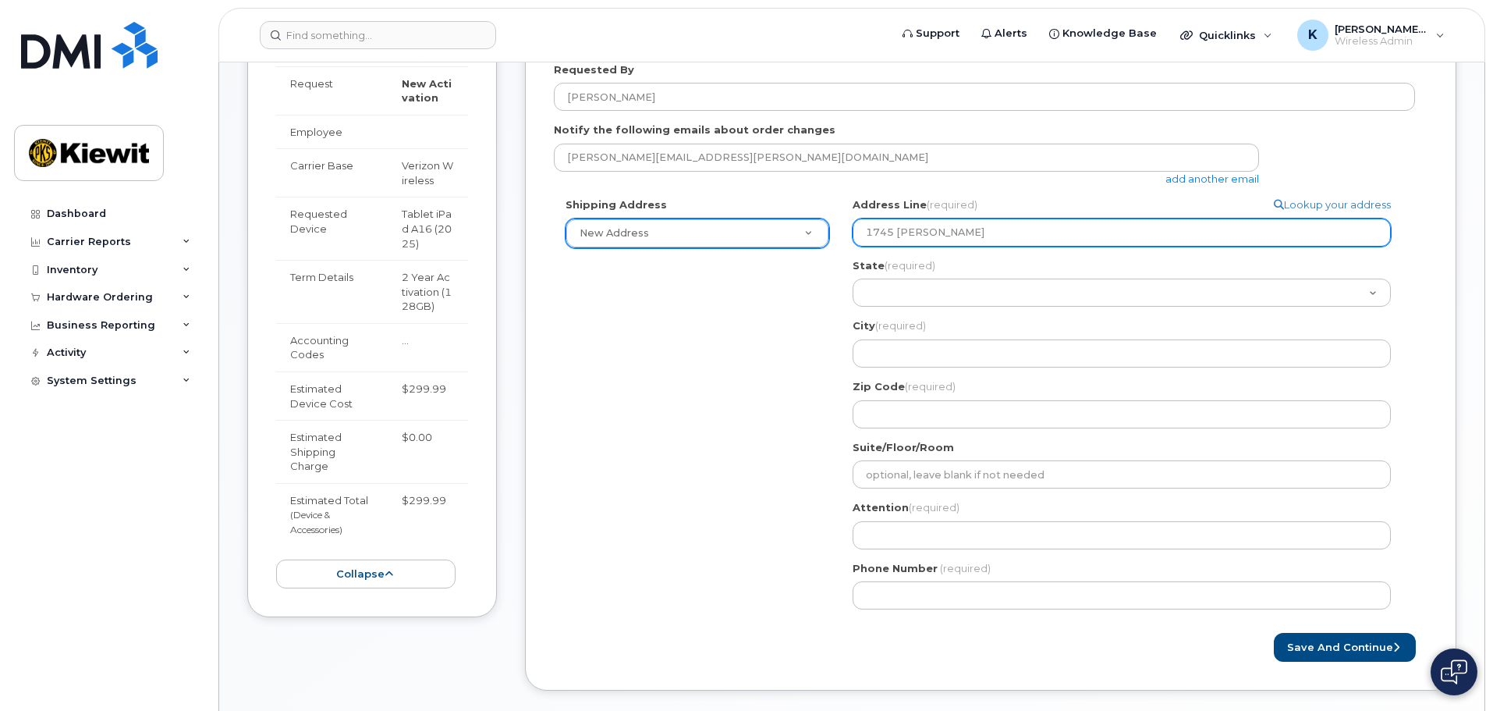
select select
type input "1745 Dorsey Roa"
select select
type input "1745 Dorsey Road"
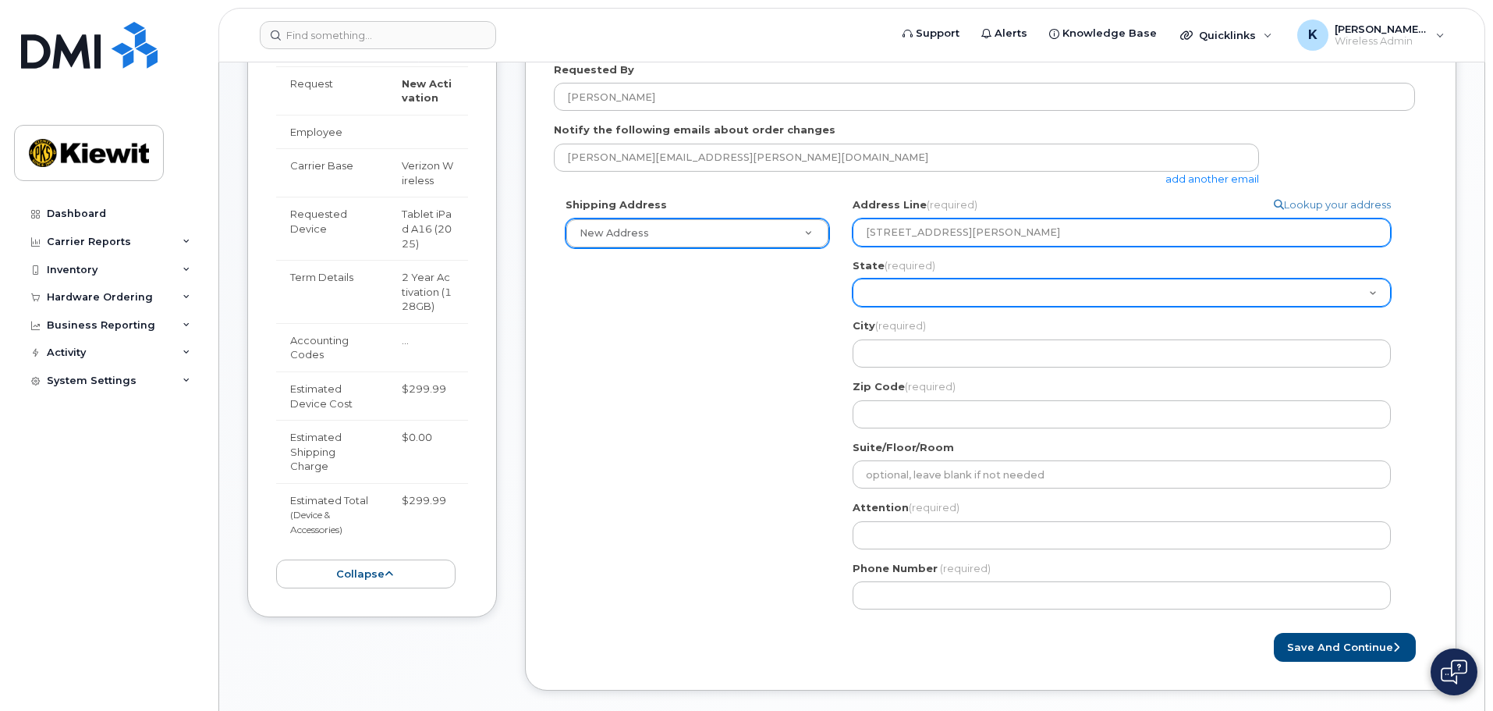
select select "ME"
select select
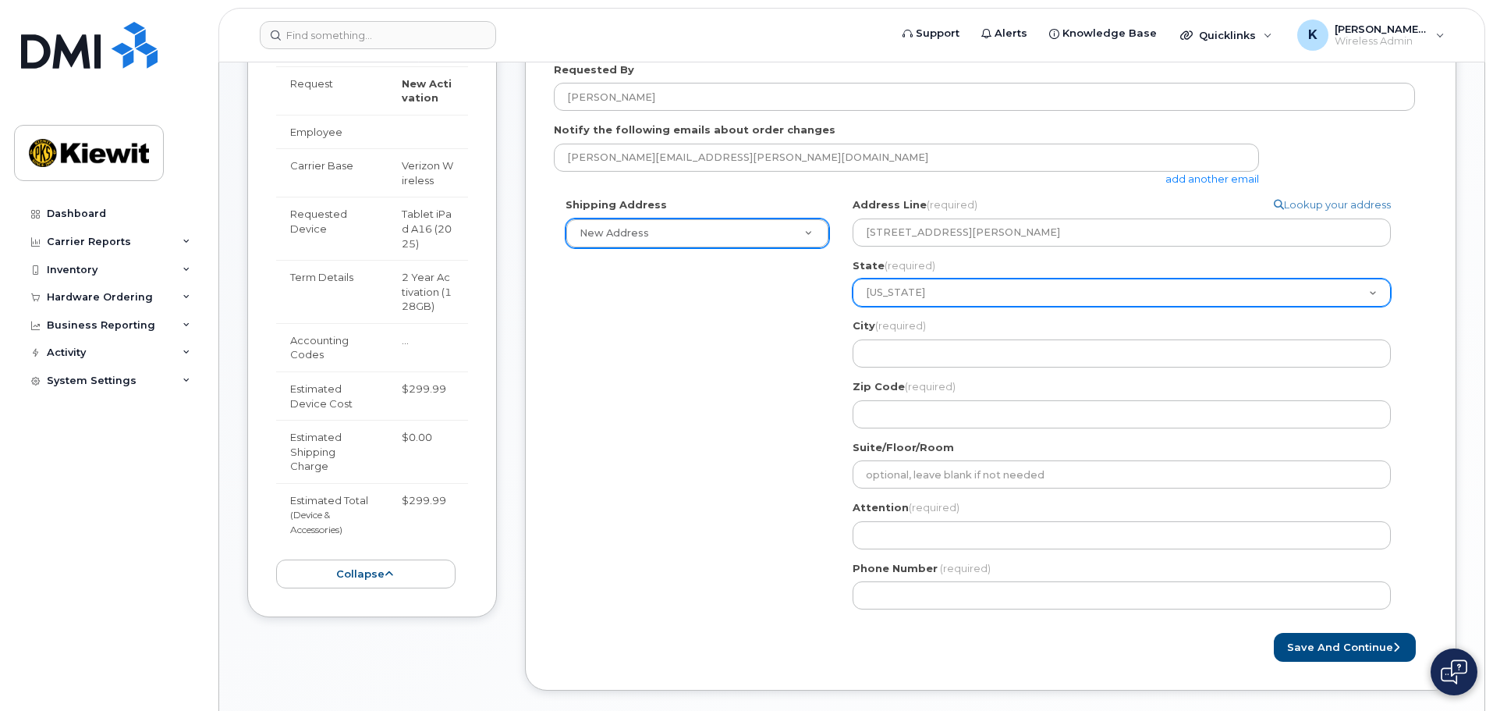
click at [925, 296] on select "Alabama Alaska American Samoa Arizona Arkansas California Colorado Connecticut …" at bounding box center [1122, 292] width 538 height 28
select select "MD"
click at [853, 278] on select "Alabama Alaska American Samoa Arizona Arkansas California Colorado Connecticut …" at bounding box center [1122, 292] width 538 height 28
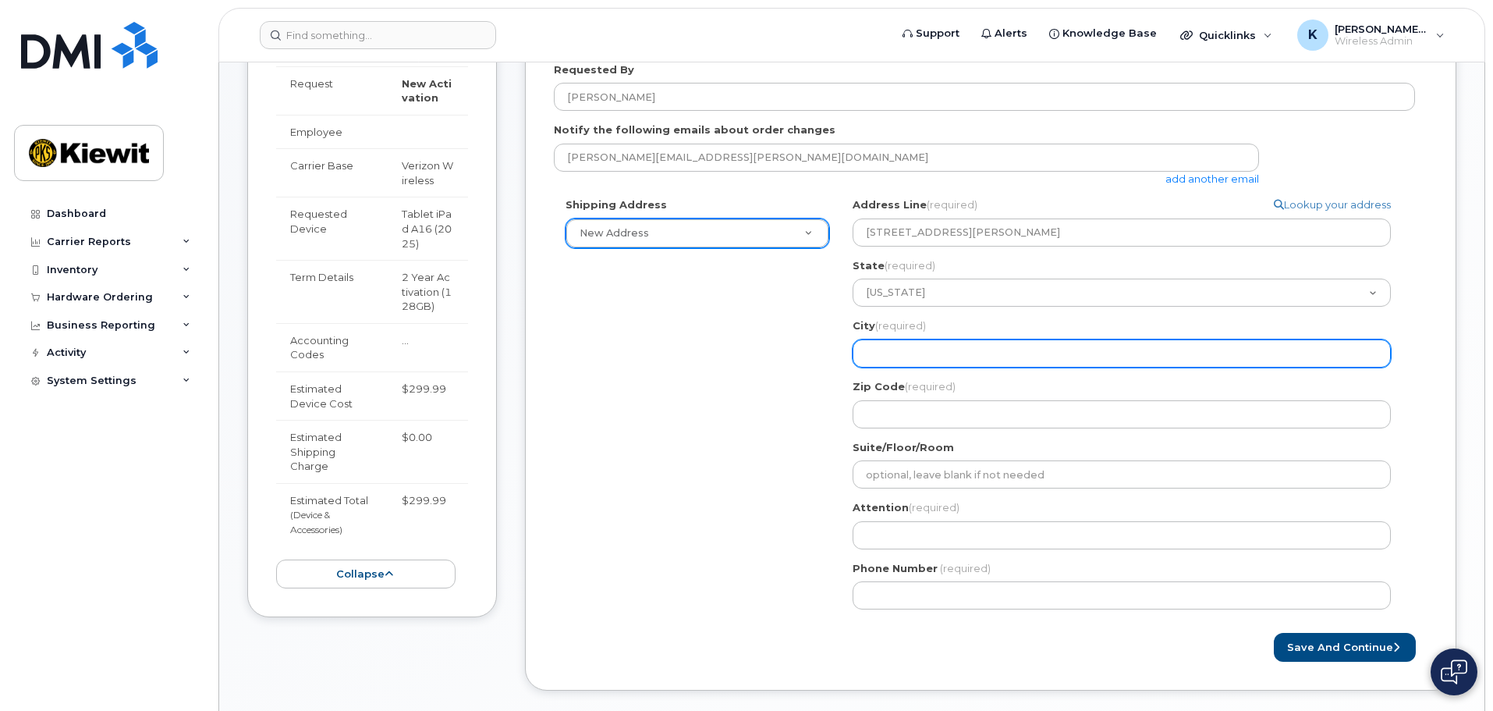
click at [930, 346] on input "City (required)" at bounding box center [1122, 353] width 538 height 28
select select
type input "H"
select select
type input "Ha"
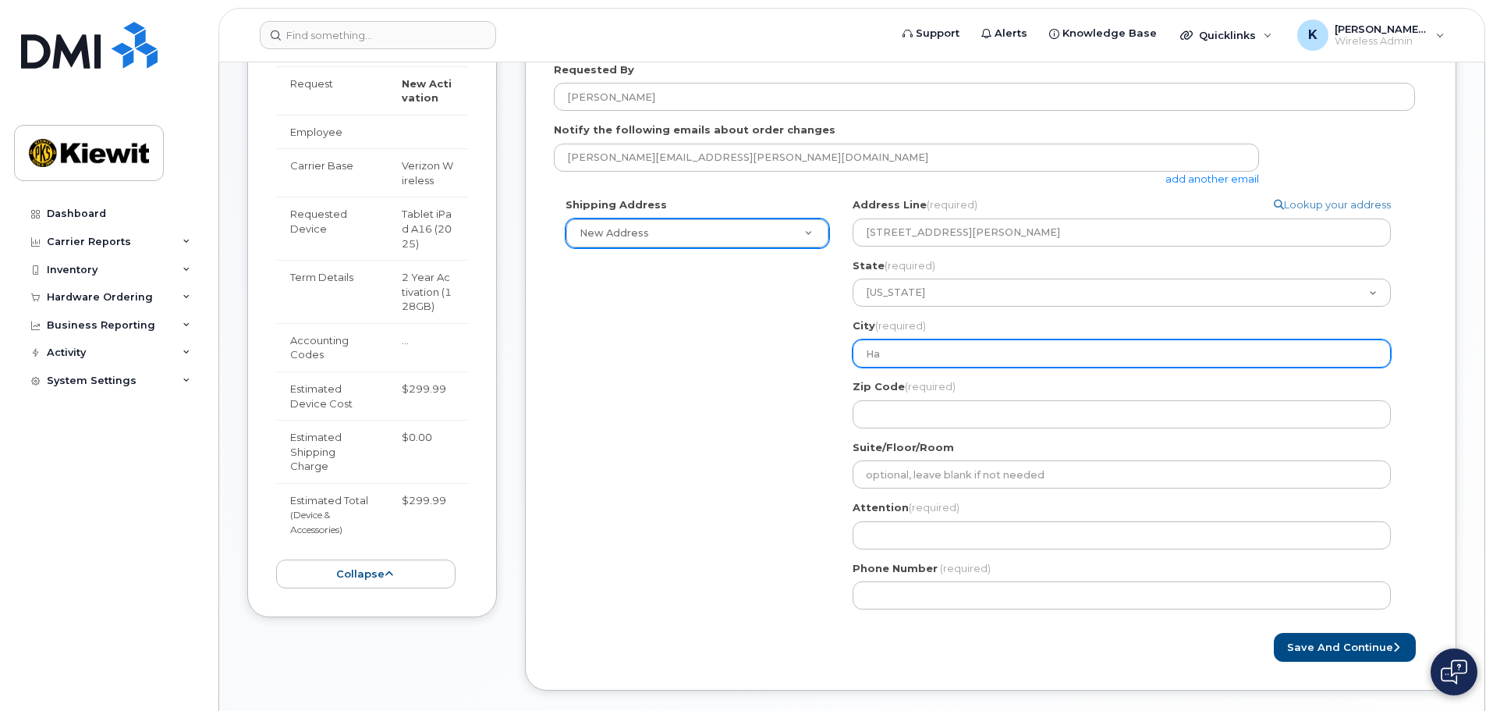
select select
type input "Han"
select select
type input "Hanc"
select select
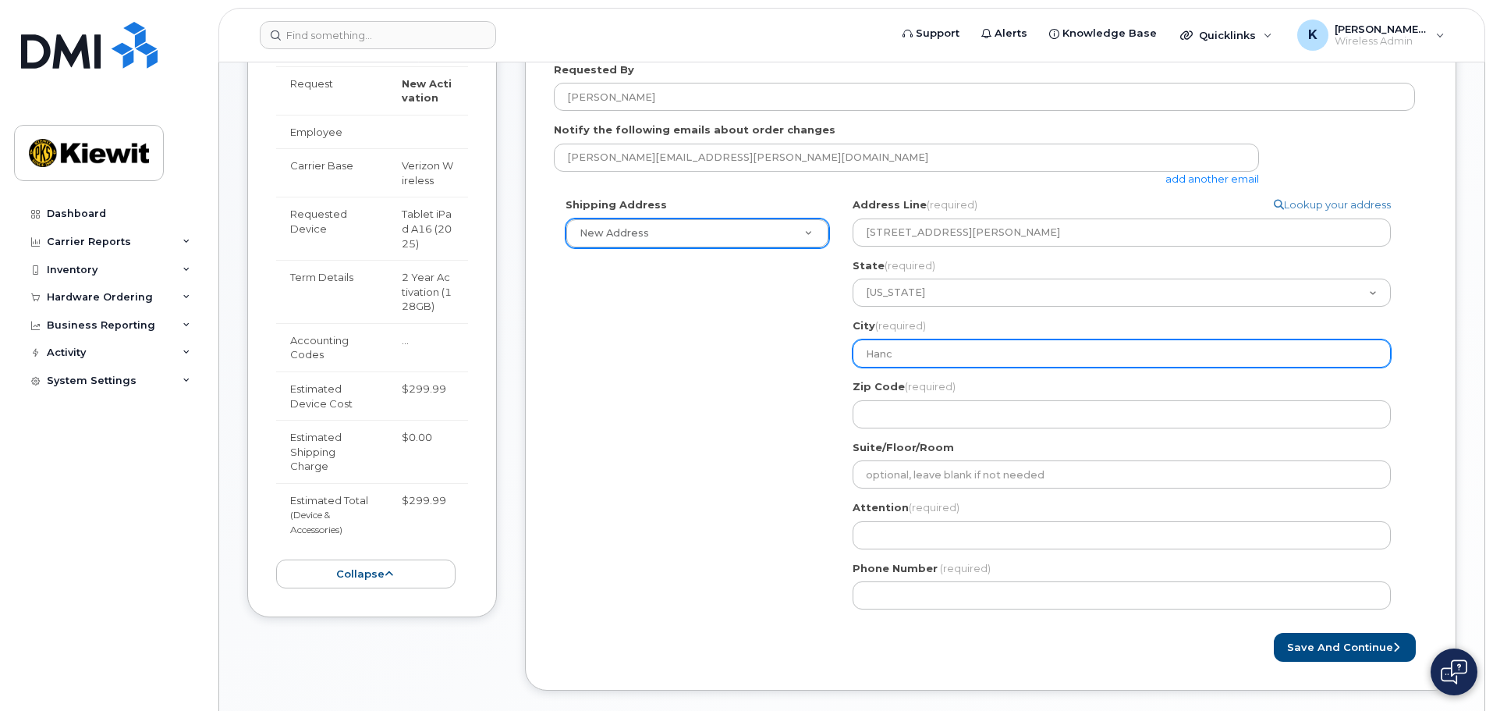
type input "Han"
select select
type input "Hano"
select select
type input "Hanov"
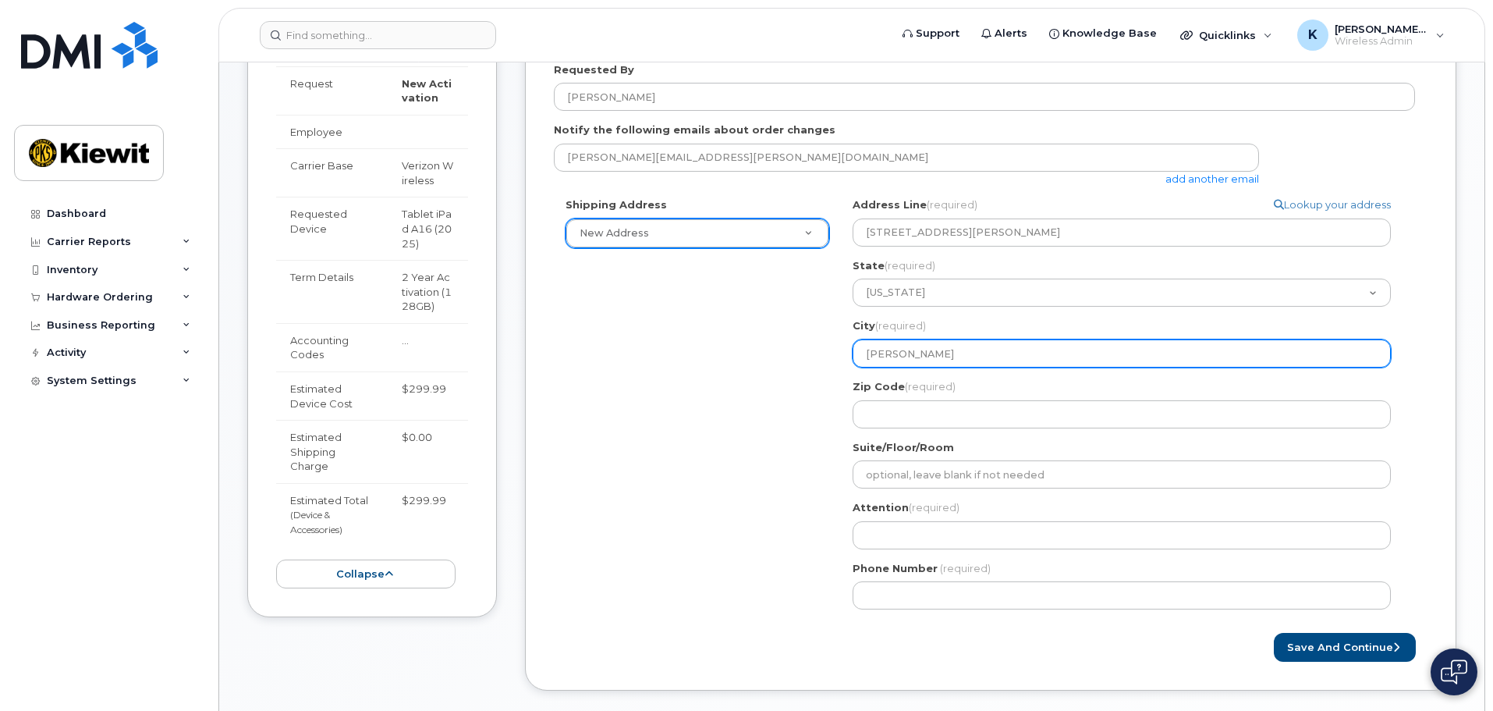
select select
type input "Hanove"
select select
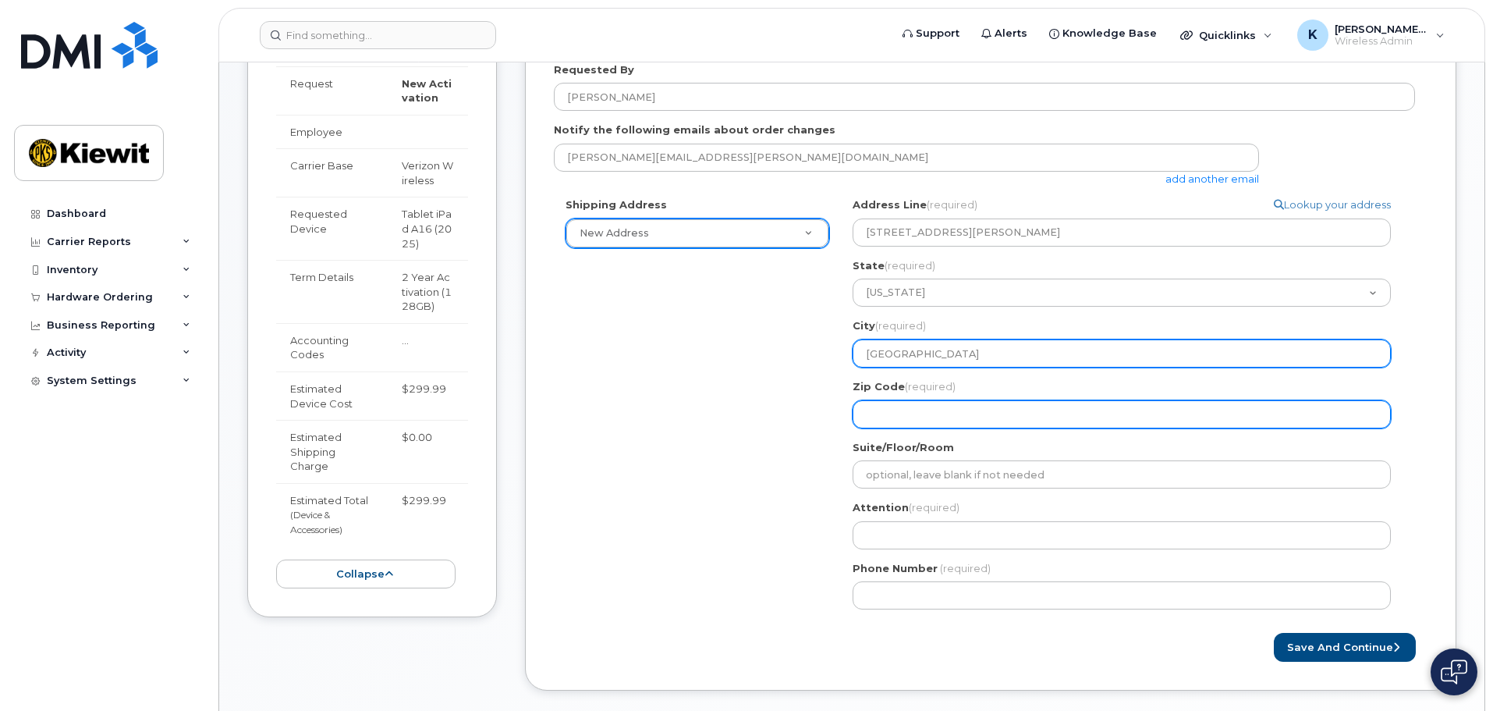
type input "Hanover"
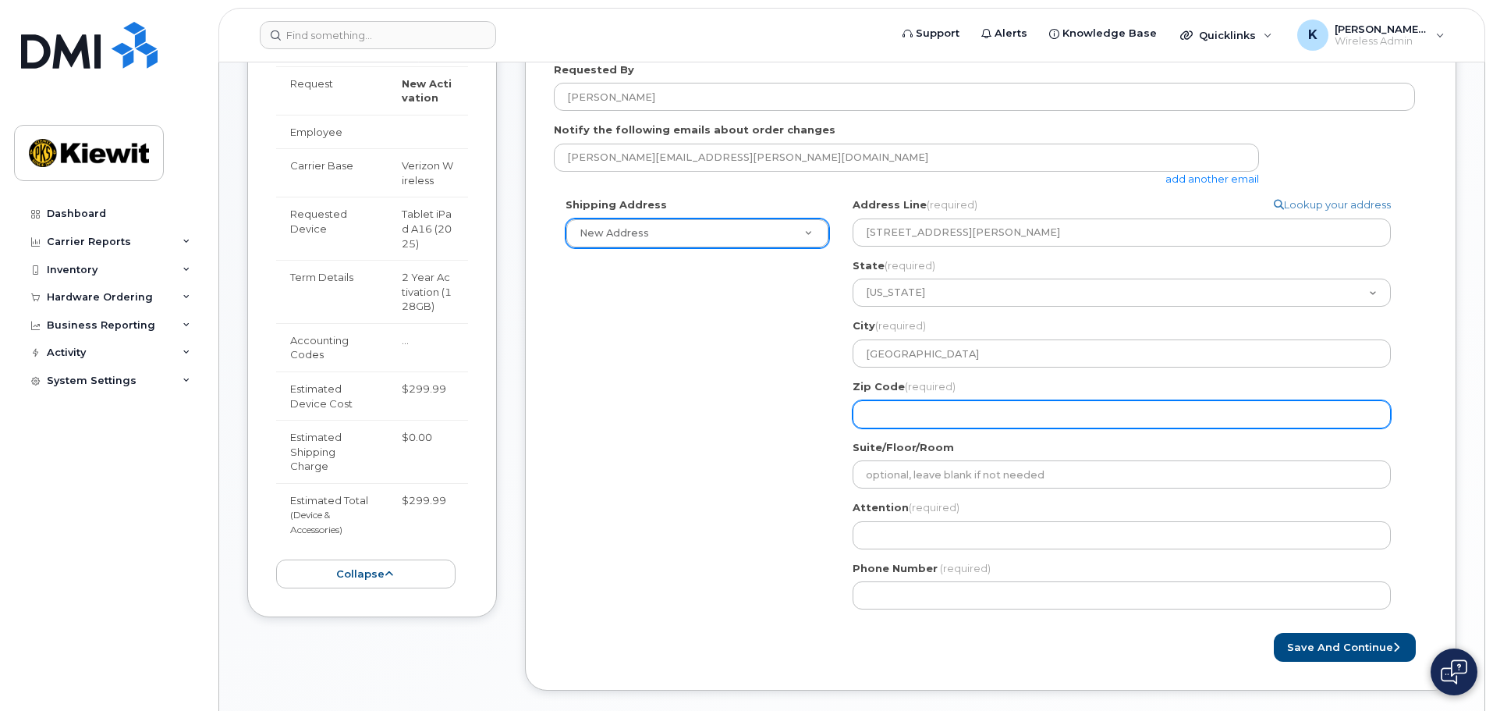
click at [881, 406] on input "Zip Code (required)" at bounding box center [1122, 414] width 538 height 28
select select
type input "2"
select select
type input "21"
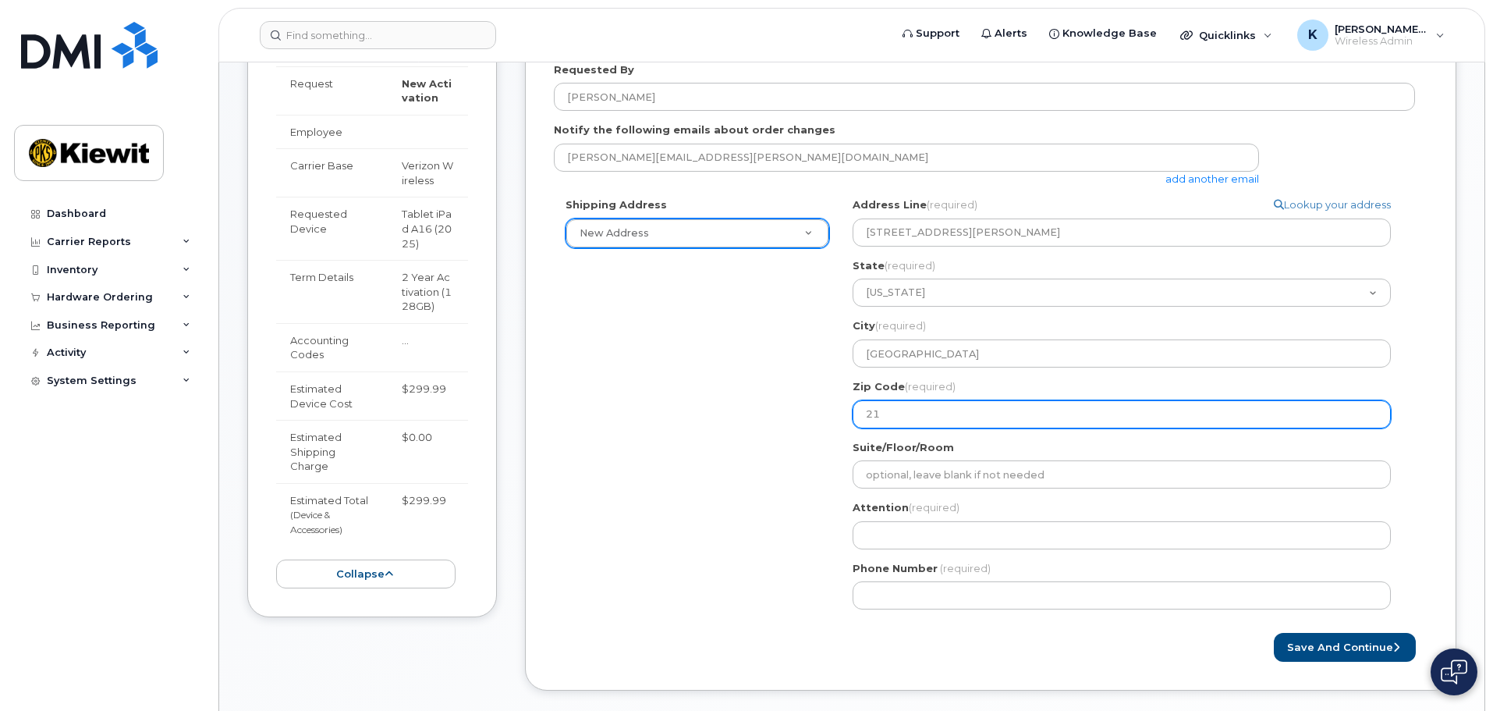
select select
type input "210"
select select
type input "2107"
select select
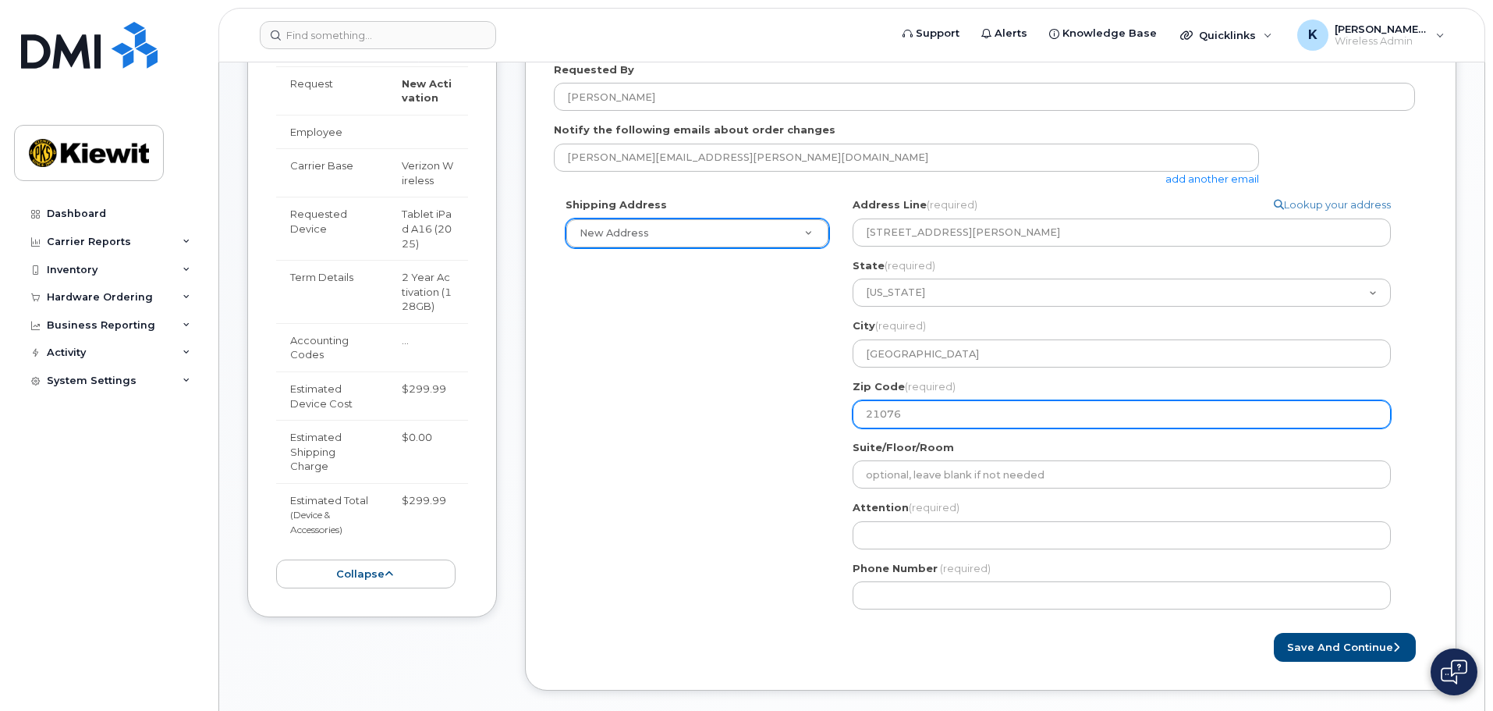
type input "21076"
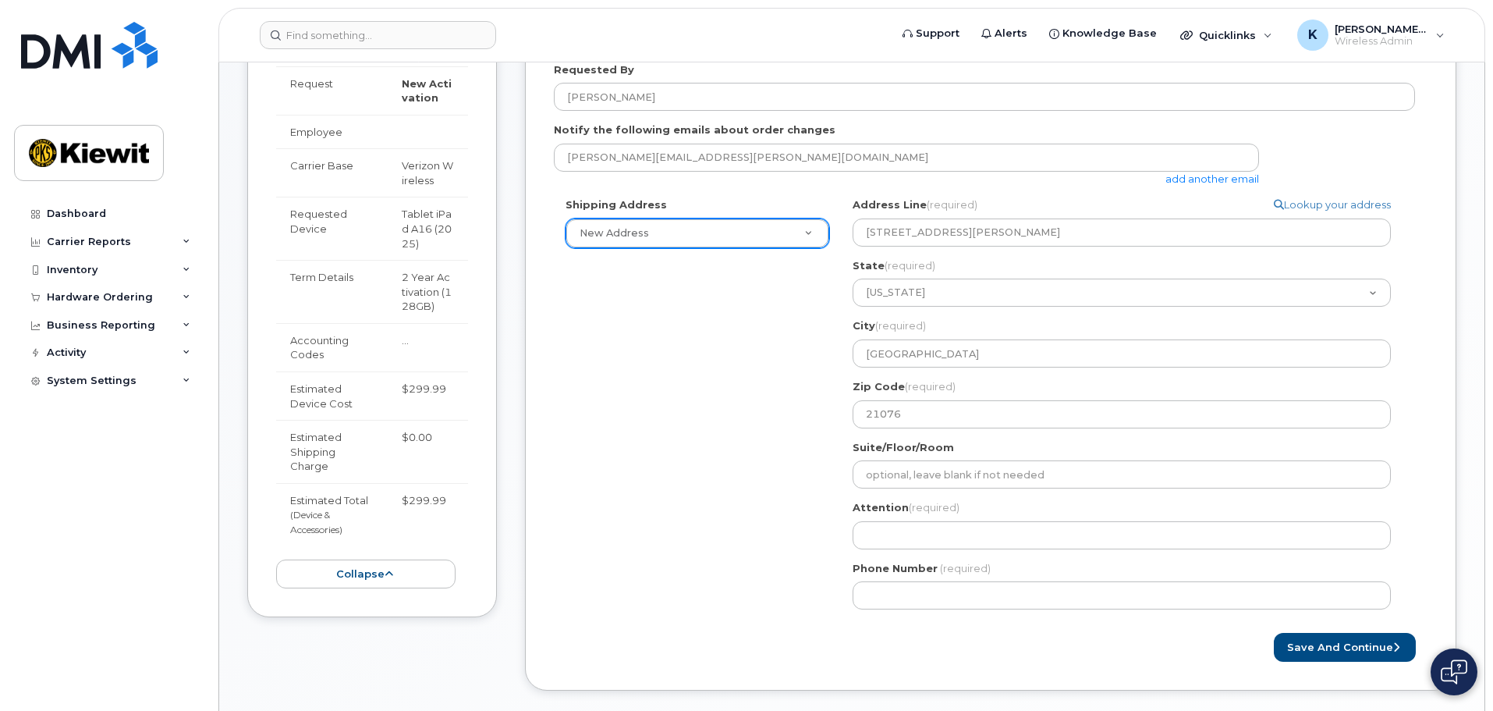
click at [819, 459] on div "Shipping Address New Address New Address MD Hanover Search your address... Manu…" at bounding box center [984, 409] width 861 height 424
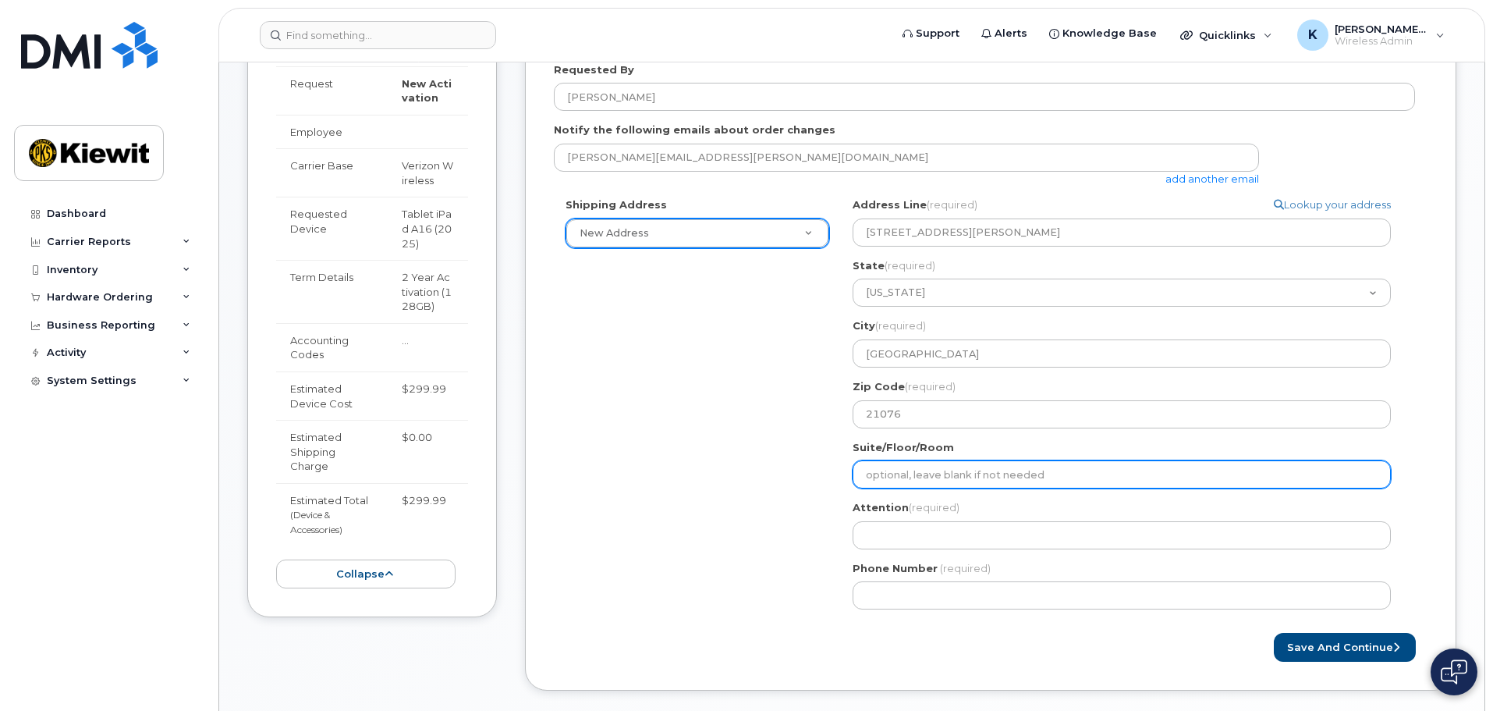
click at [910, 476] on input "Suite/Floor/Room" at bounding box center [1122, 474] width 538 height 28
select select
type input "a"
select select
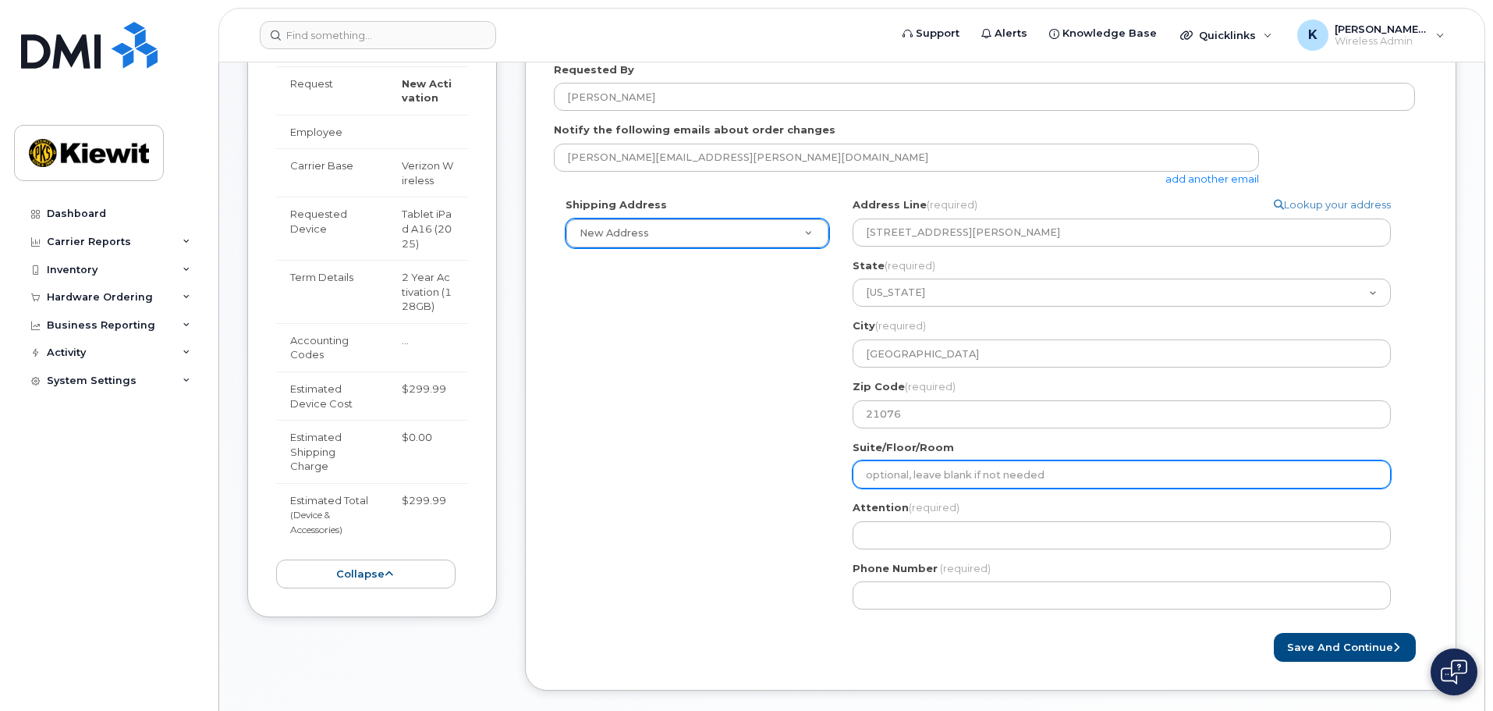
type input "A"
select select
type input "A-"
select select
type input "A-D"
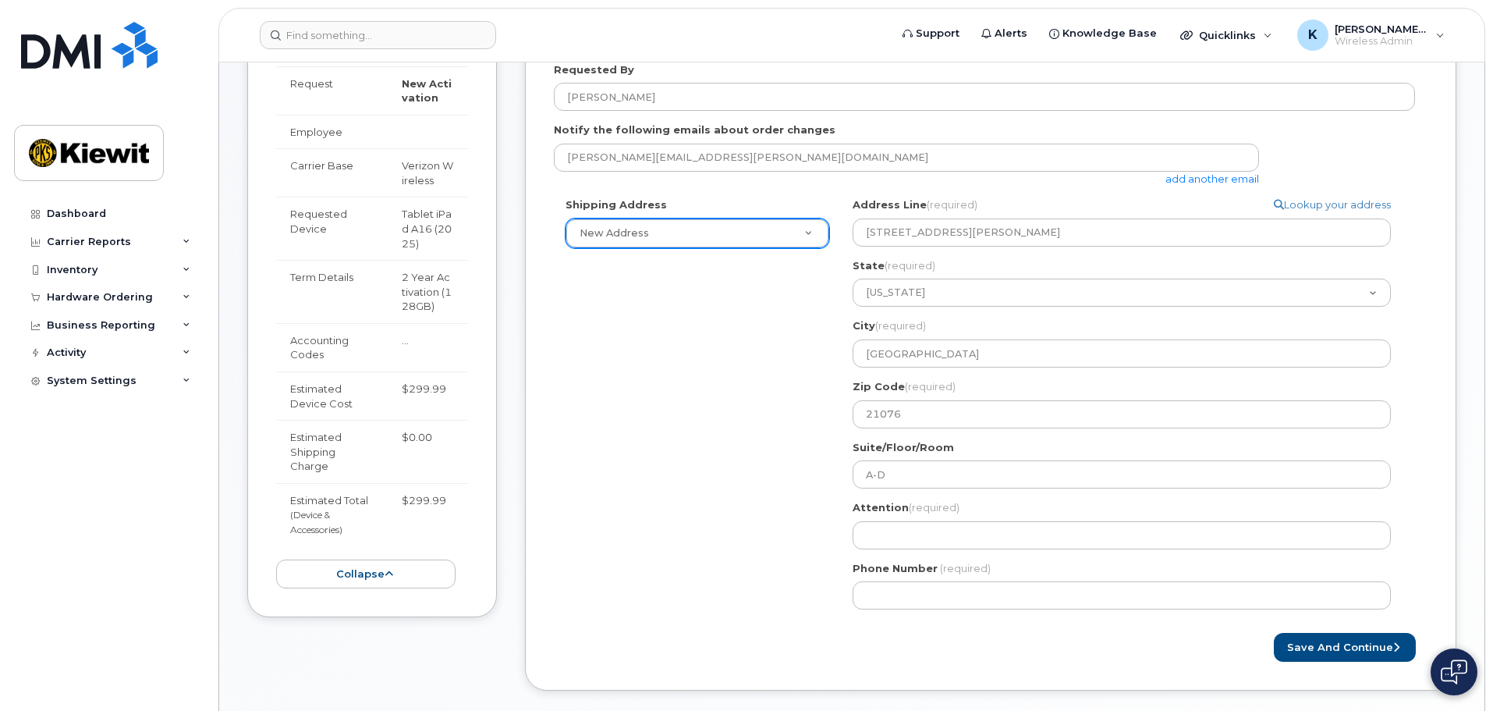
click at [731, 487] on div "Shipping Address New Address New Address MD Hanover Search your address... Manu…" at bounding box center [984, 409] width 861 height 424
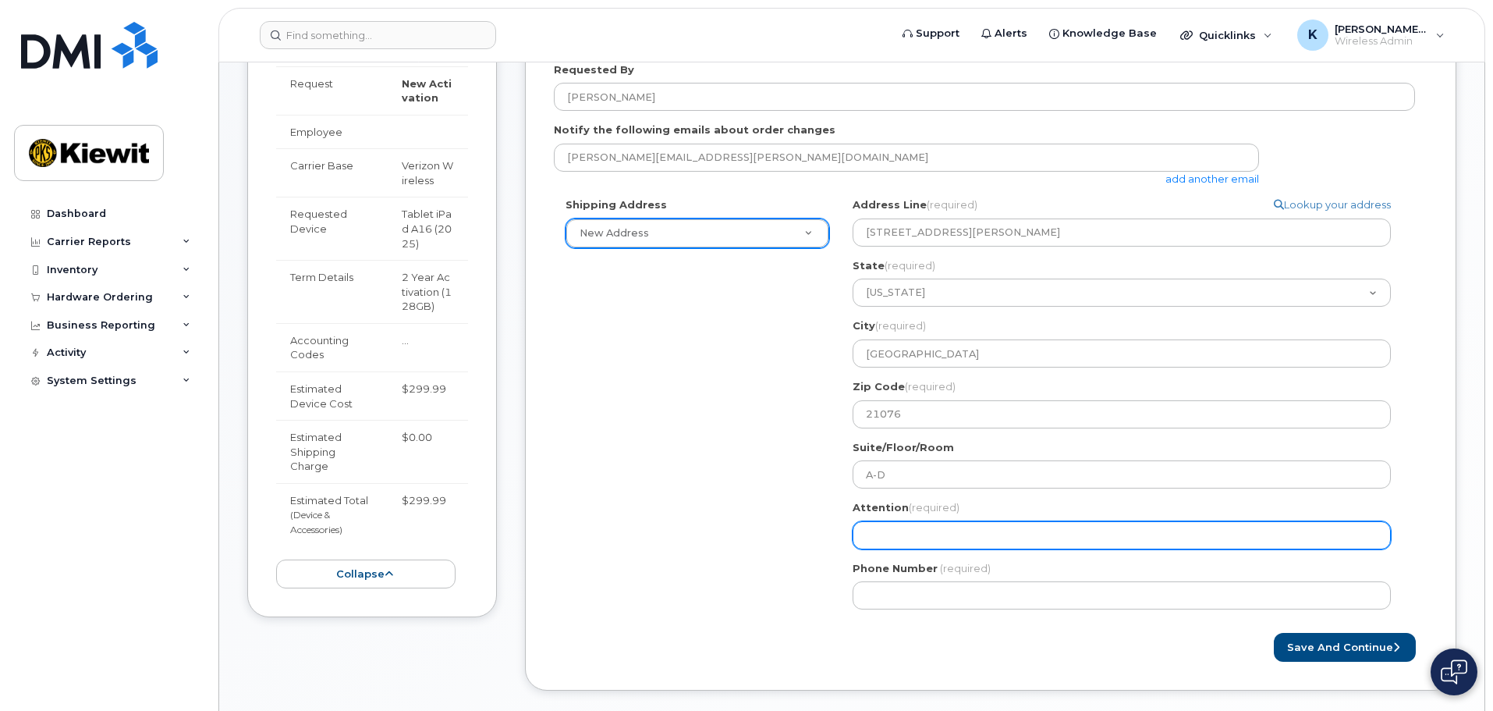
click at [948, 541] on input "Attention (required)" at bounding box center [1122, 535] width 538 height 28
select select
type input "K"
select select
type input "Ki"
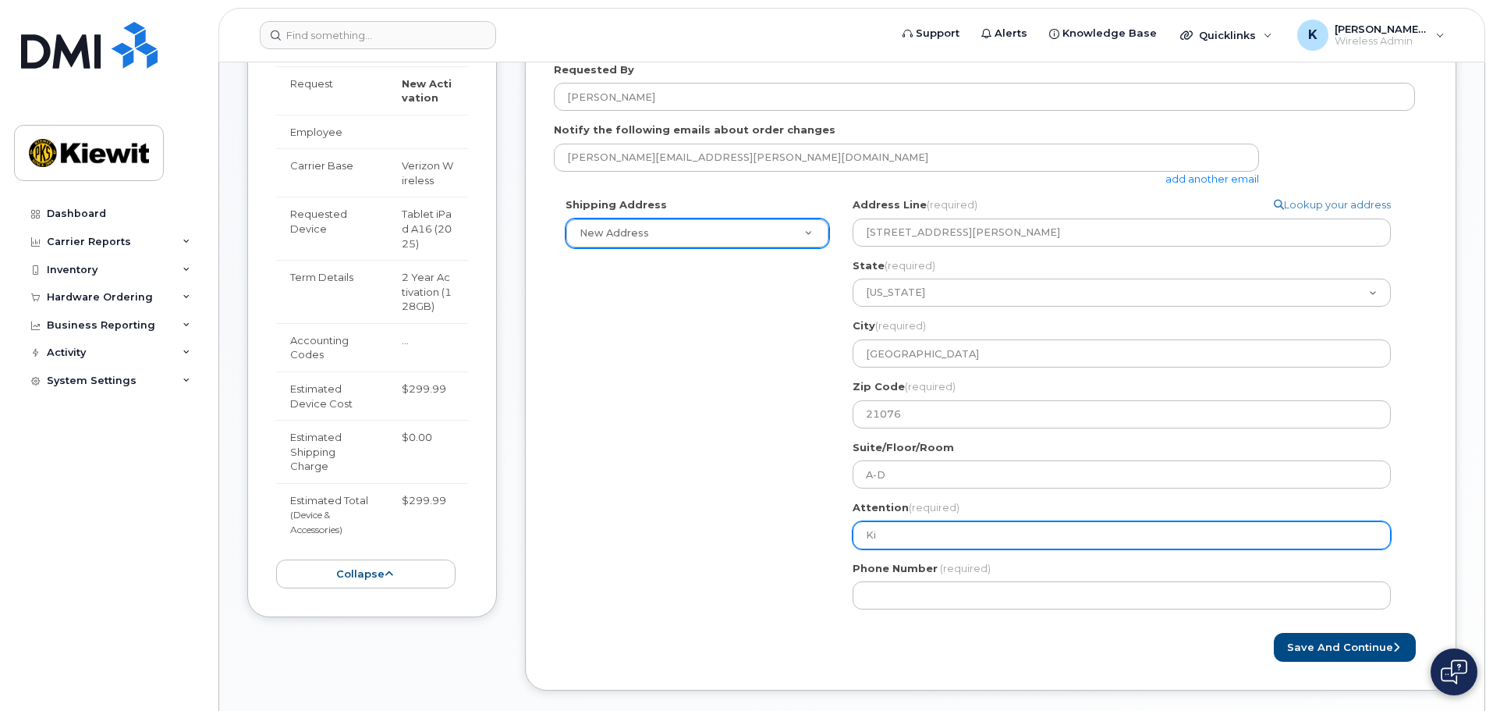
select select
type input "Kim"
select select
type input "Kimb"
select select
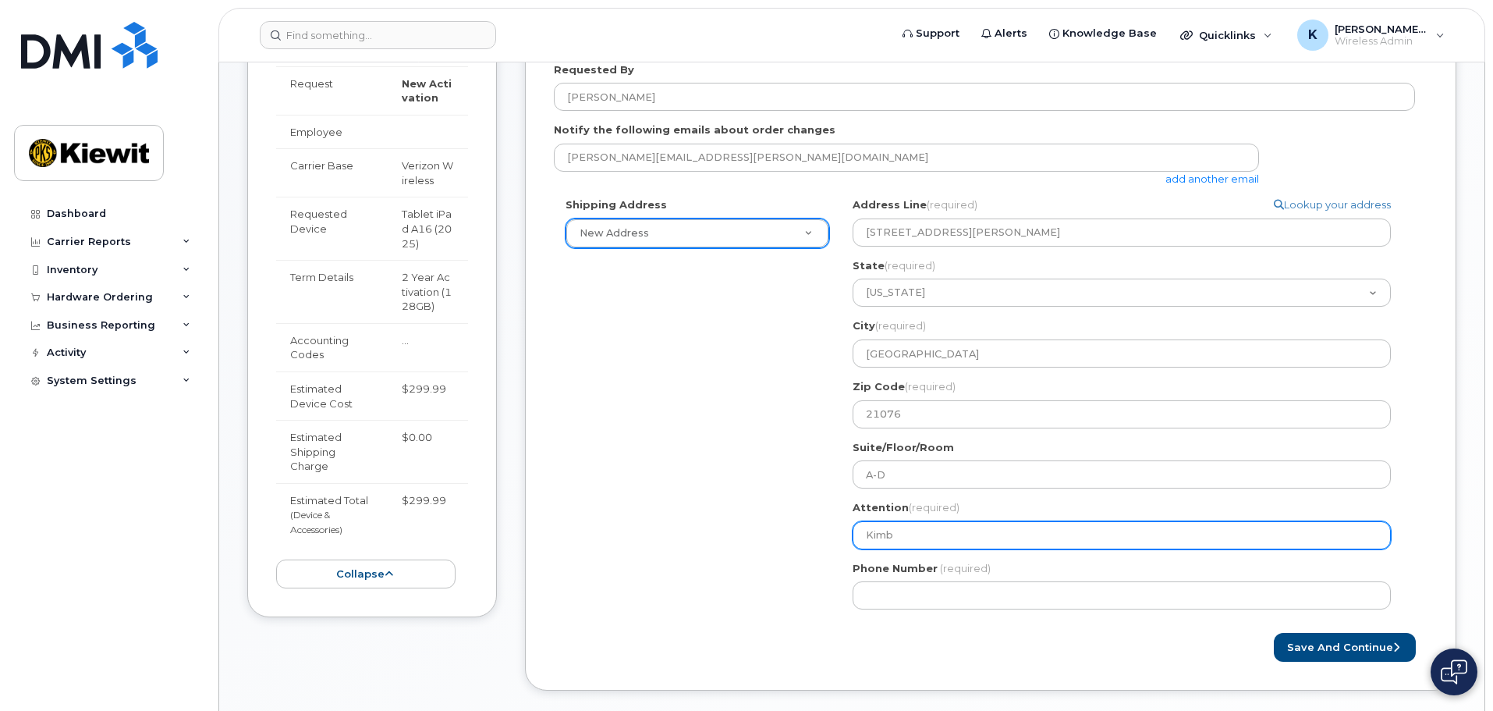
type input "Kimbe"
select select
type input "Kimber"
select select
type input "Kimberl"
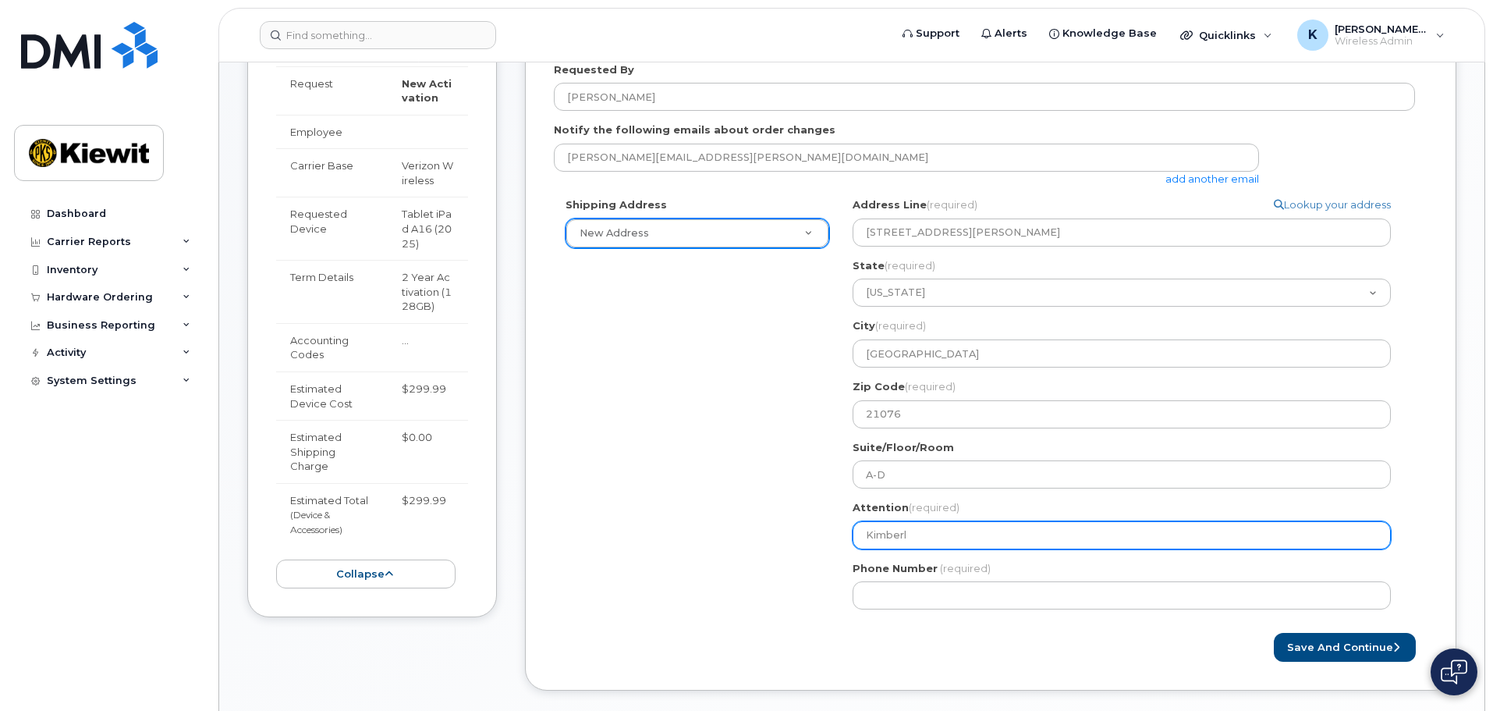
select select
type input "Kimberly"
select select
type input "Kimberly."
select select
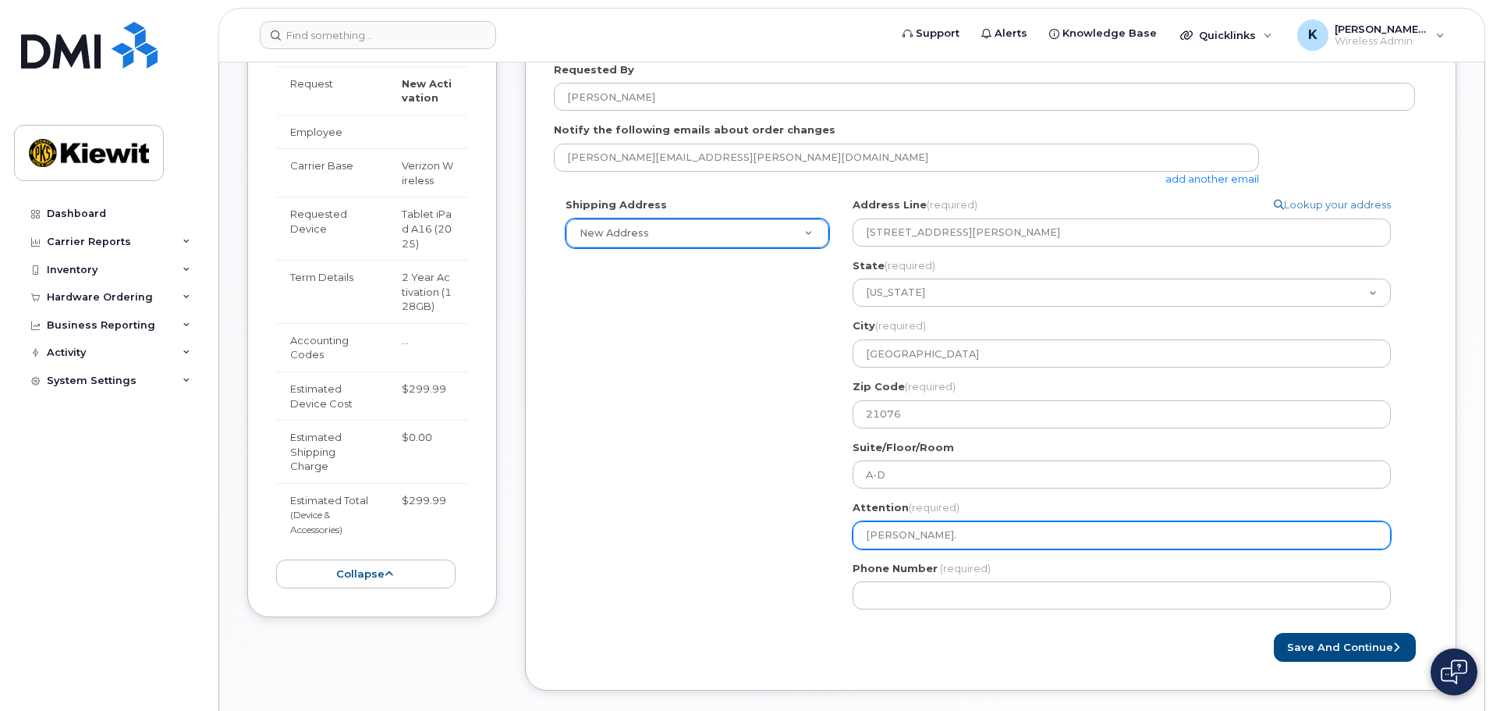
type input "Kimberly.H"
select select
type input "Kimberly.He"
select select
type input "Kimberly.Her"
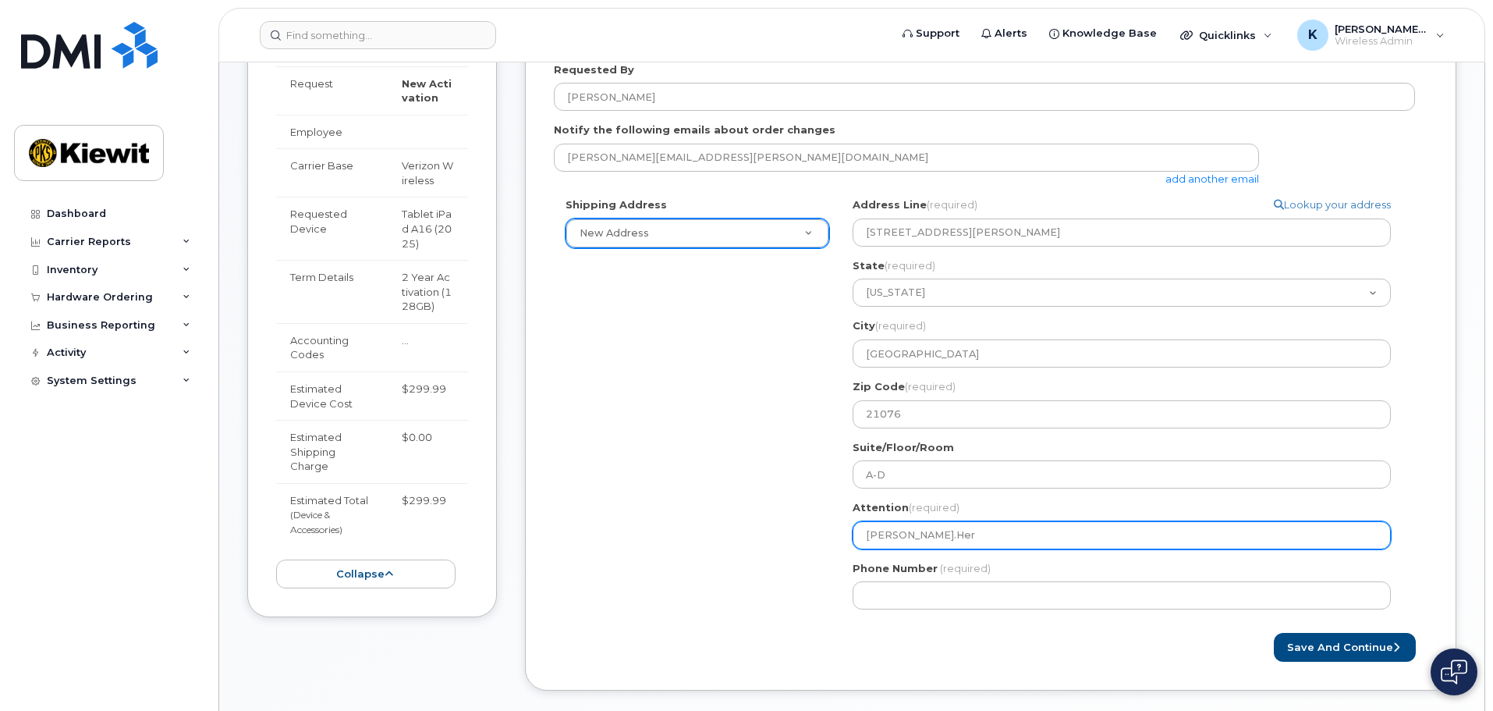
select select
type input "Kimberly.Hern"
select select
type input "Kimberly.Herna"
select select
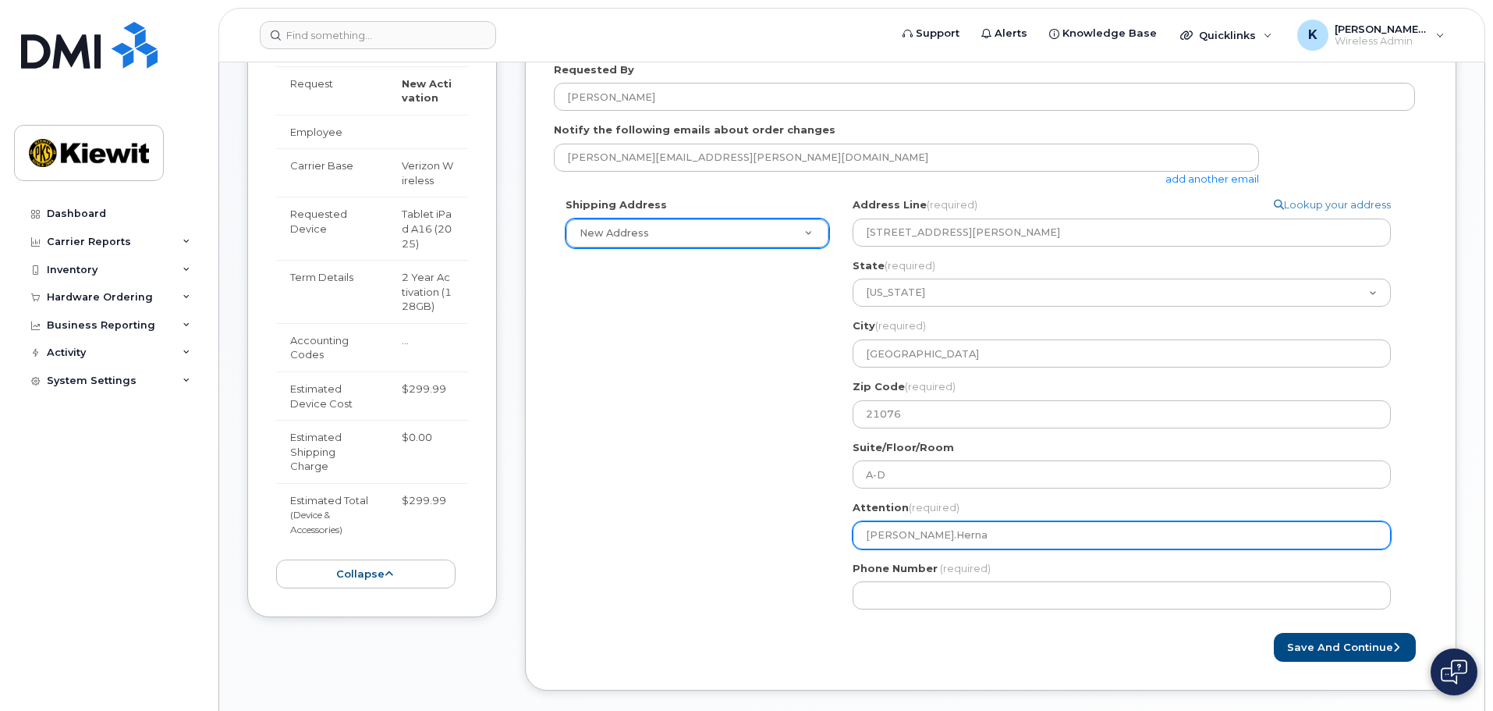
type input "Kimberly.Hernan"
select select
type input "Kimberly.Hernand"
select select
type input "Kimberly.Hernande"
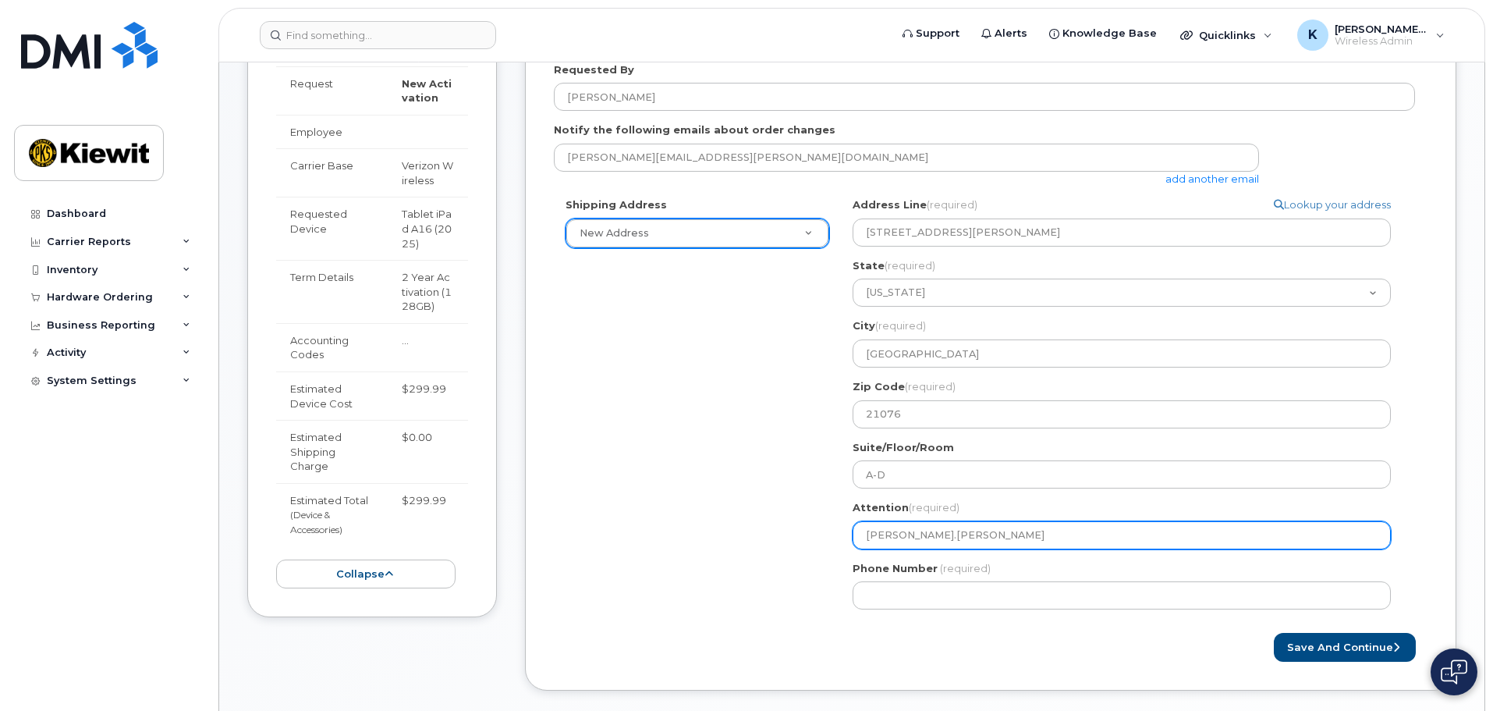
select select
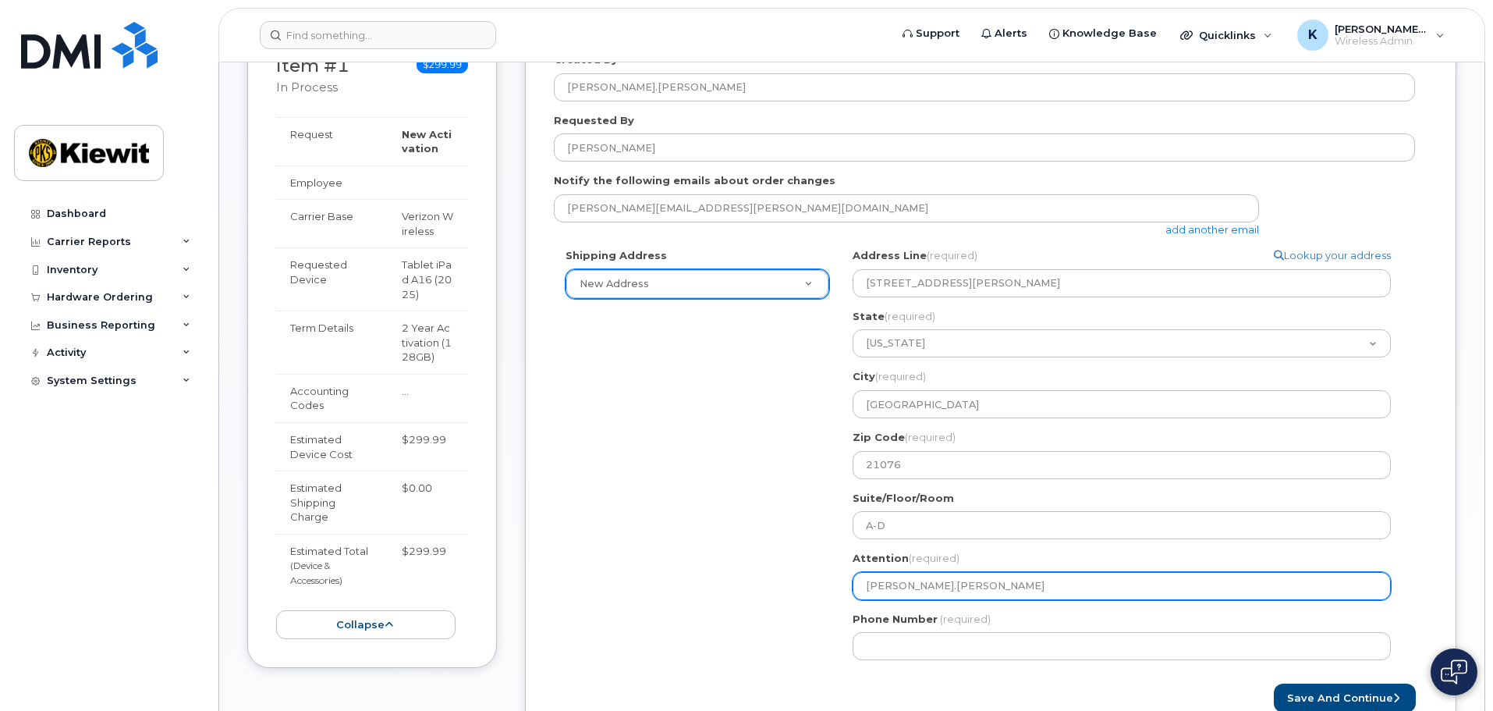
scroll to position [312, 0]
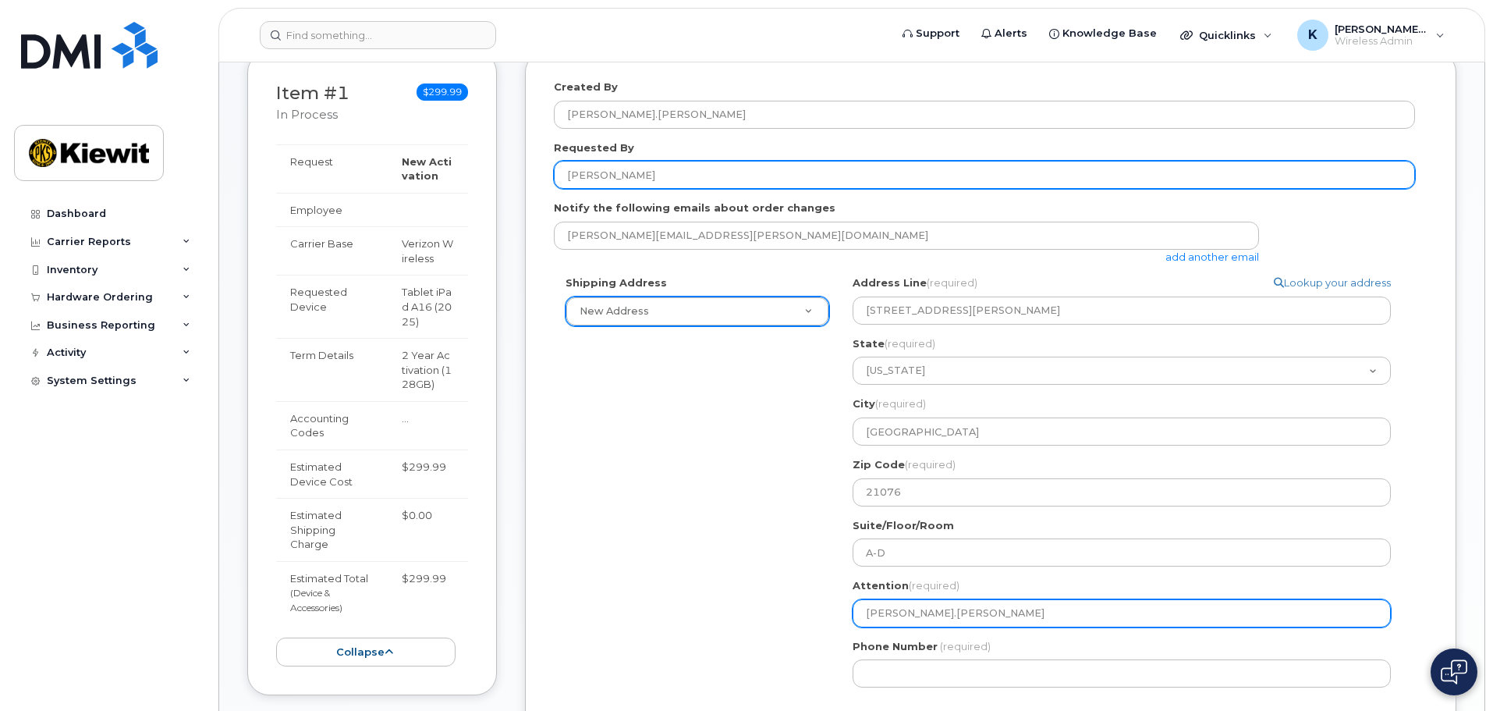
type input "[PERSON_NAME].[PERSON_NAME]"
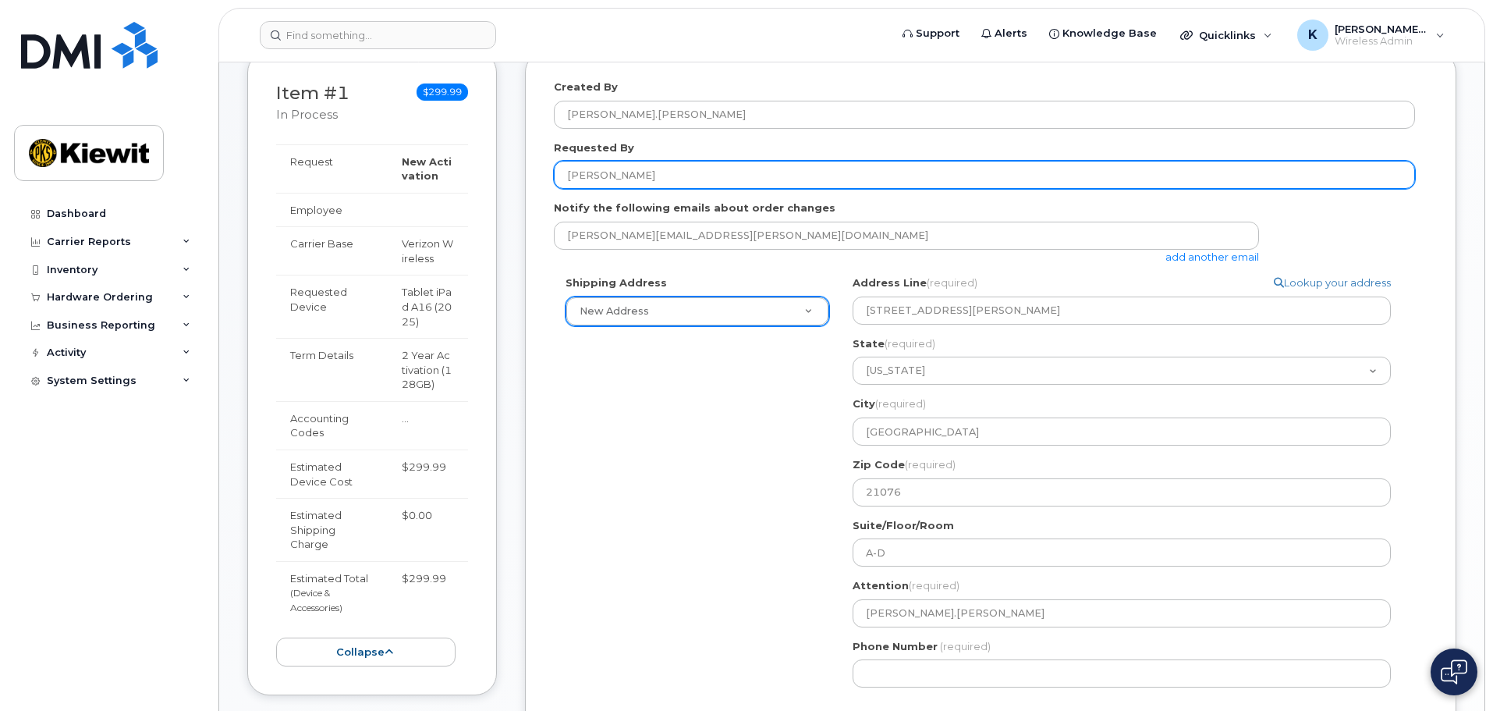
drag, startPoint x: 699, startPoint y: 182, endPoint x: 557, endPoint y: 179, distance: 142.0
click at [557, 179] on input "Kimberly Hernandez" at bounding box center [984, 175] width 861 height 28
type input "[PERSON_NAME]"
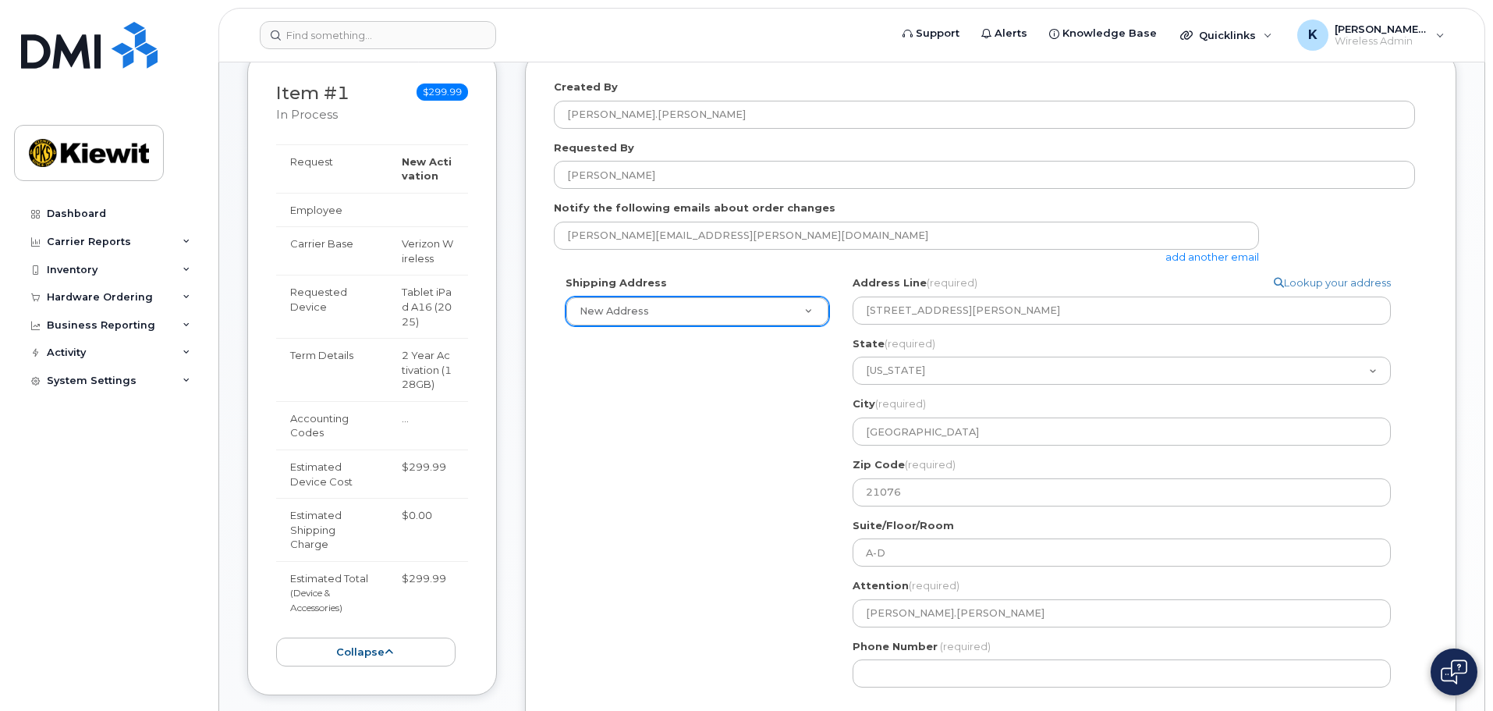
click at [682, 395] on div "Shipping Address New Address New Address MD Hanover Search your address... Manu…" at bounding box center [984, 487] width 861 height 424
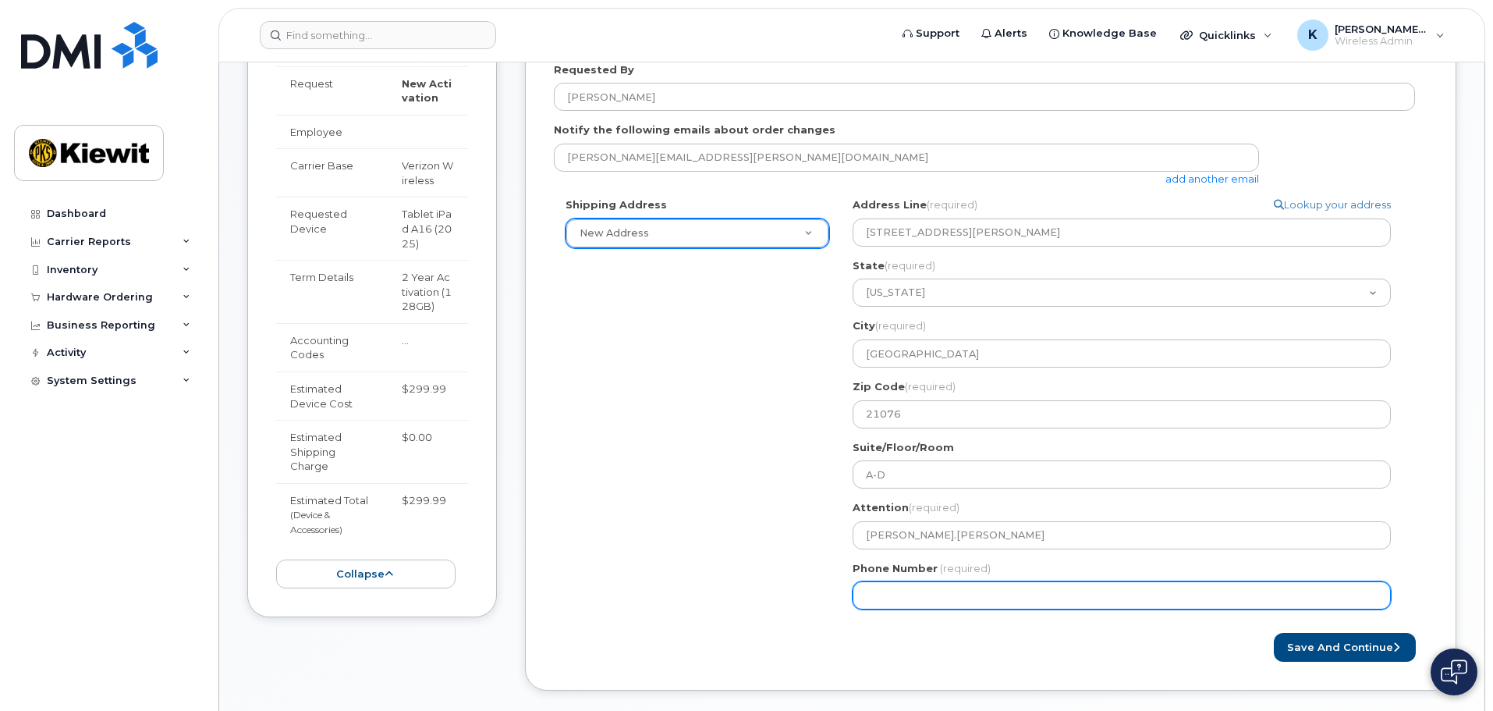
click at [1018, 592] on input "Phone Number" at bounding box center [1122, 595] width 538 height 28
type input "240528102"
select select
type input "2405281023"
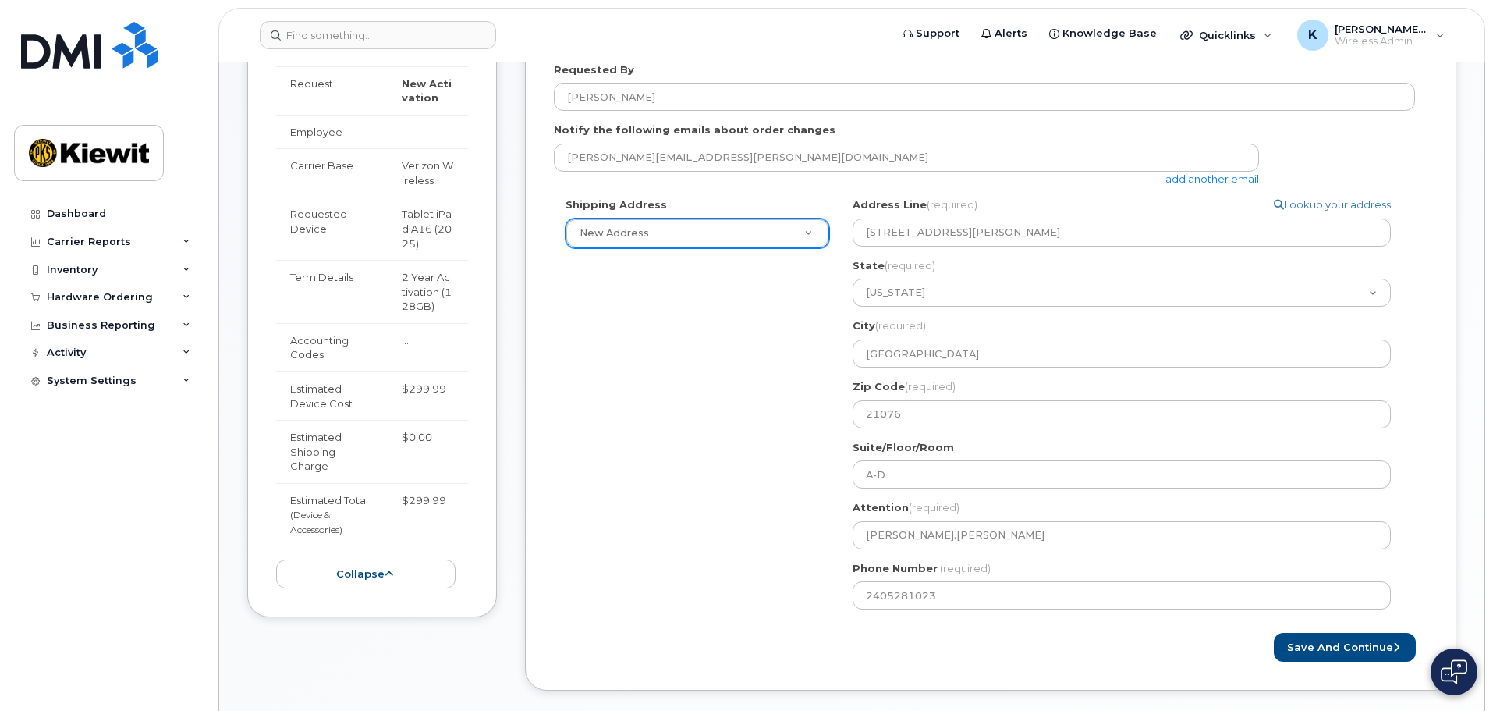
click at [1140, 648] on div "Save and Continue" at bounding box center [1209, 647] width 437 height 29
click at [1339, 650] on button "Save and Continue" at bounding box center [1345, 647] width 142 height 29
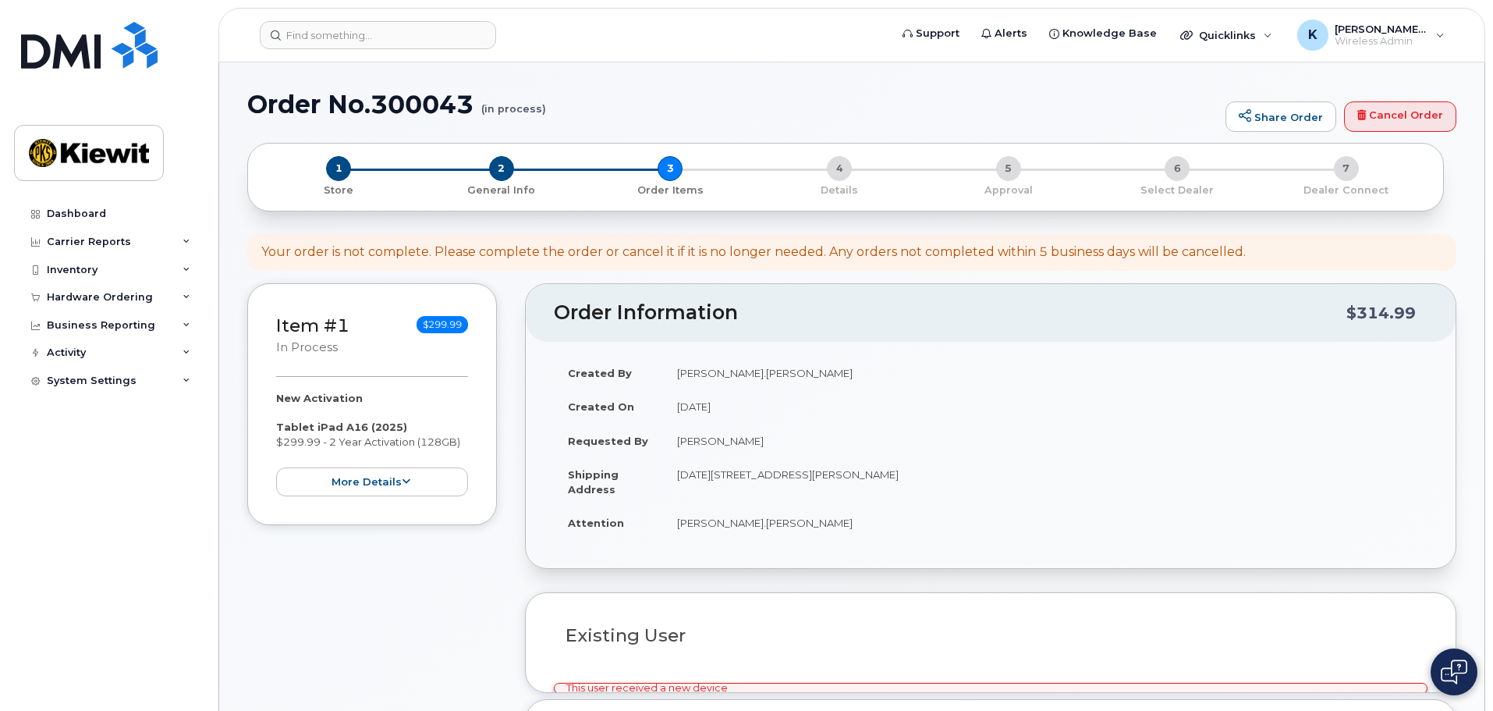
select select
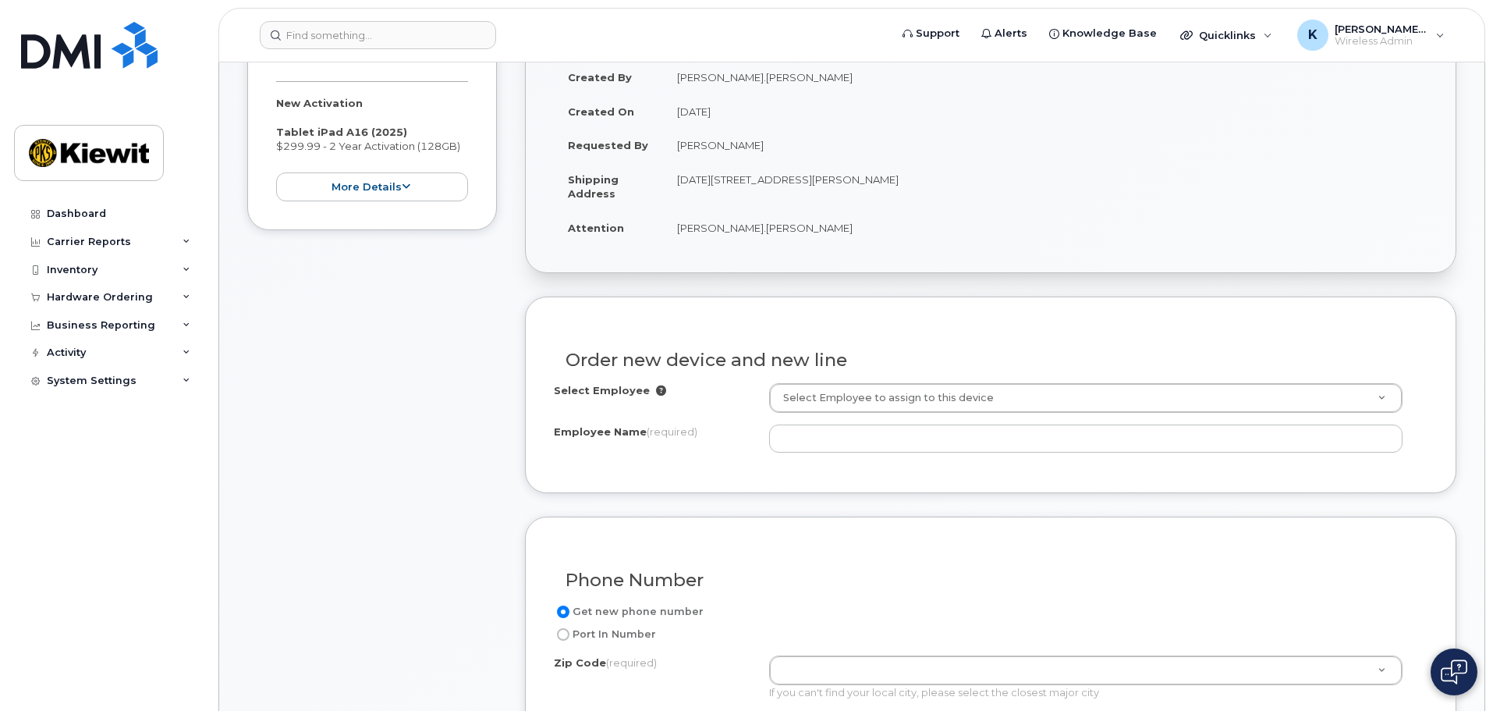
scroll to position [390, 0]
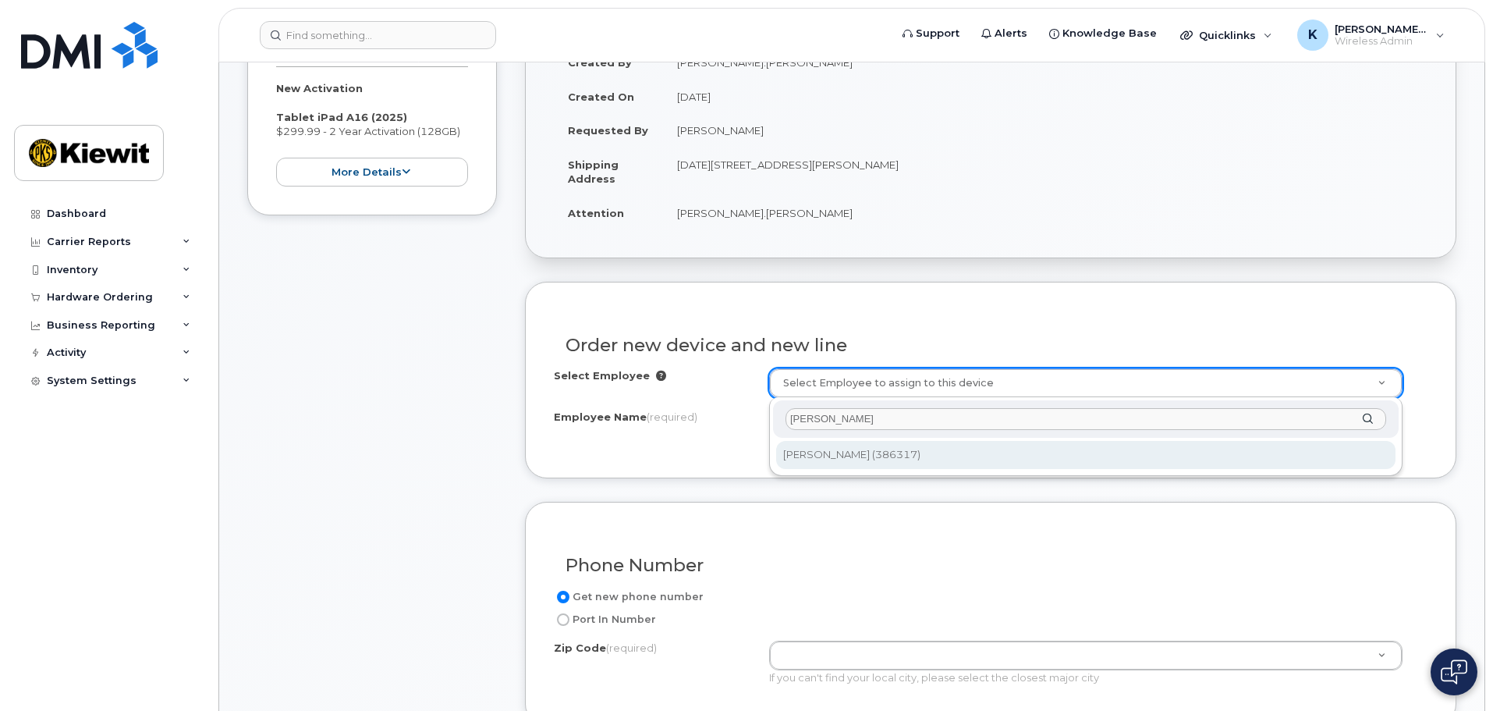
type input "Troy Blair"
type input "2153208"
type input "Troy Blair"
type input "1745 Dorsey Rd Suite A-D"
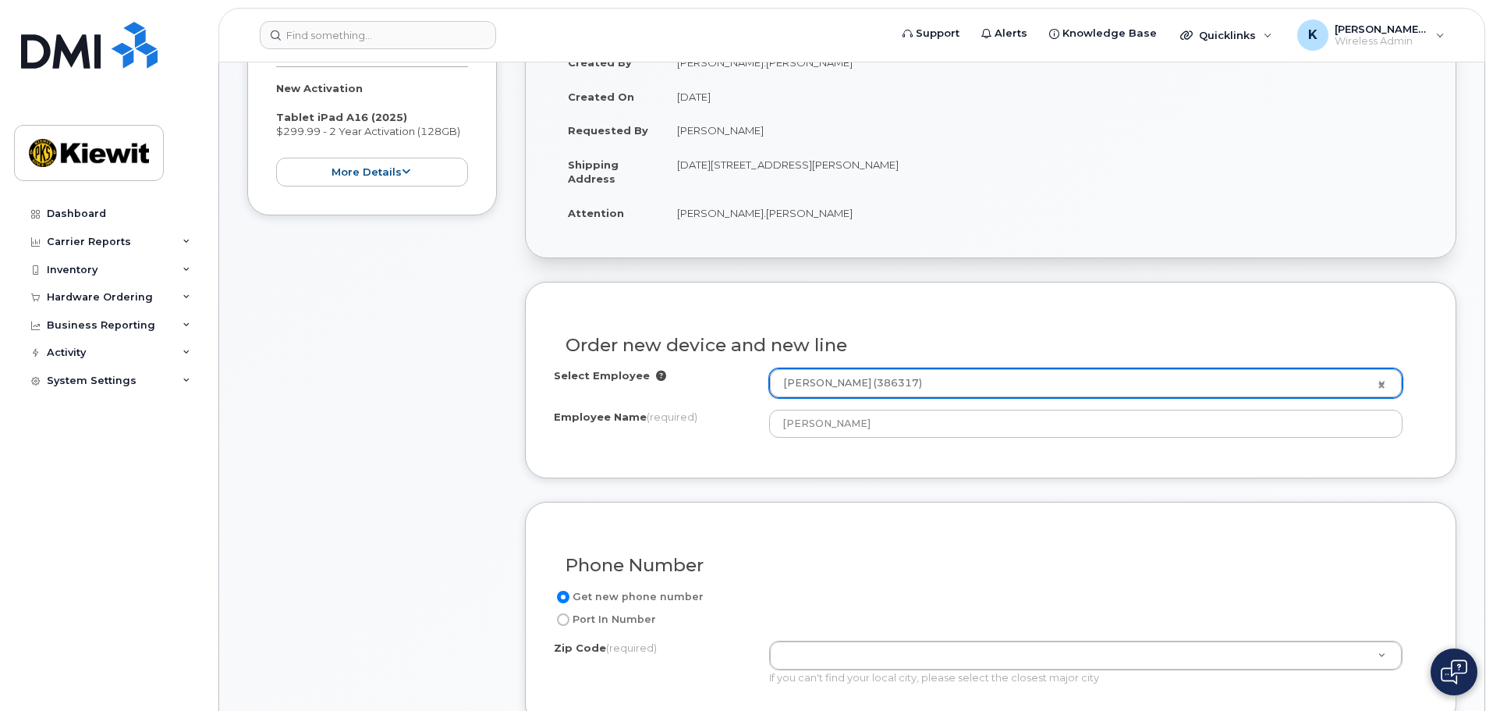
click at [706, 447] on div "Select Employee Troy Blair (386317) 2153208 Employee Name (required) Troy Blair" at bounding box center [991, 408] width 874 height 81
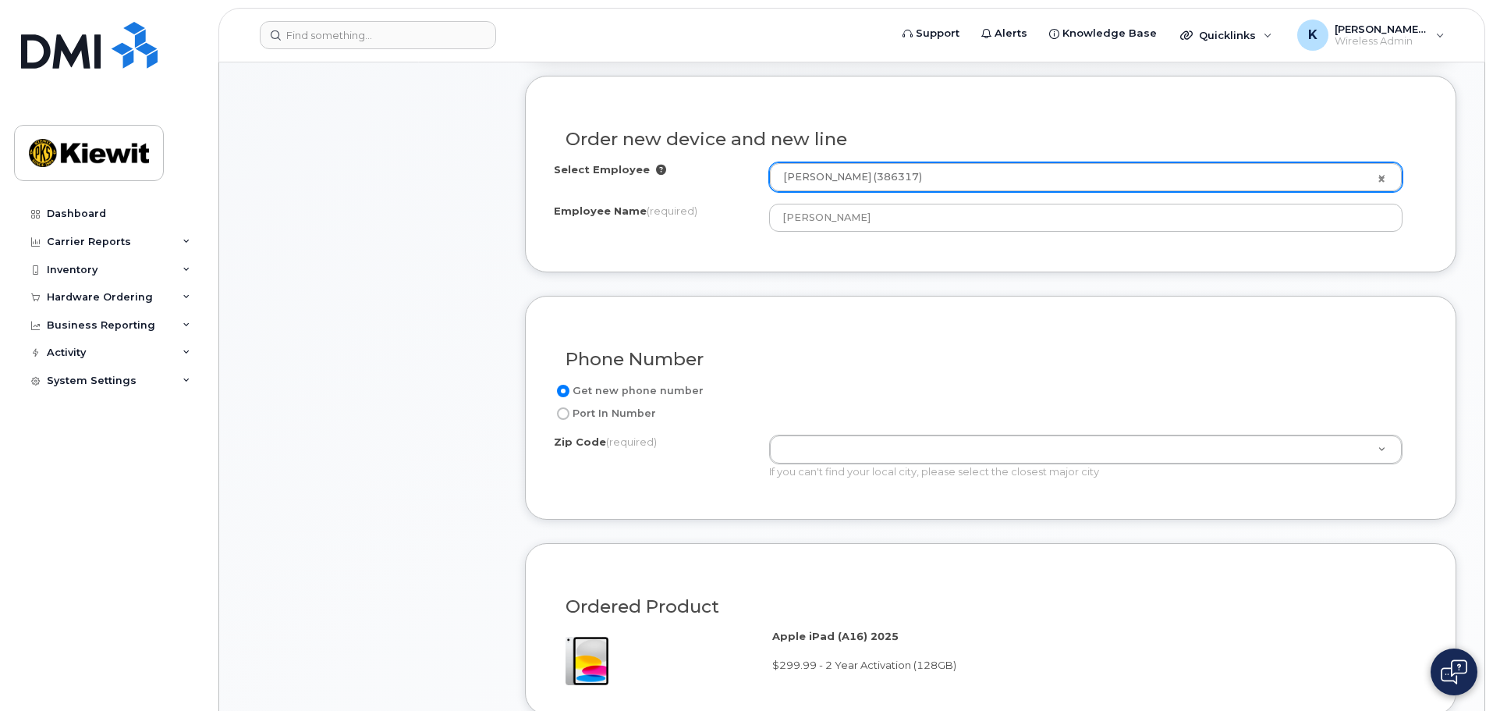
scroll to position [624, 0]
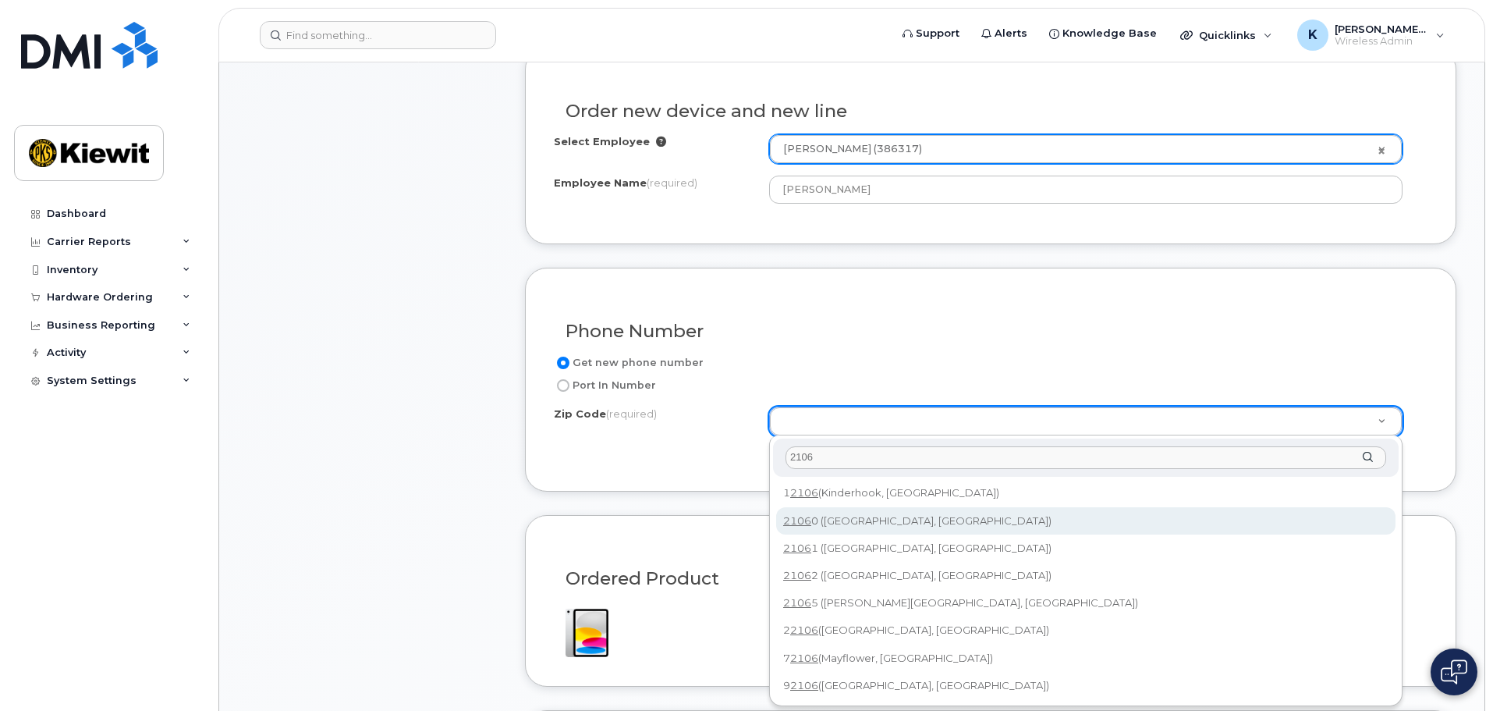
type input "2106"
type input "21060 (Glen Burnie, MD)"
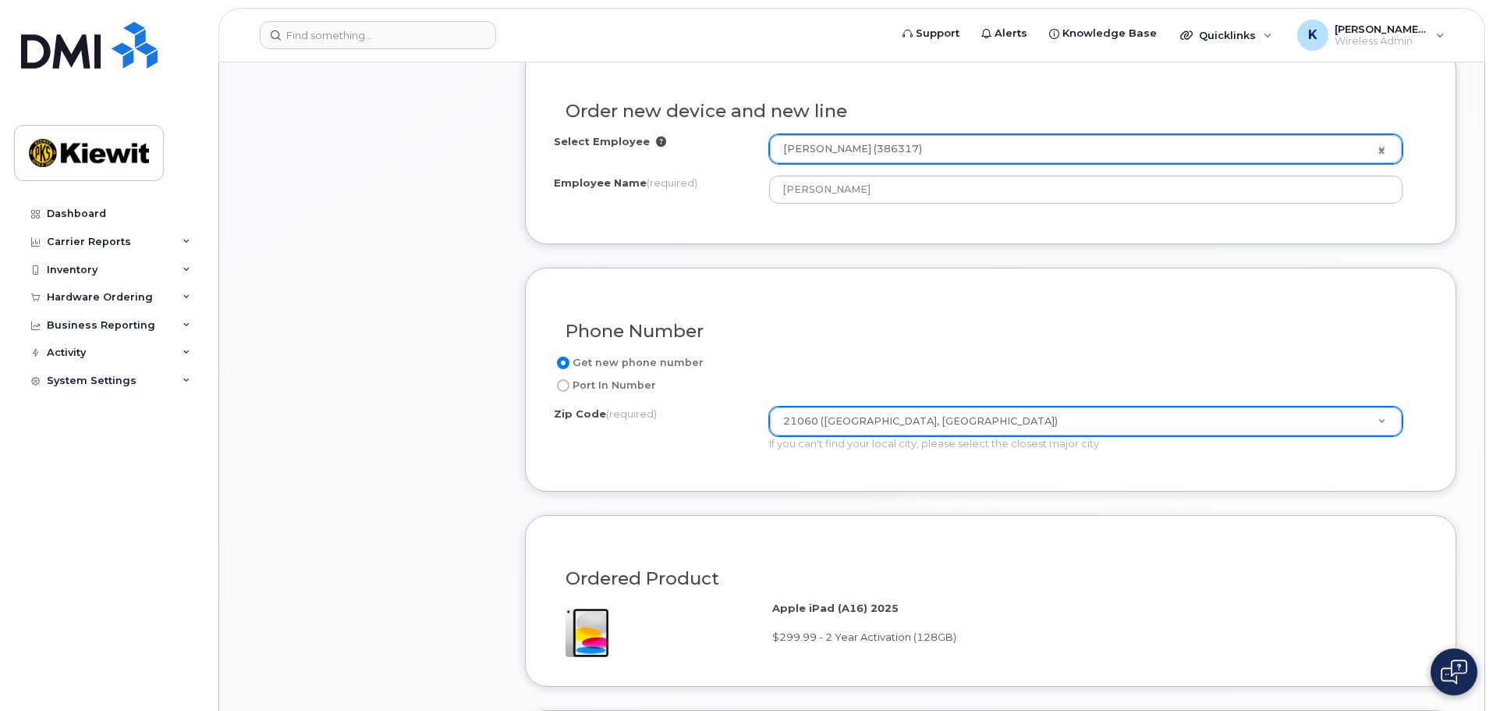
click at [699, 467] on div "Phone Number Get new phone number Port In Number Zip Code (required) 21060 (Gle…" at bounding box center [990, 380] width 931 height 224
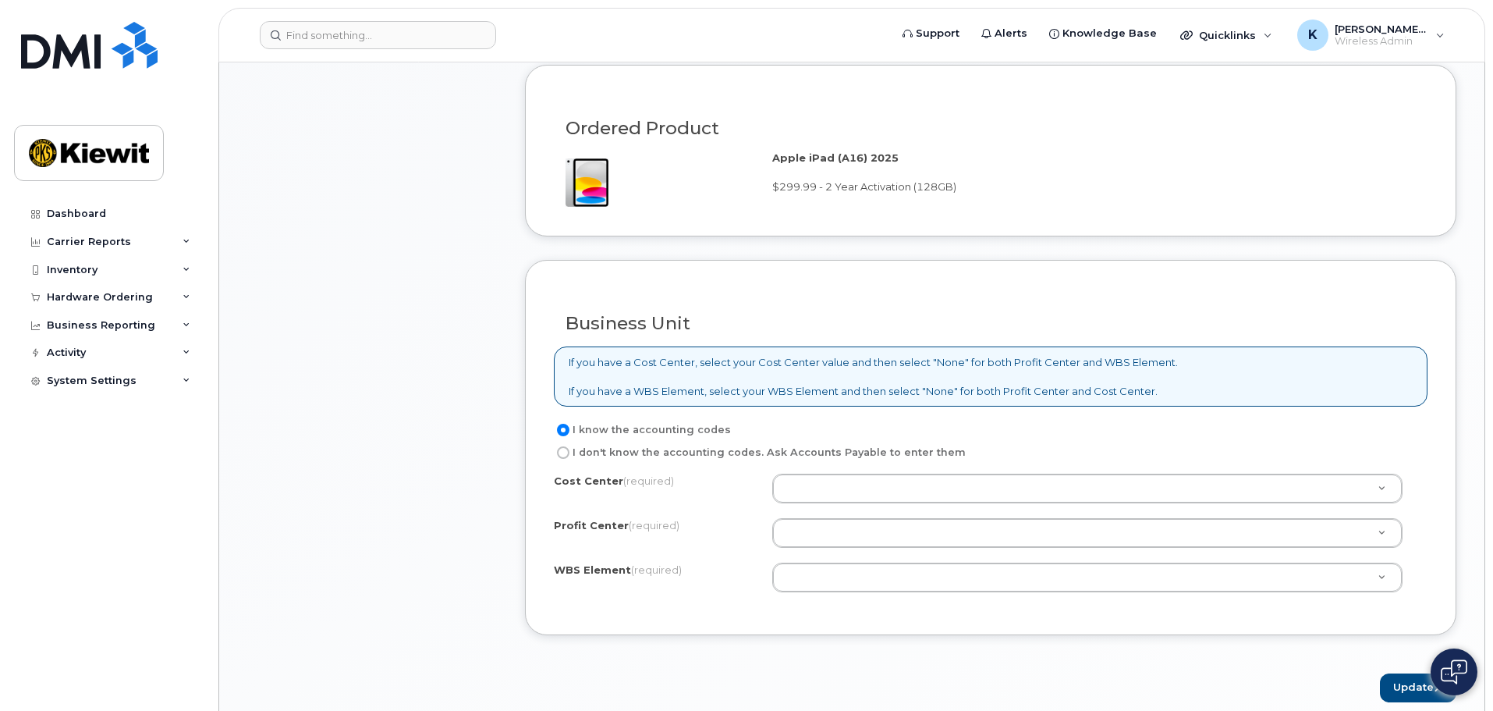
scroll to position [1092, 0]
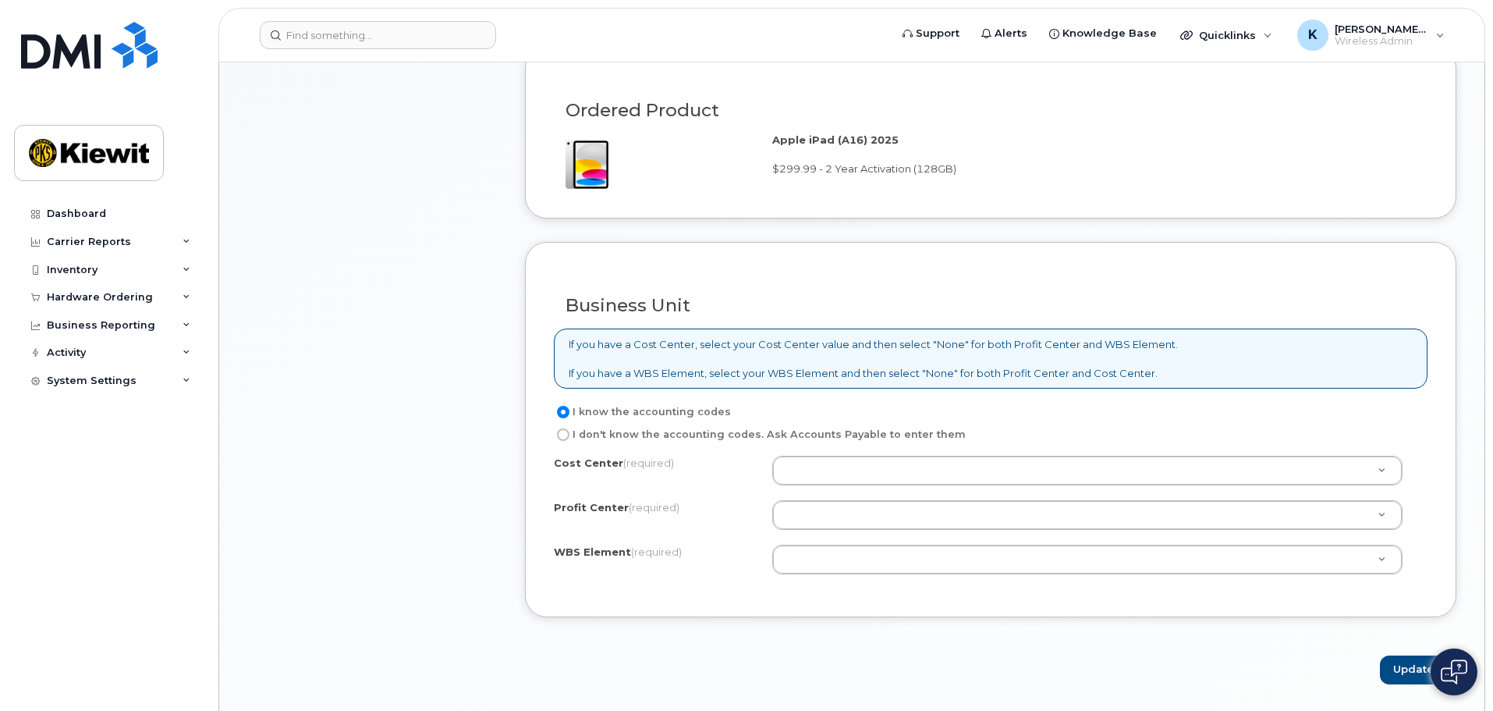
click at [565, 438] on input "I don't know the accounting codes. Ask Accounts Payable to enter them" at bounding box center [563, 434] width 12 height 12
radio input "true"
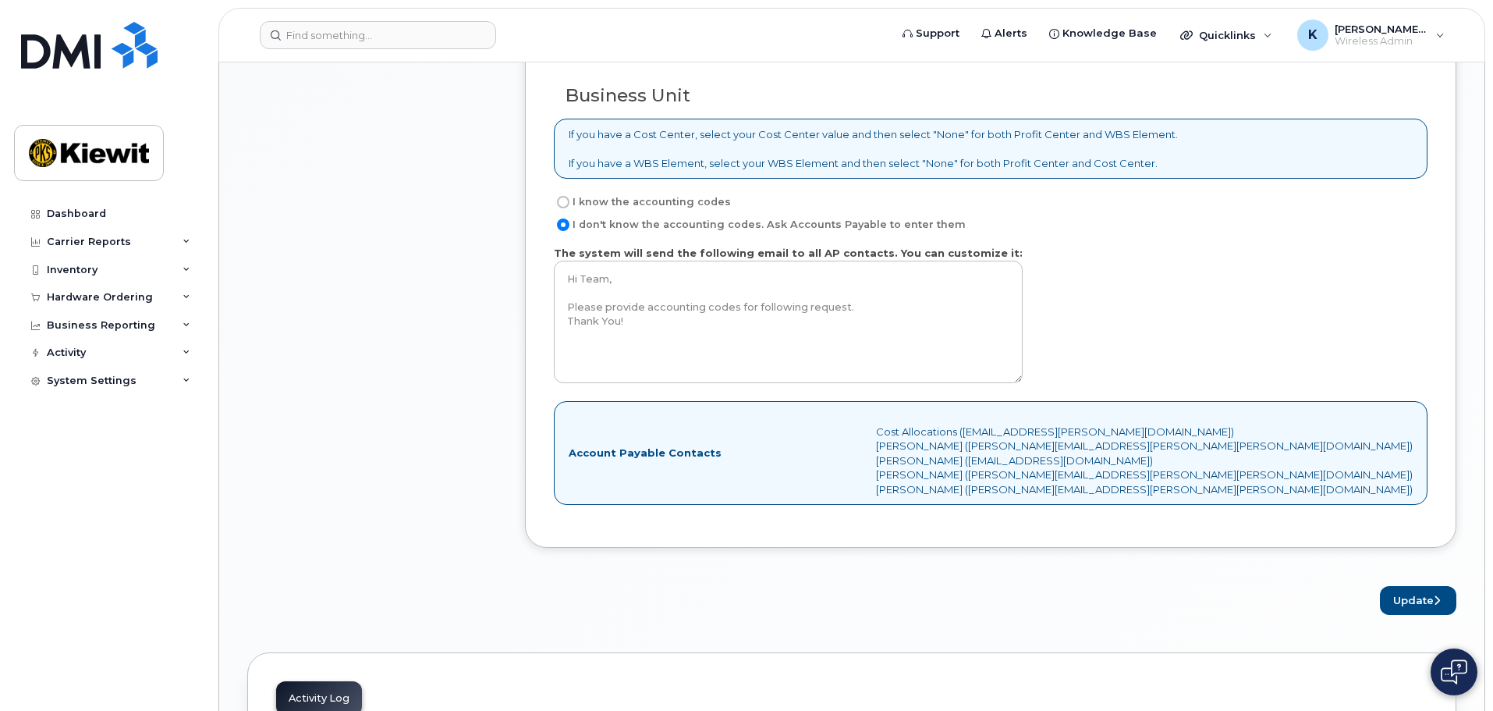
scroll to position [1326, 0]
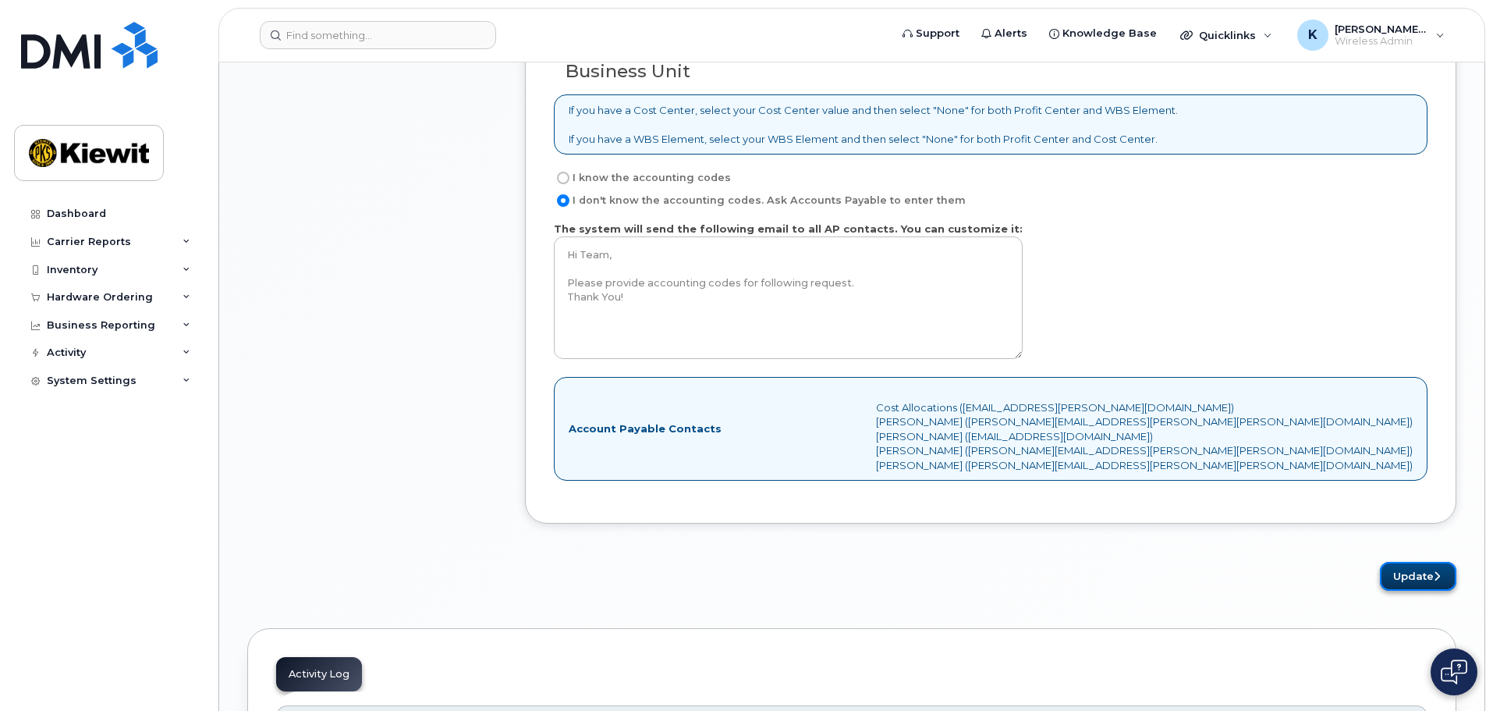
click at [1410, 576] on button "Update" at bounding box center [1418, 576] width 76 height 29
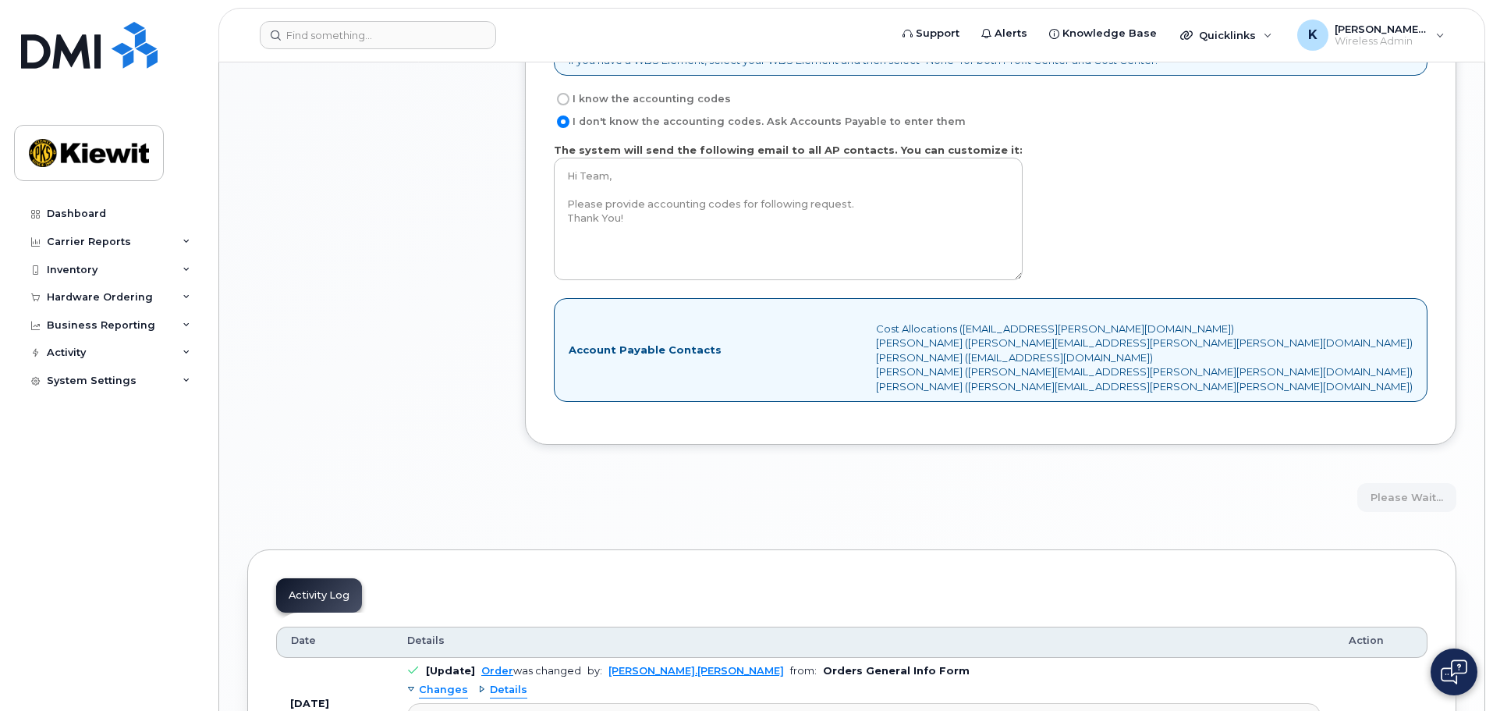
scroll to position [1560, 0]
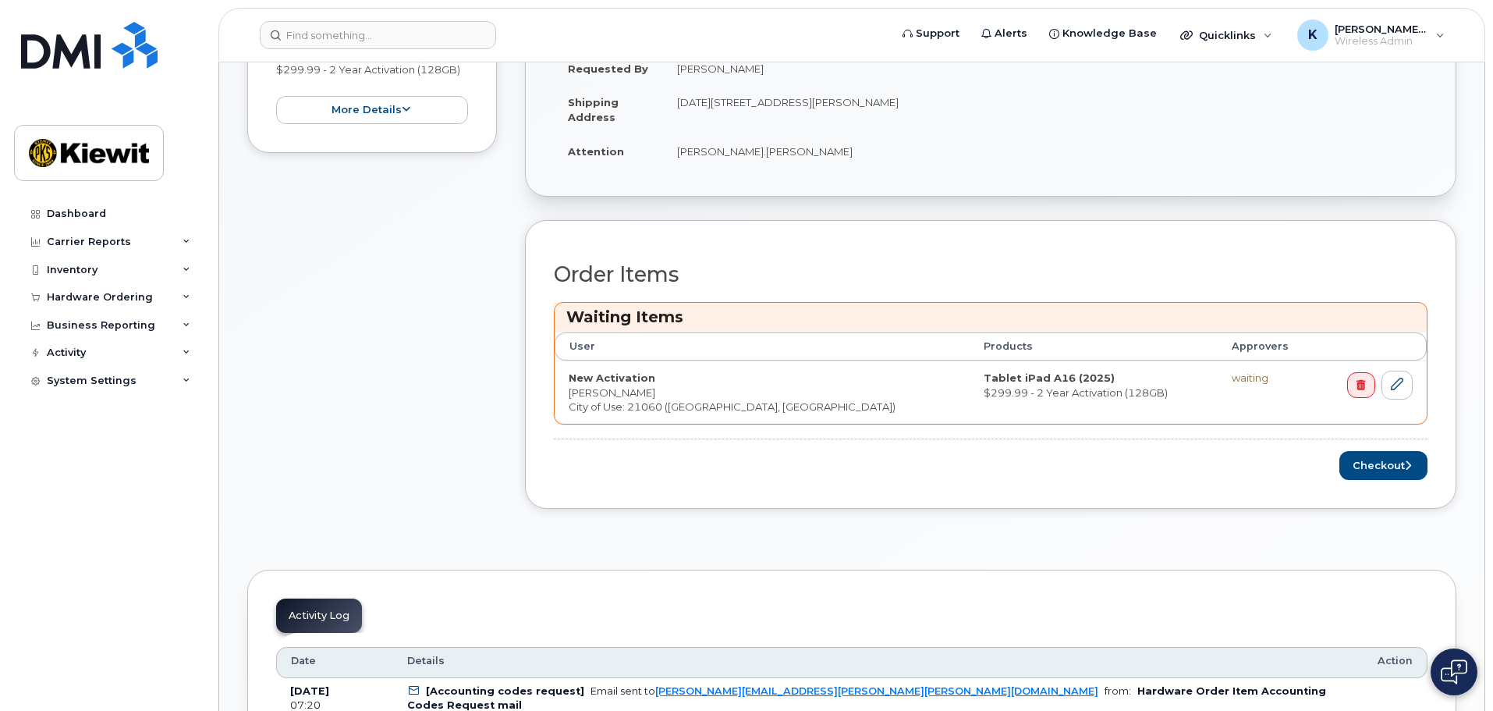
scroll to position [546, 0]
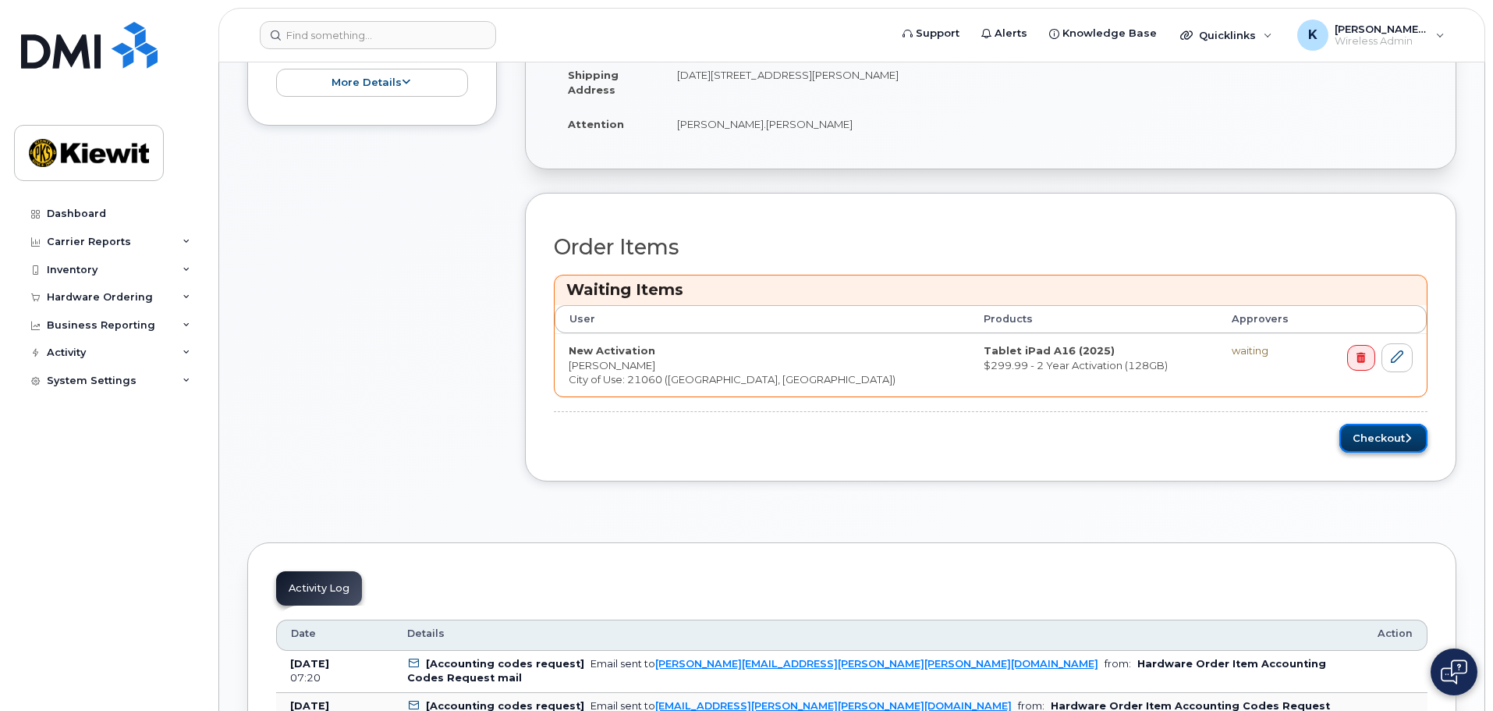
click at [1394, 445] on button "Checkout" at bounding box center [1383, 438] width 88 height 29
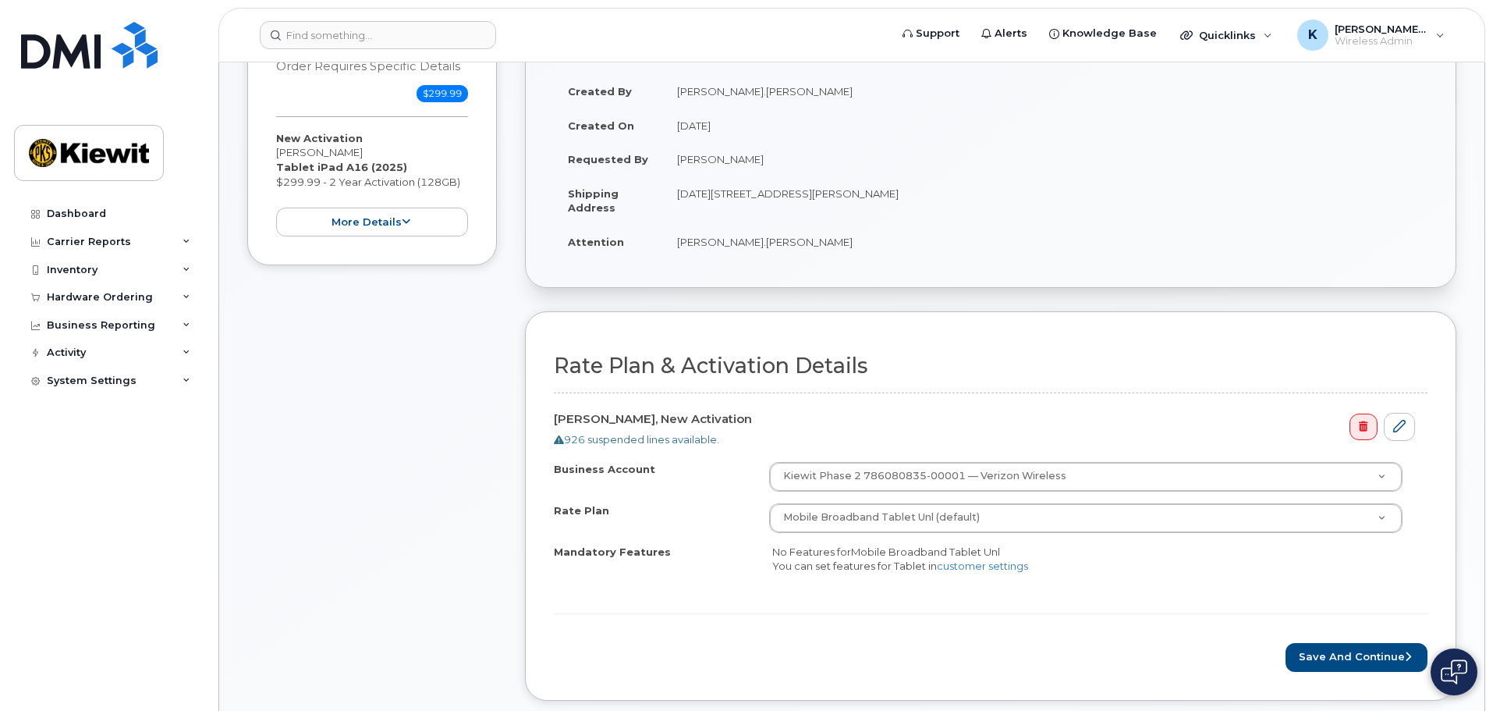
scroll to position [390, 0]
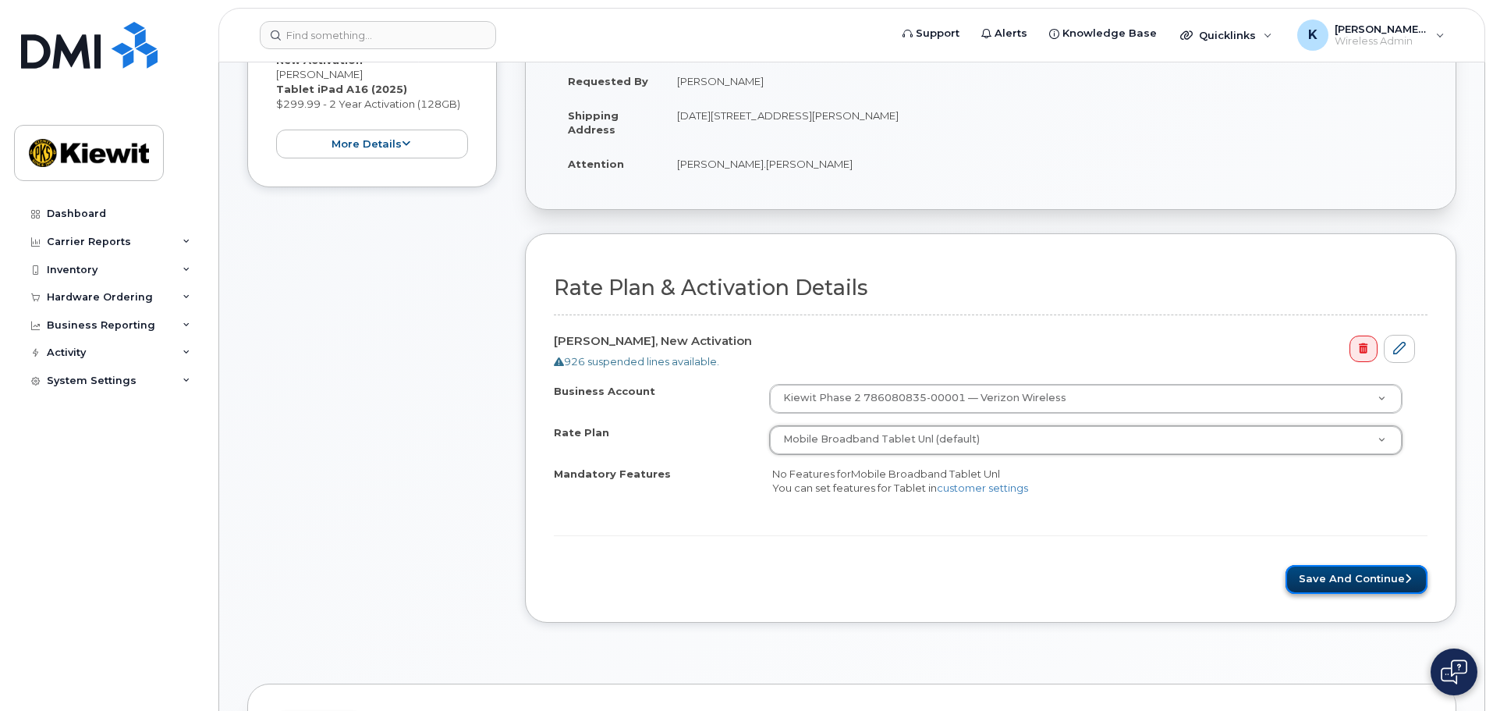
click at [1381, 583] on button "Save and Continue" at bounding box center [1357, 579] width 142 height 29
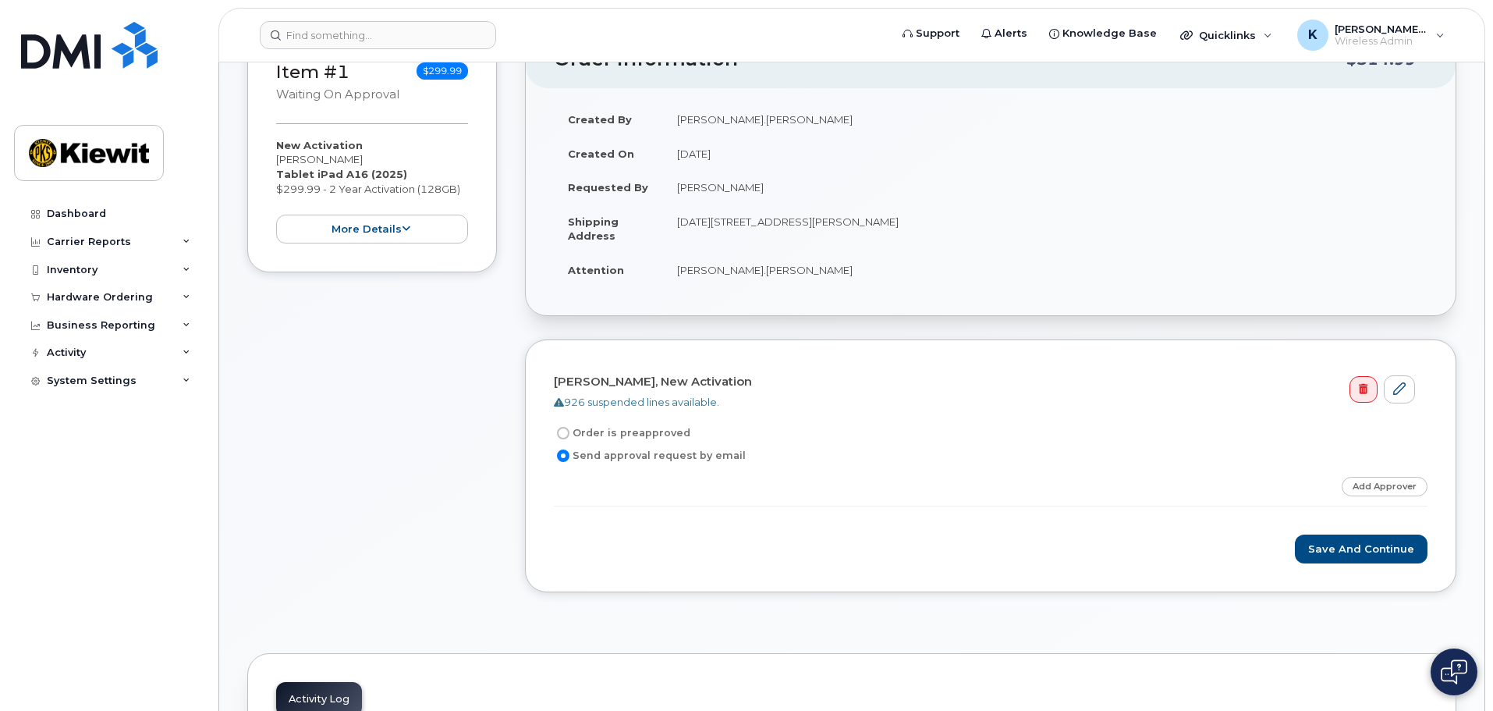
scroll to position [312, 0]
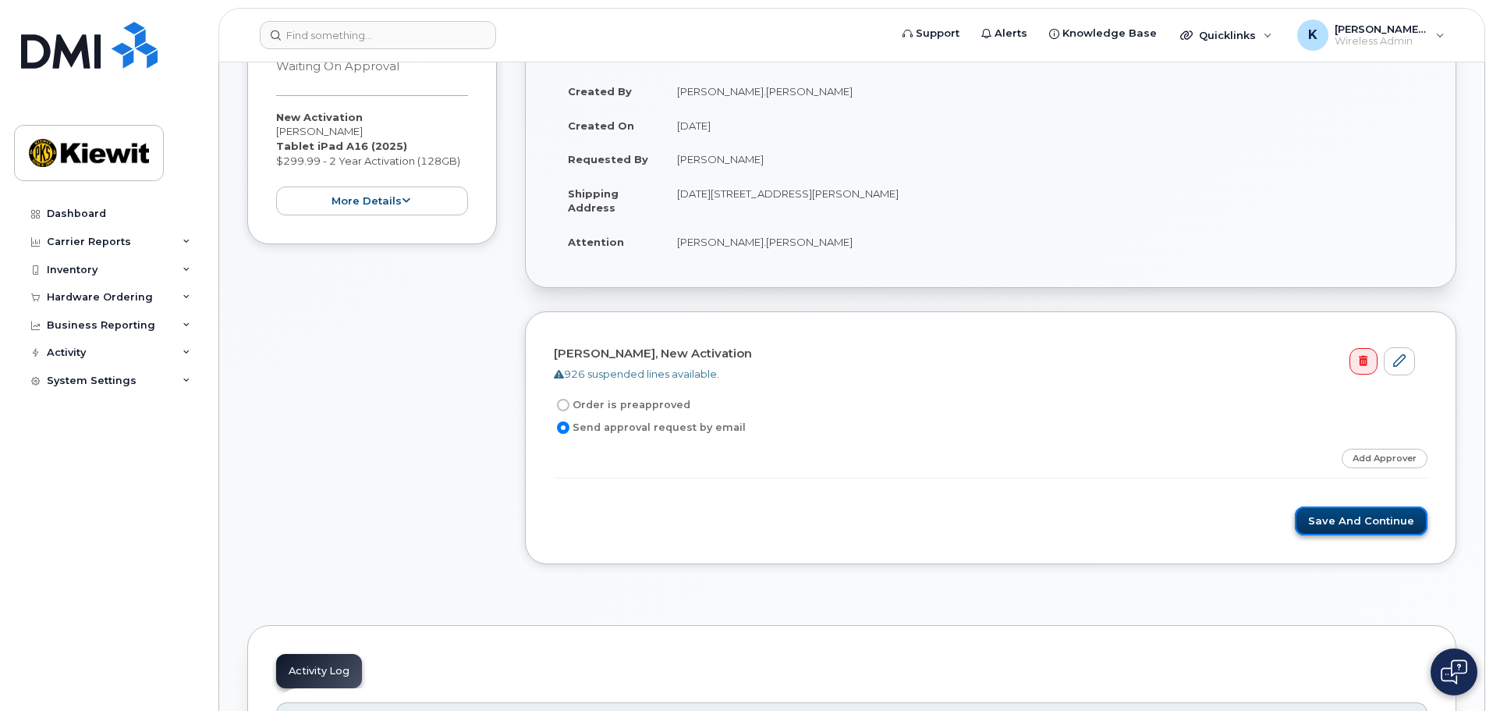
click at [1367, 522] on button "Save and Continue" at bounding box center [1361, 520] width 133 height 29
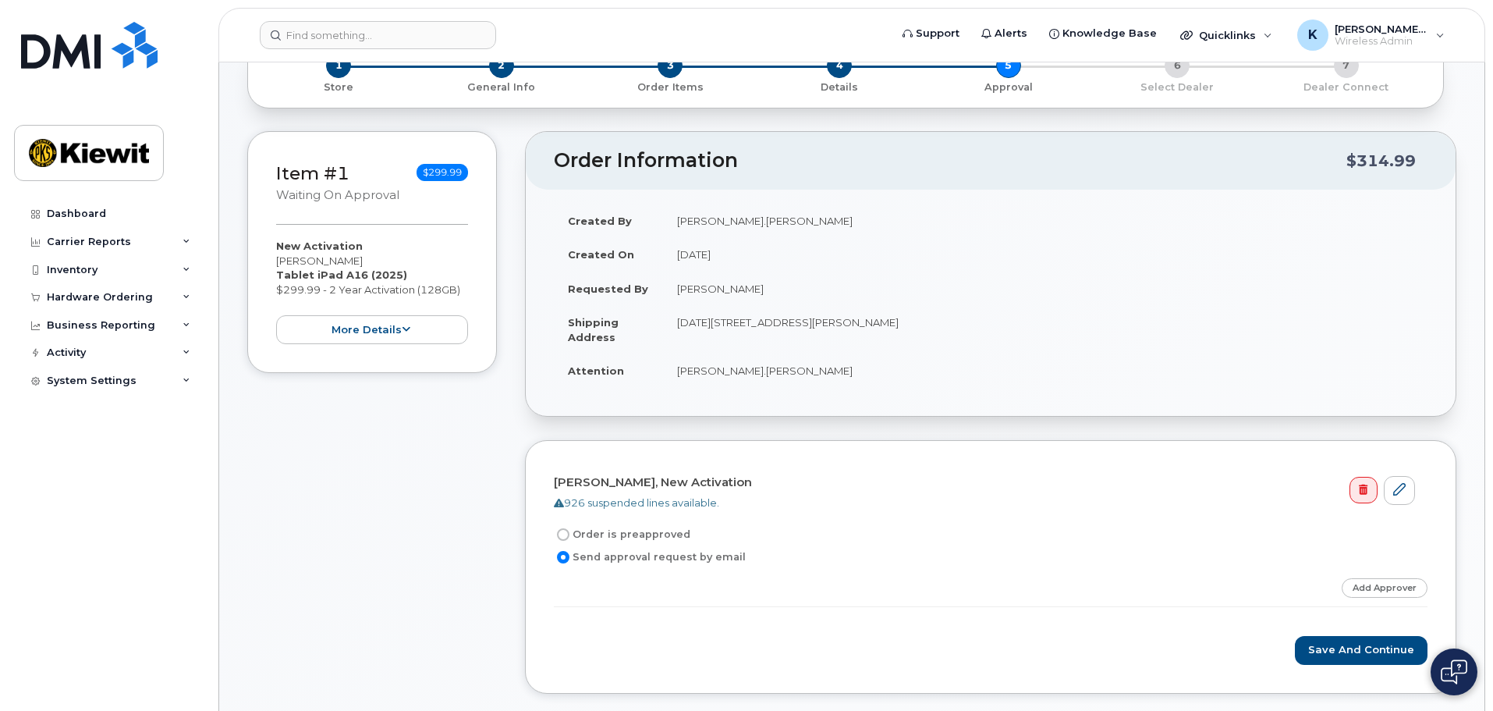
scroll to position [416, 0]
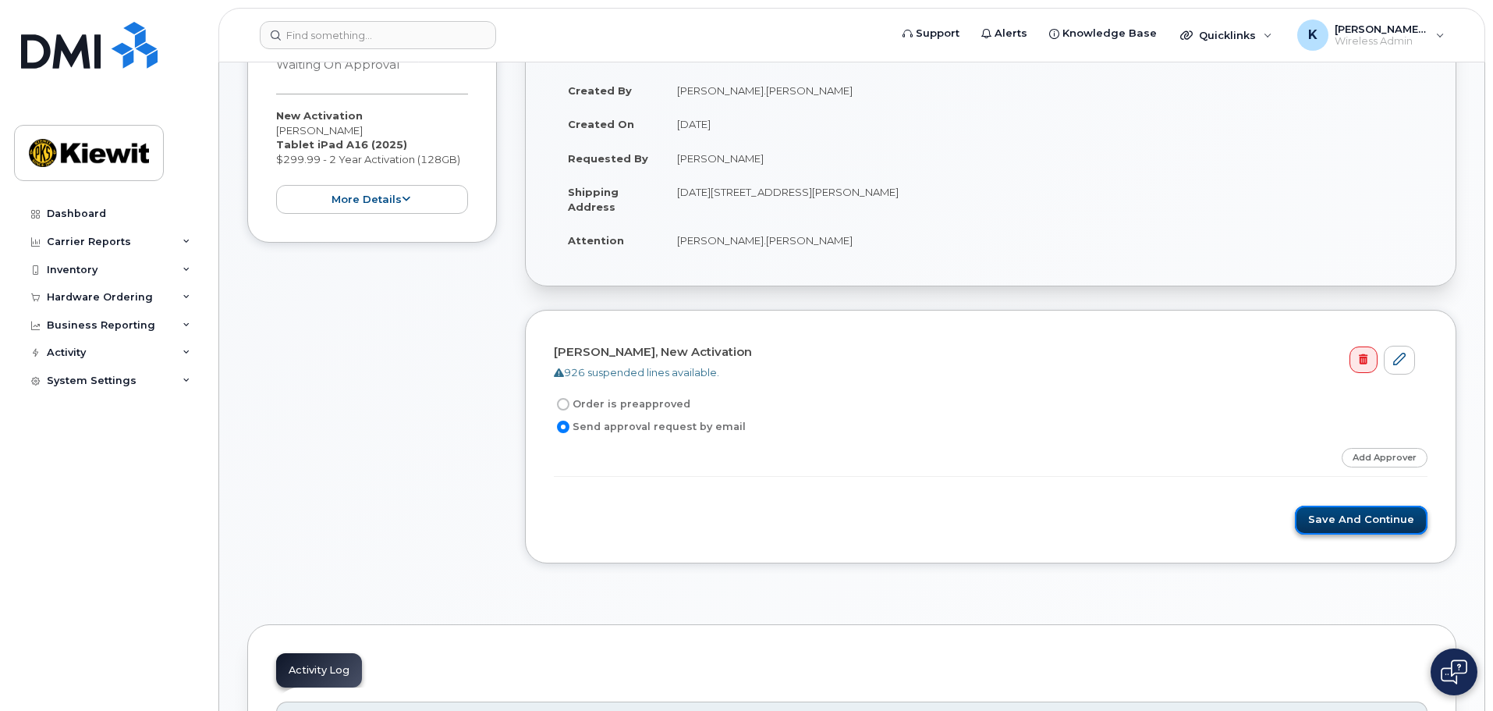
click at [1397, 513] on button "Save and Continue" at bounding box center [1361, 519] width 133 height 29
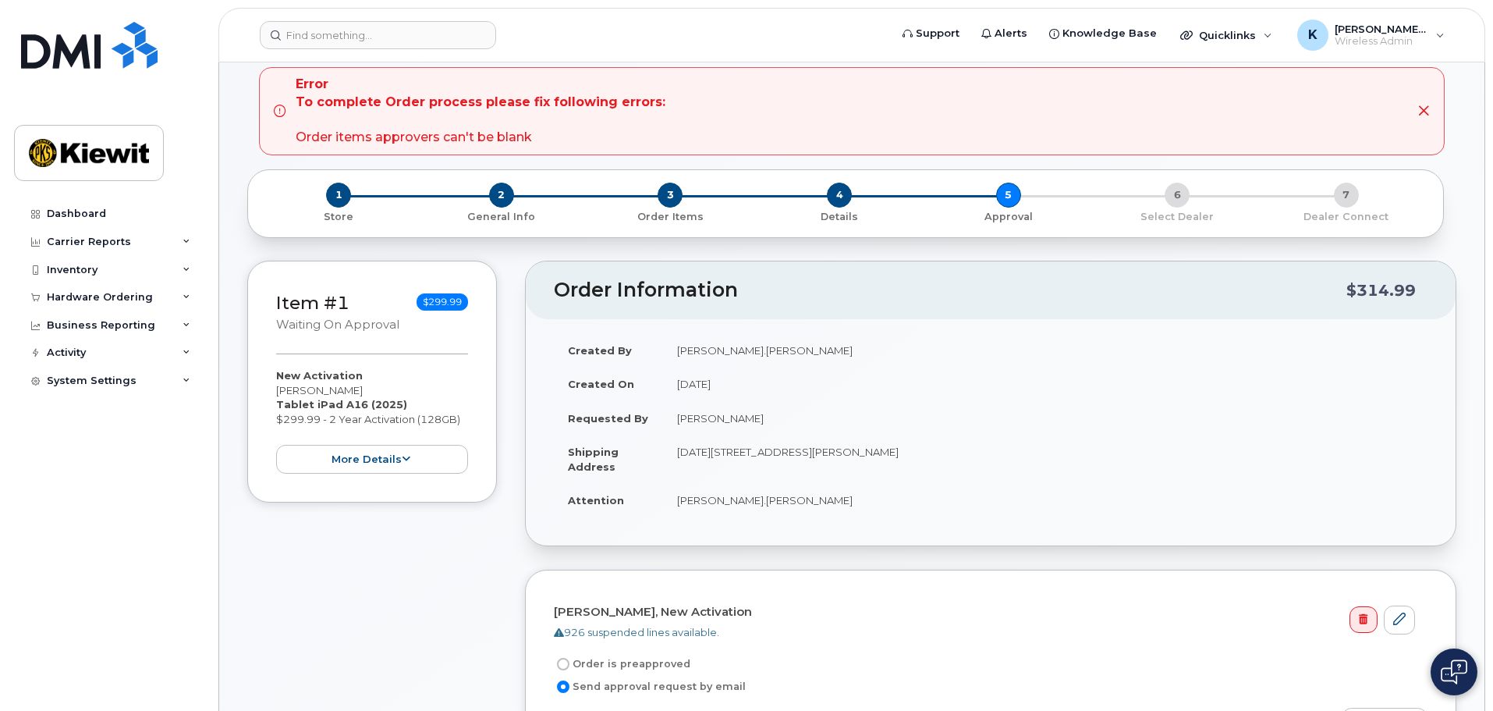
scroll to position [312, 0]
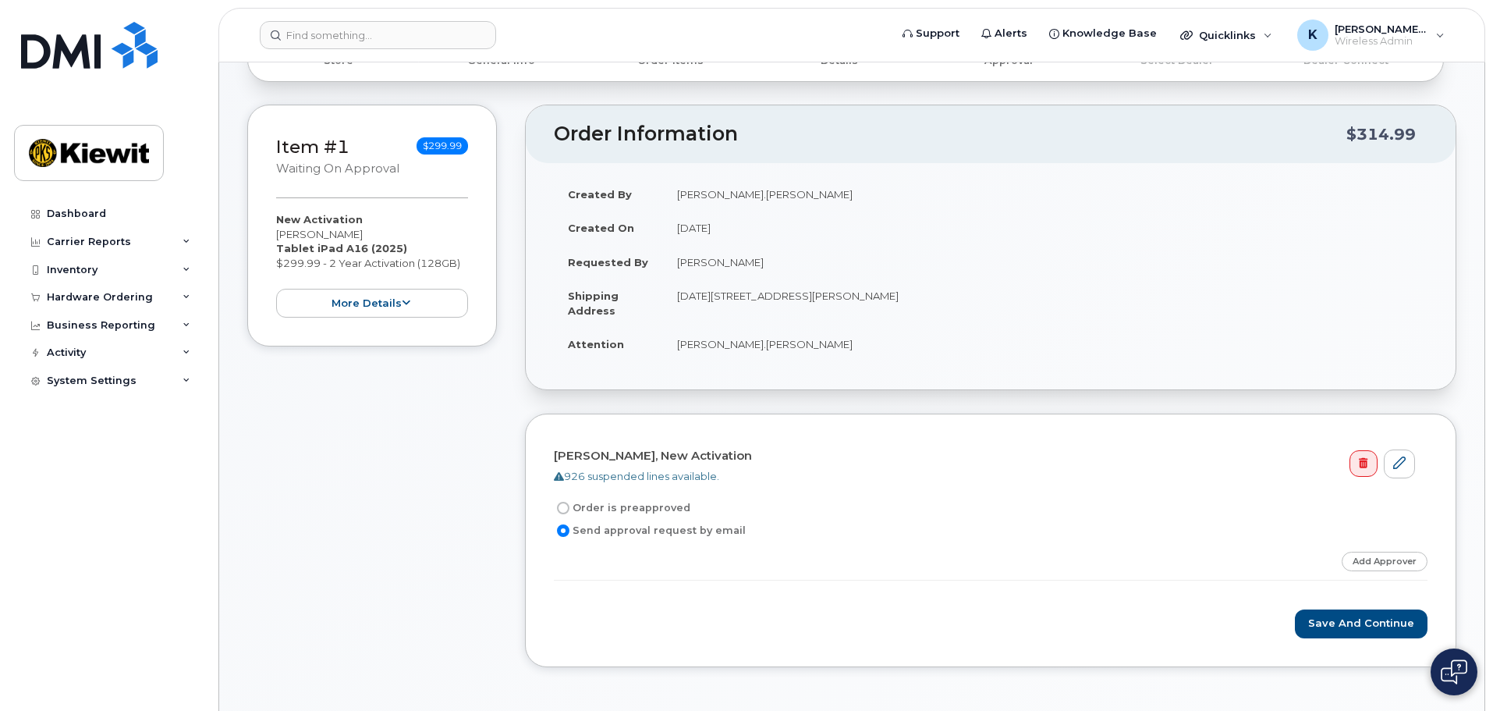
click at [566, 510] on input "Order is preapproved" at bounding box center [563, 508] width 12 height 12
radio input "true"
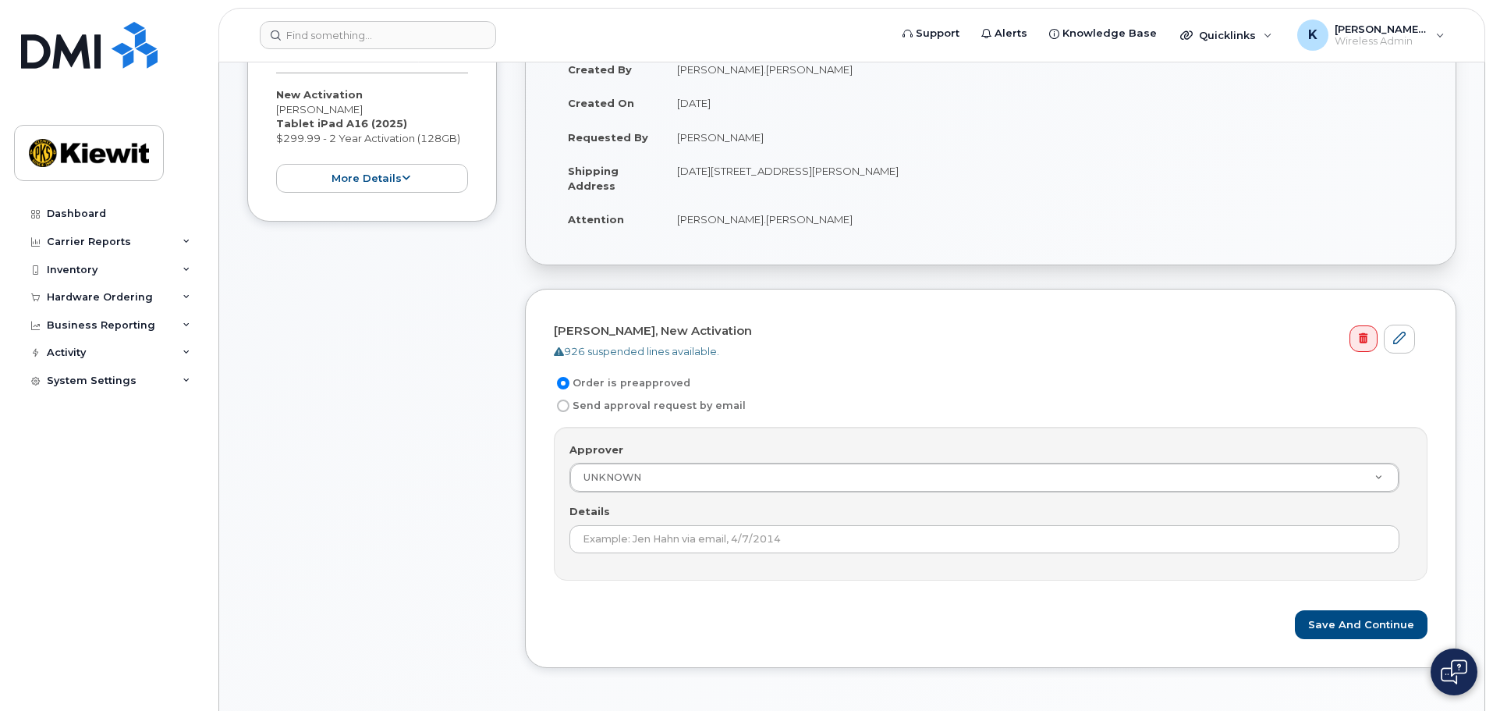
scroll to position [468, 0]
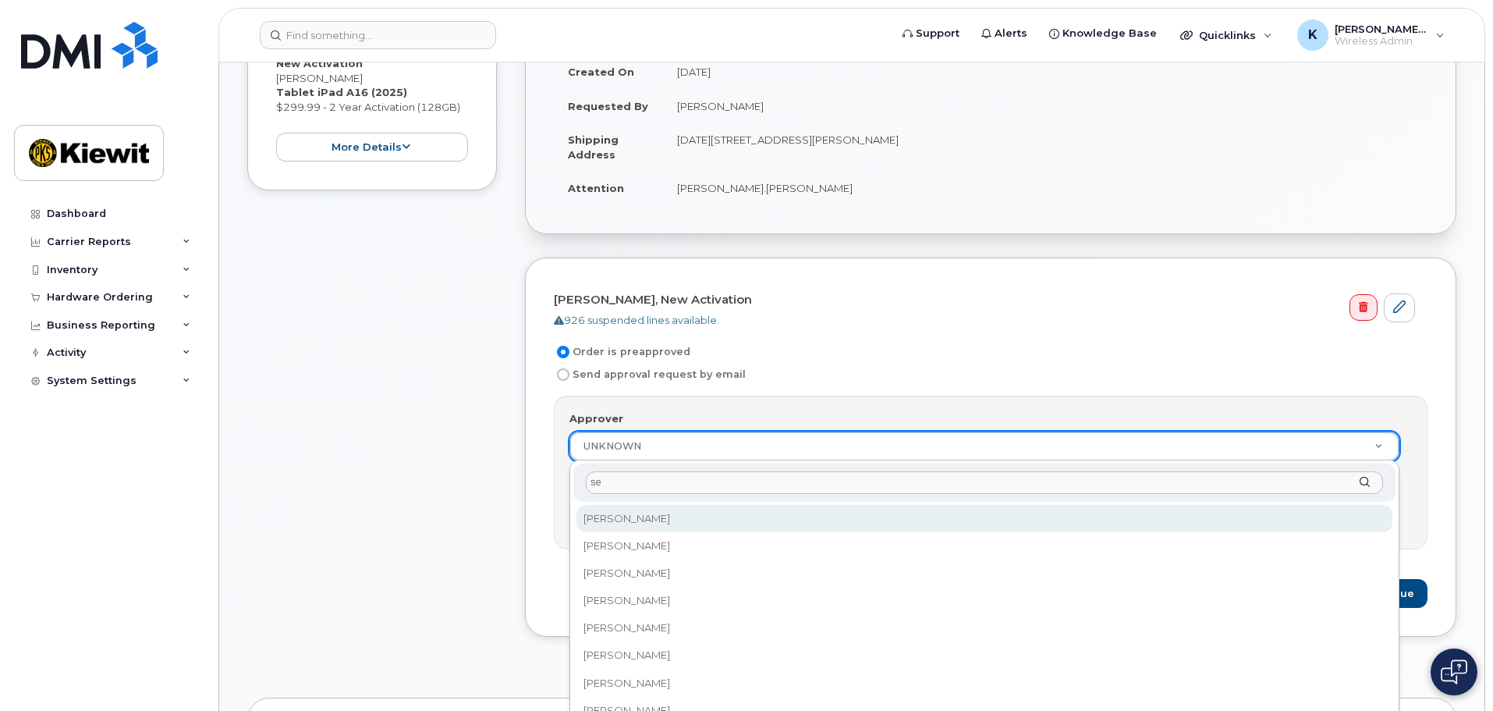
type input "s"
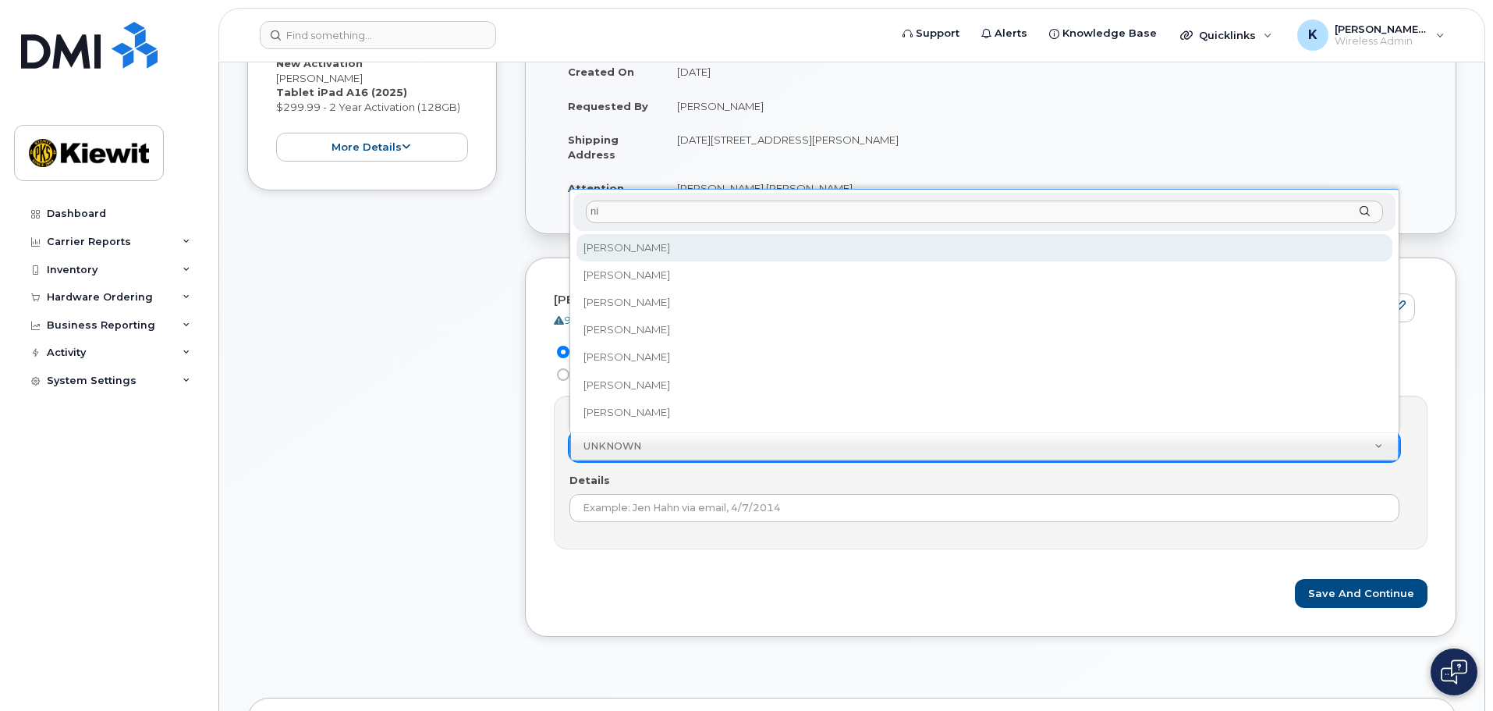
type input "n"
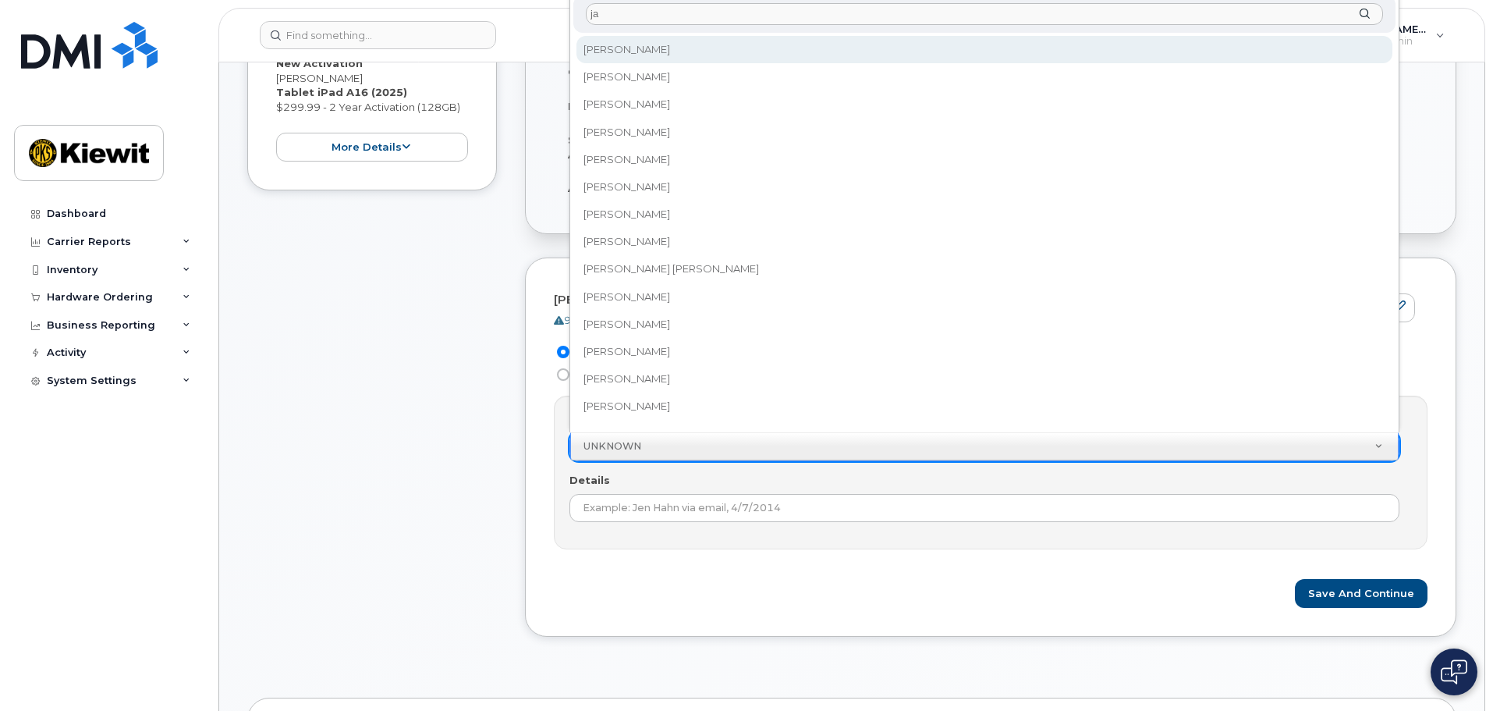
type input "j"
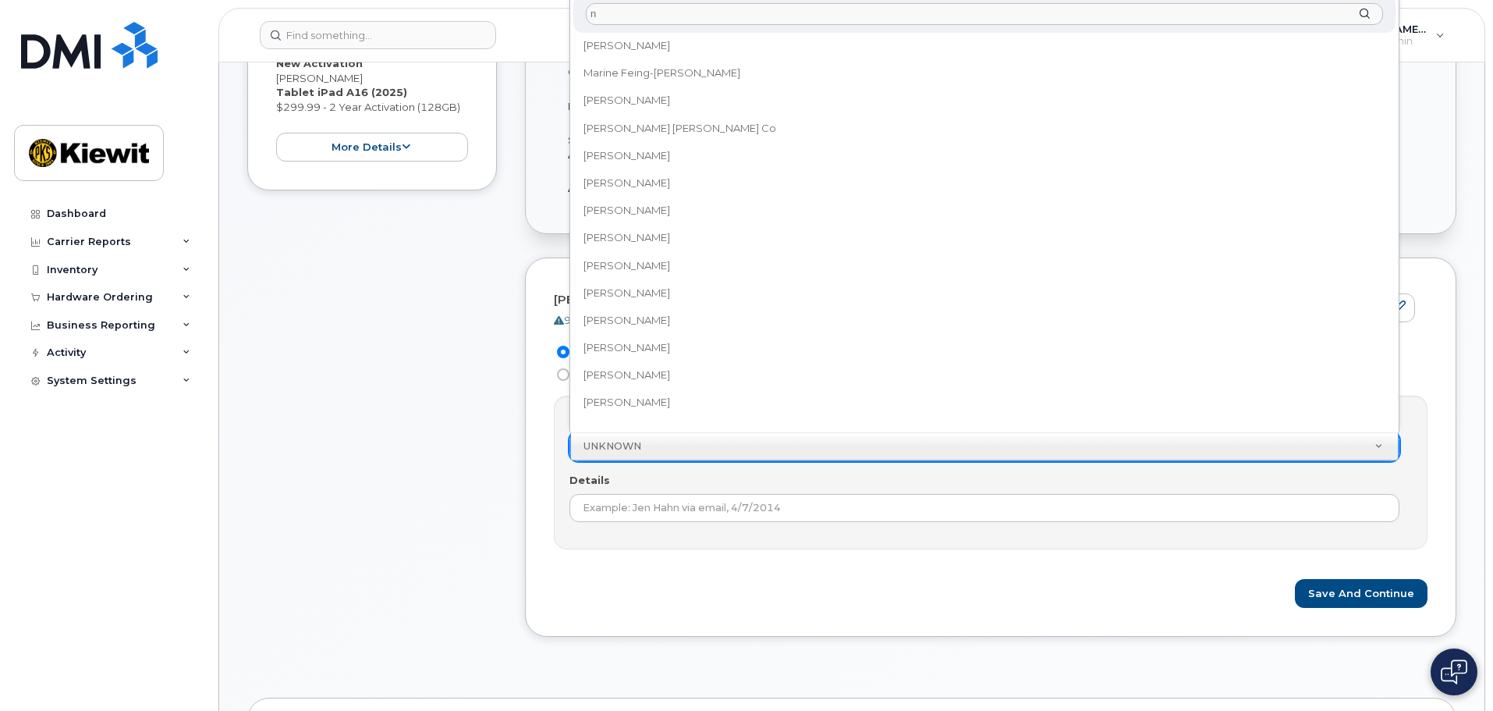
scroll to position [0, 0]
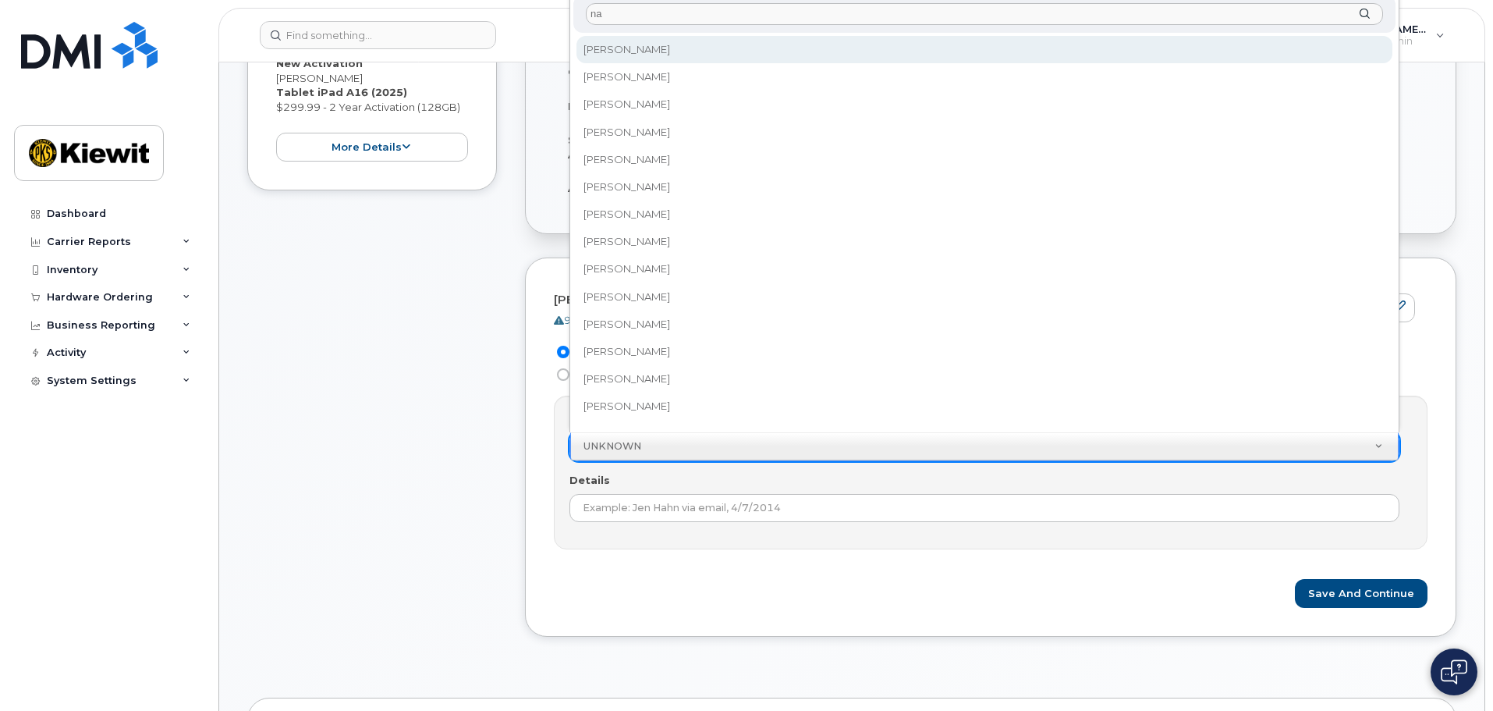
type input "n"
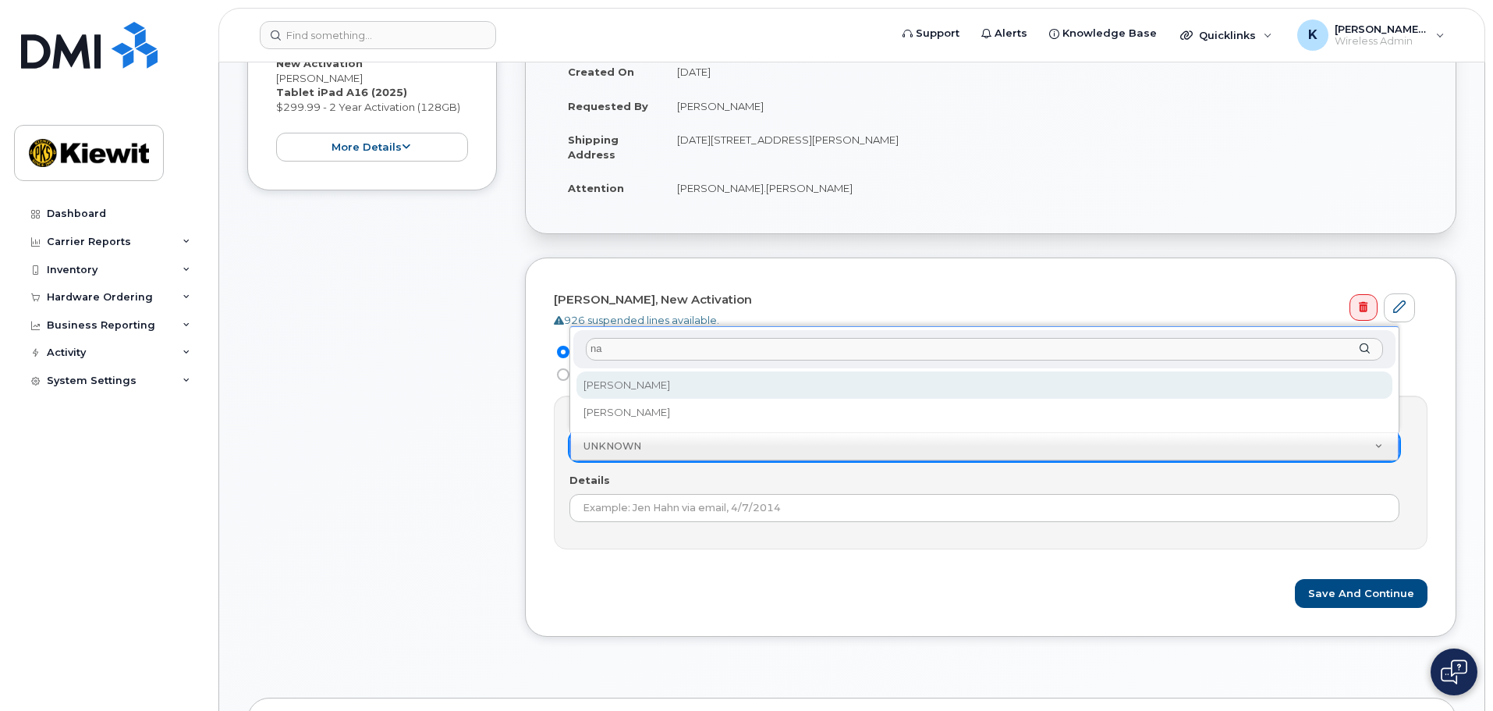
type input "n"
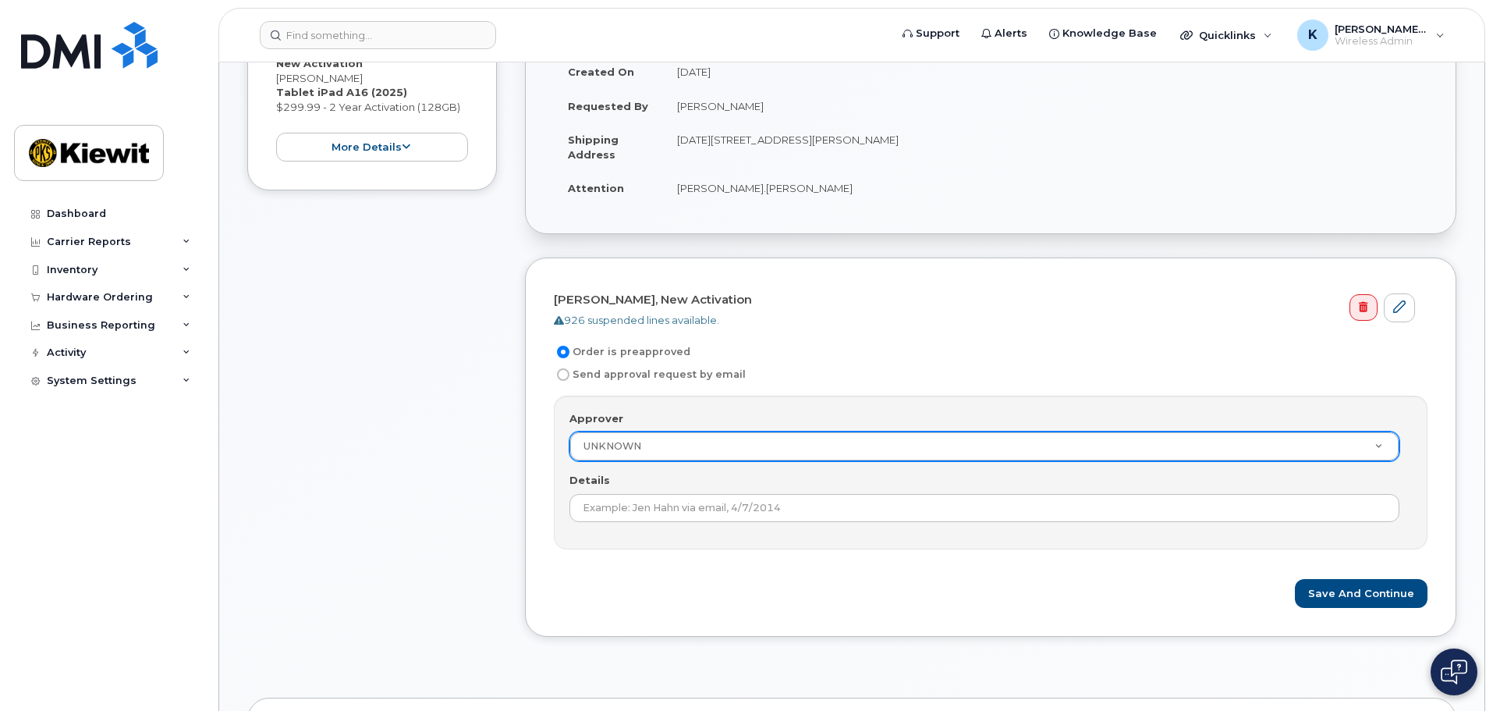
click at [560, 377] on input "Send approval request by email" at bounding box center [563, 374] width 12 height 12
radio input "true"
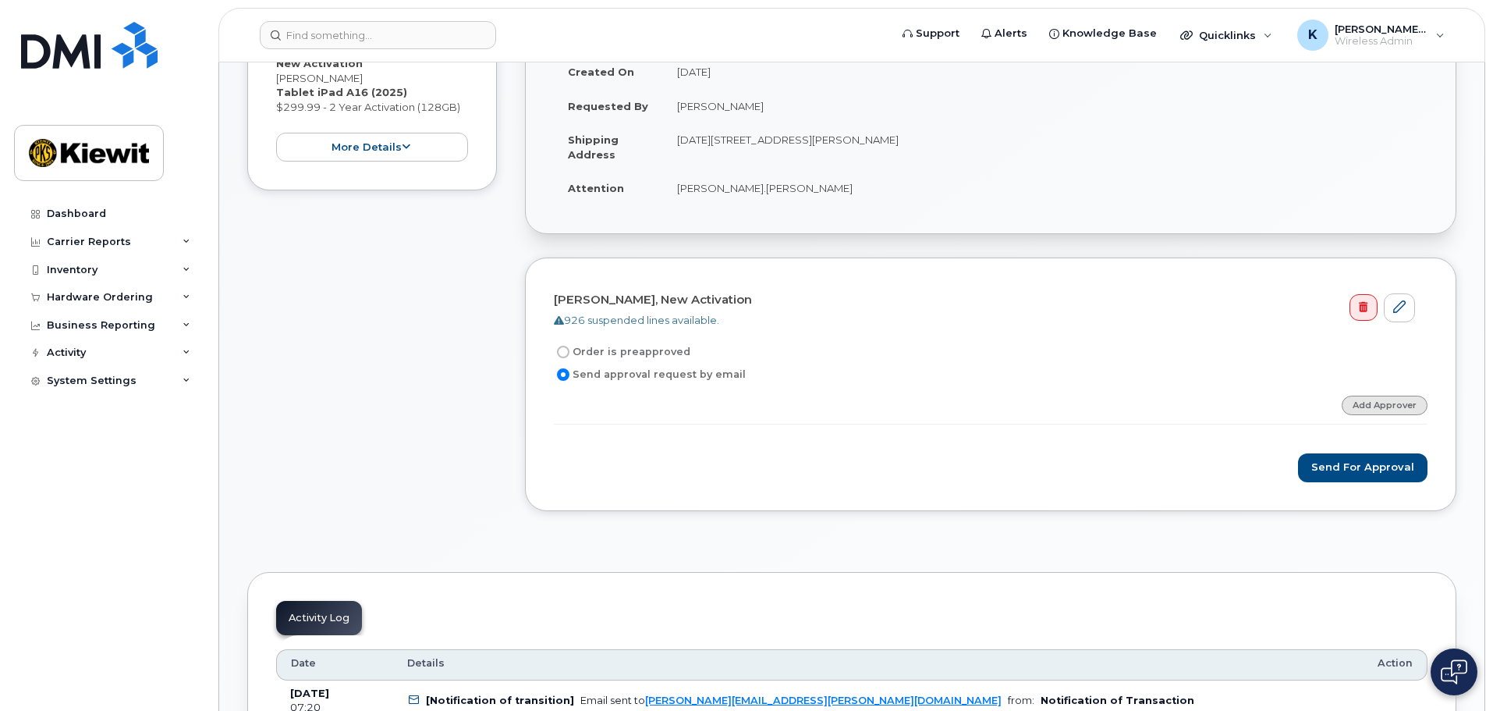
click at [1370, 409] on link "Add Approver" at bounding box center [1385, 405] width 86 height 20
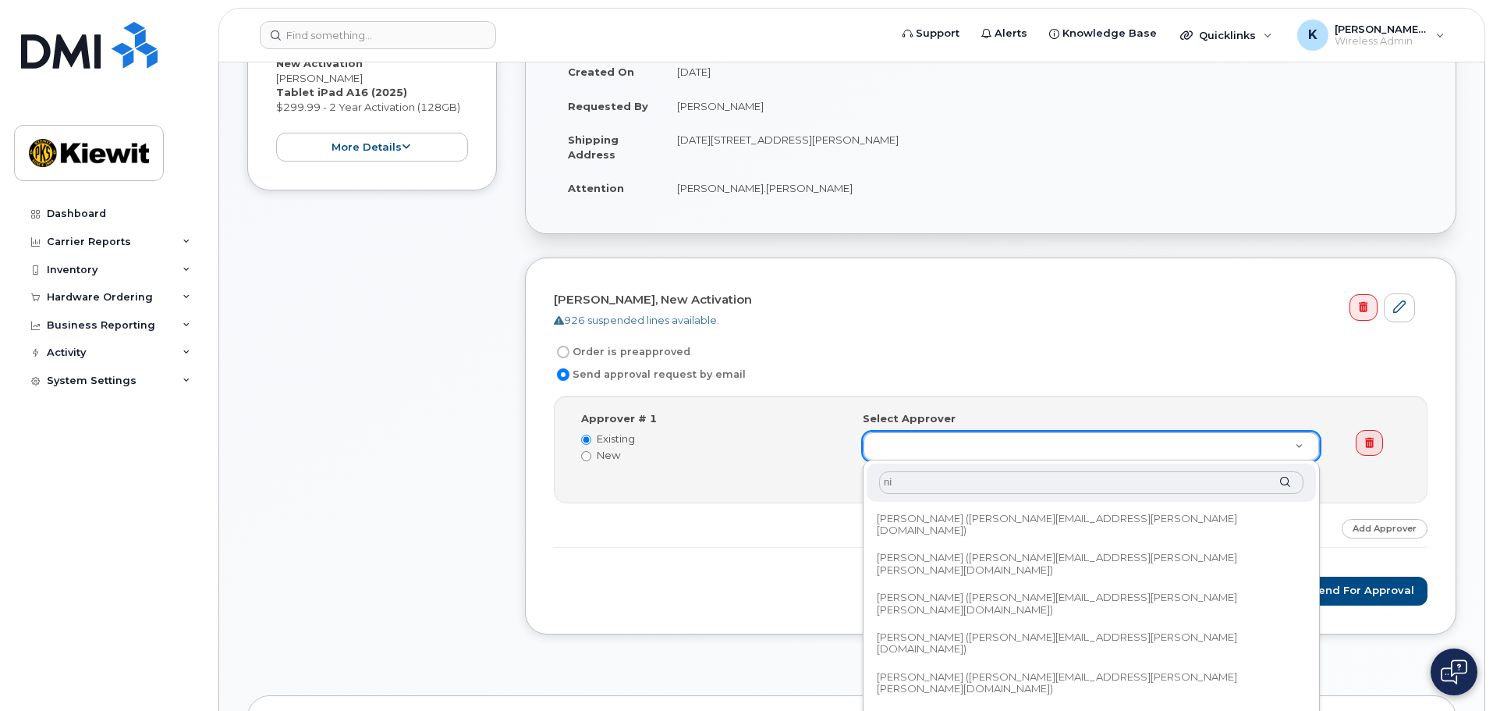
type input "n"
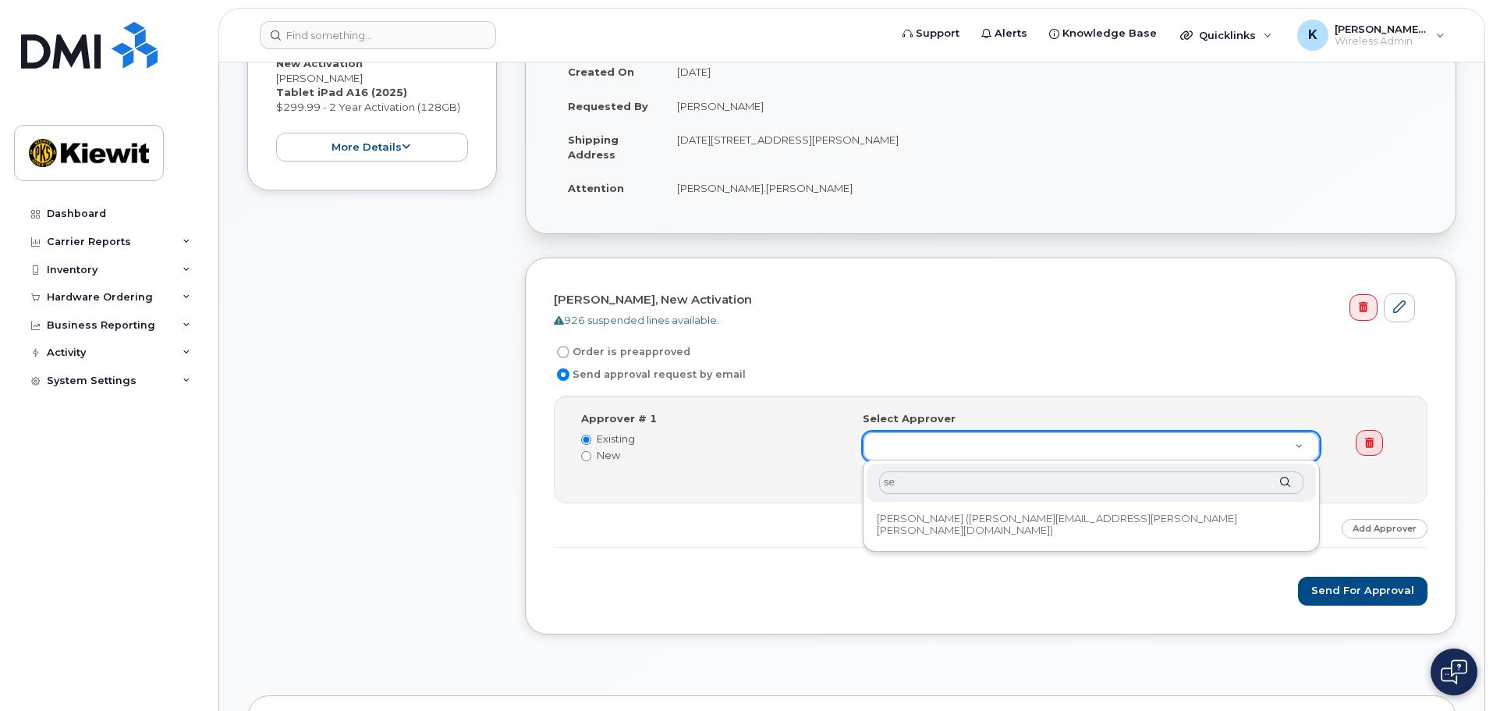
type input "s"
type input "j"
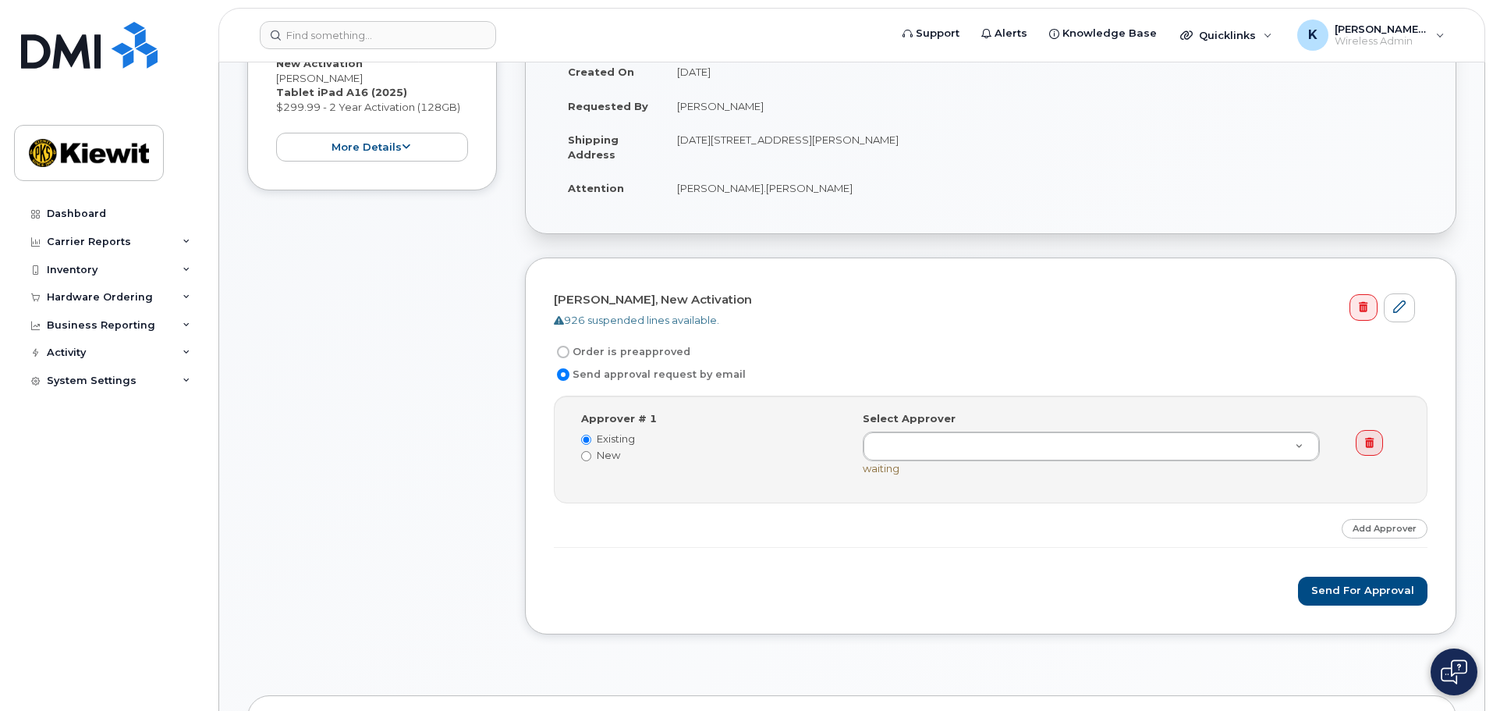
click at [561, 321] on icon at bounding box center [559, 320] width 10 height 10
click at [567, 351] on input "Order is preapproved" at bounding box center [563, 352] width 12 height 12
radio input "true"
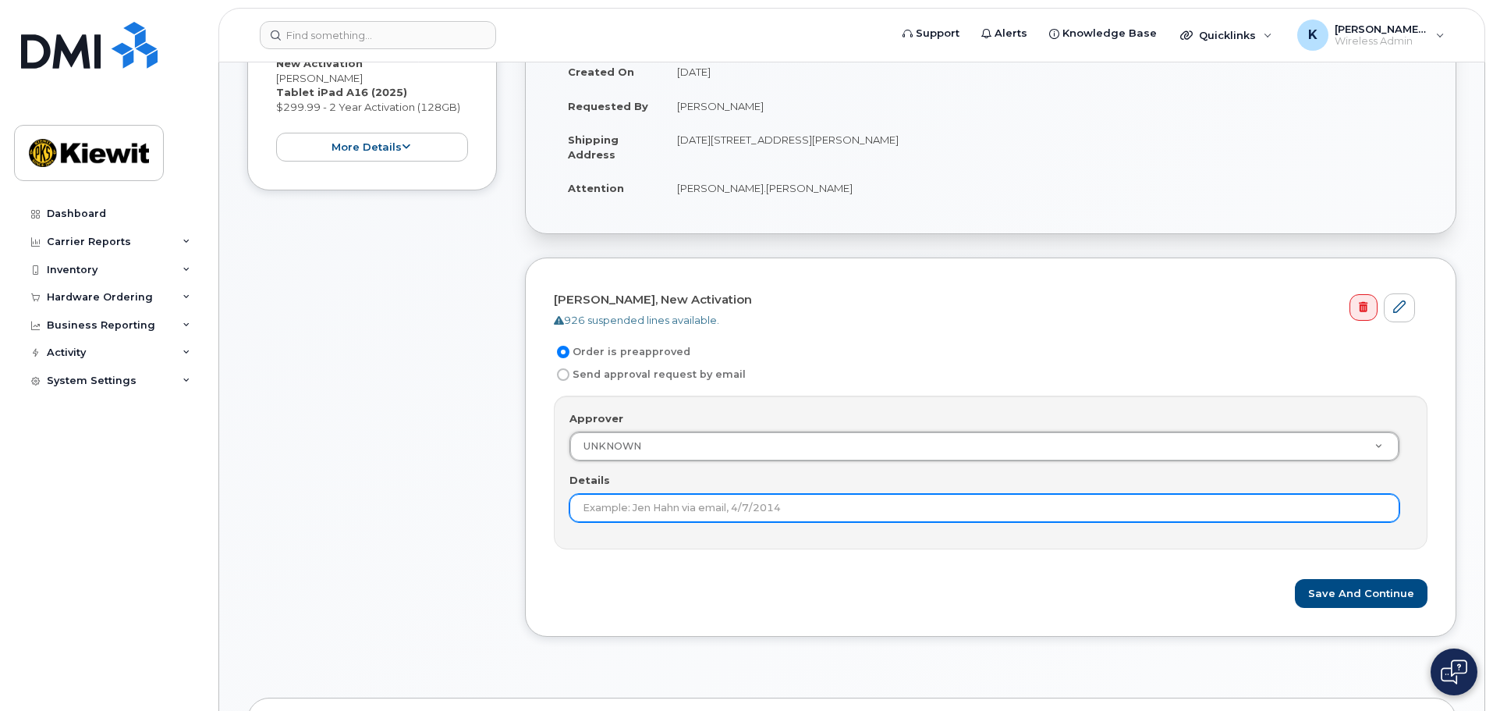
click at [634, 513] on input "Details" at bounding box center [984, 508] width 830 height 28
type input "Sean.Saunders@continental-fire.com"
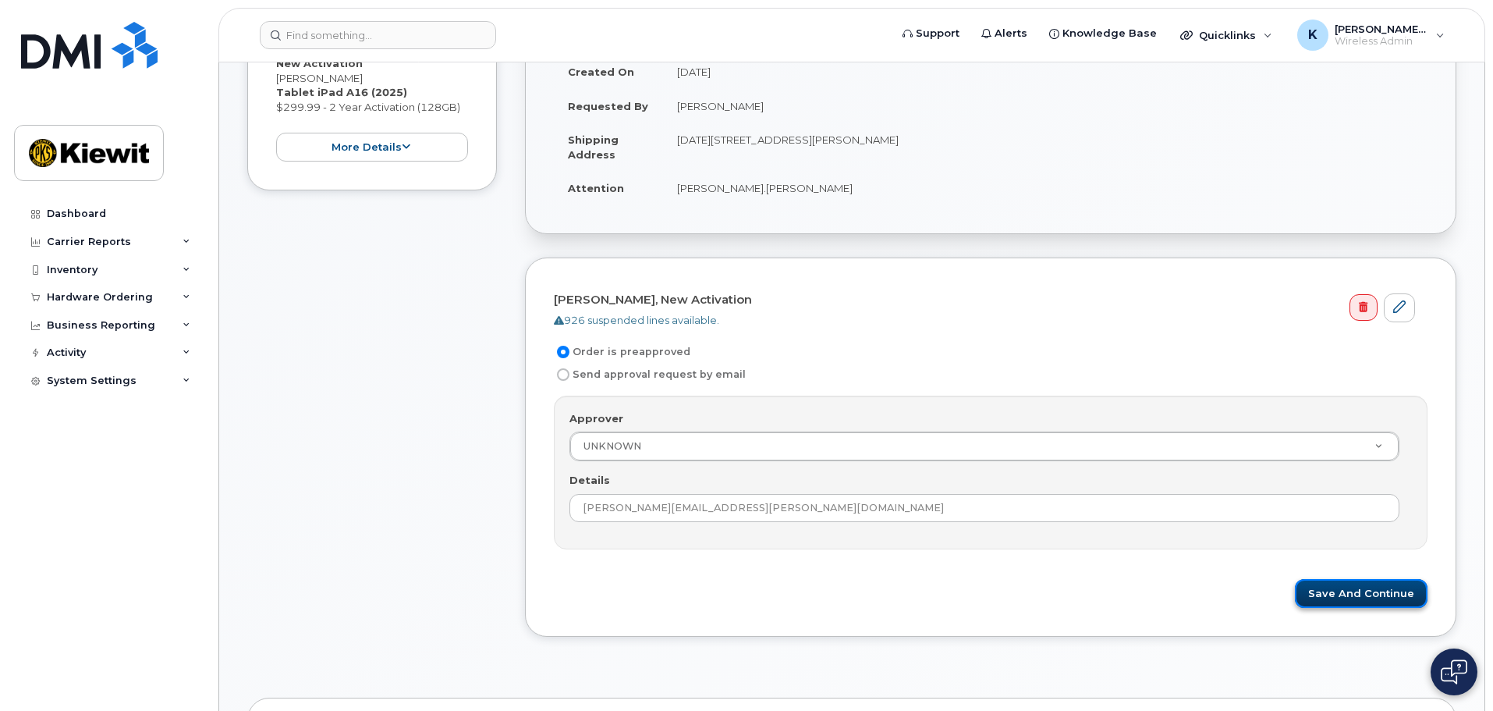
click at [1392, 598] on button "Save and Continue" at bounding box center [1361, 593] width 133 height 29
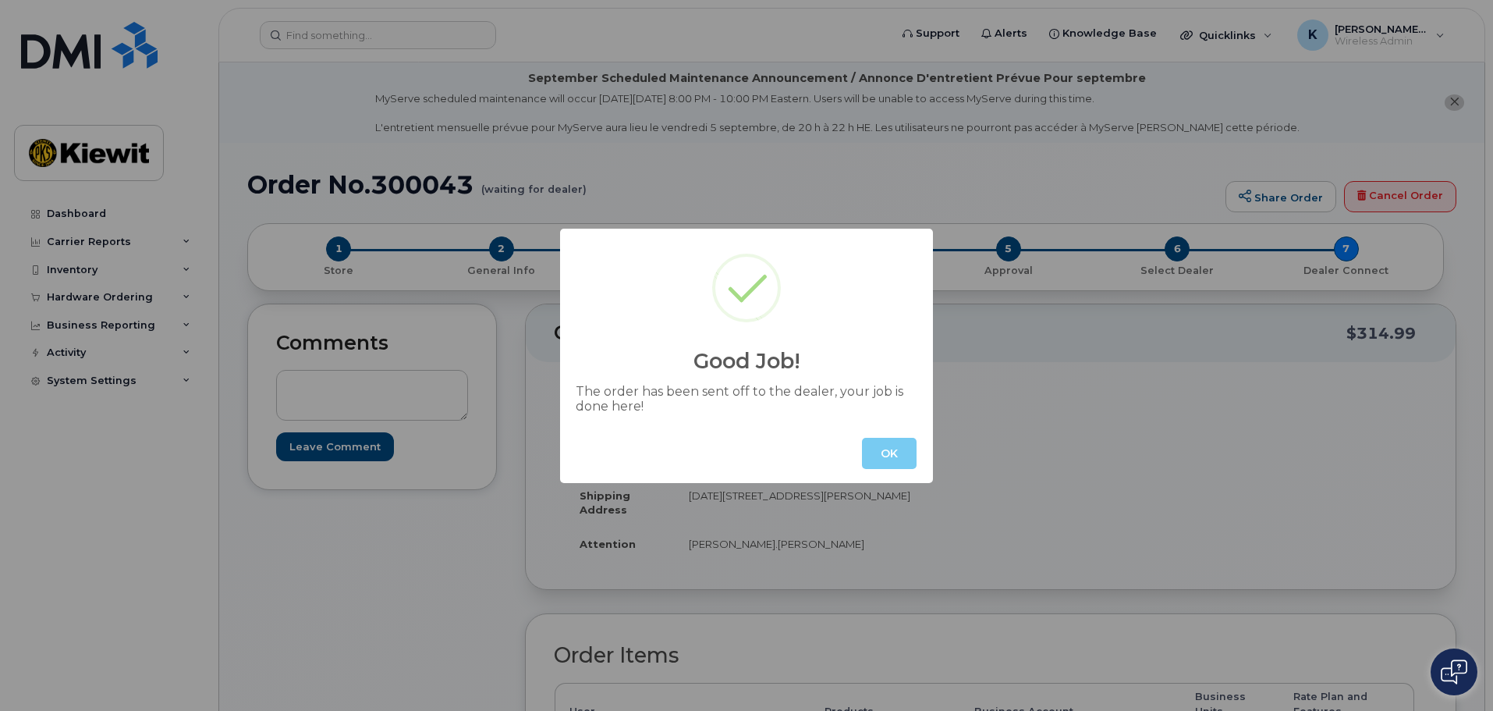
click at [888, 463] on button "OK" at bounding box center [889, 453] width 55 height 31
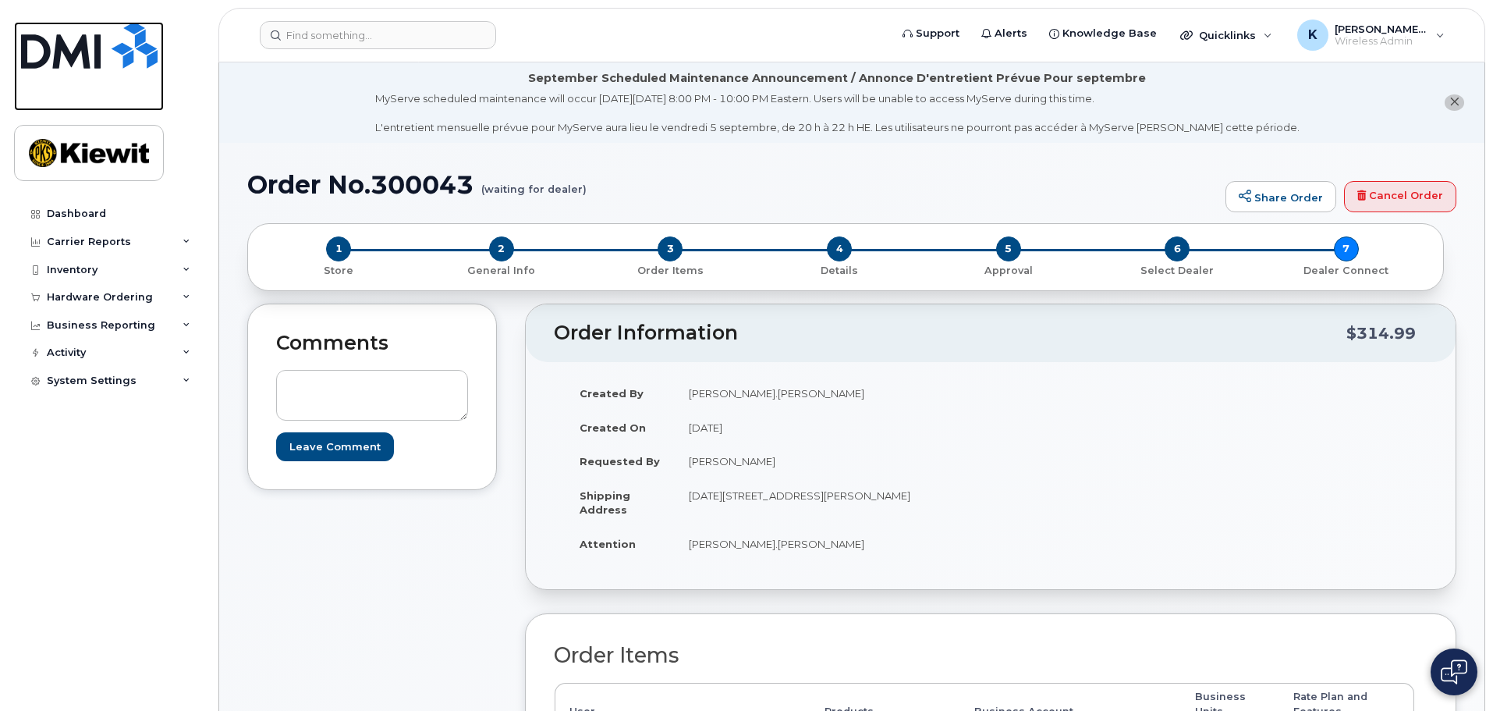
click at [69, 45] on img at bounding box center [89, 45] width 137 height 47
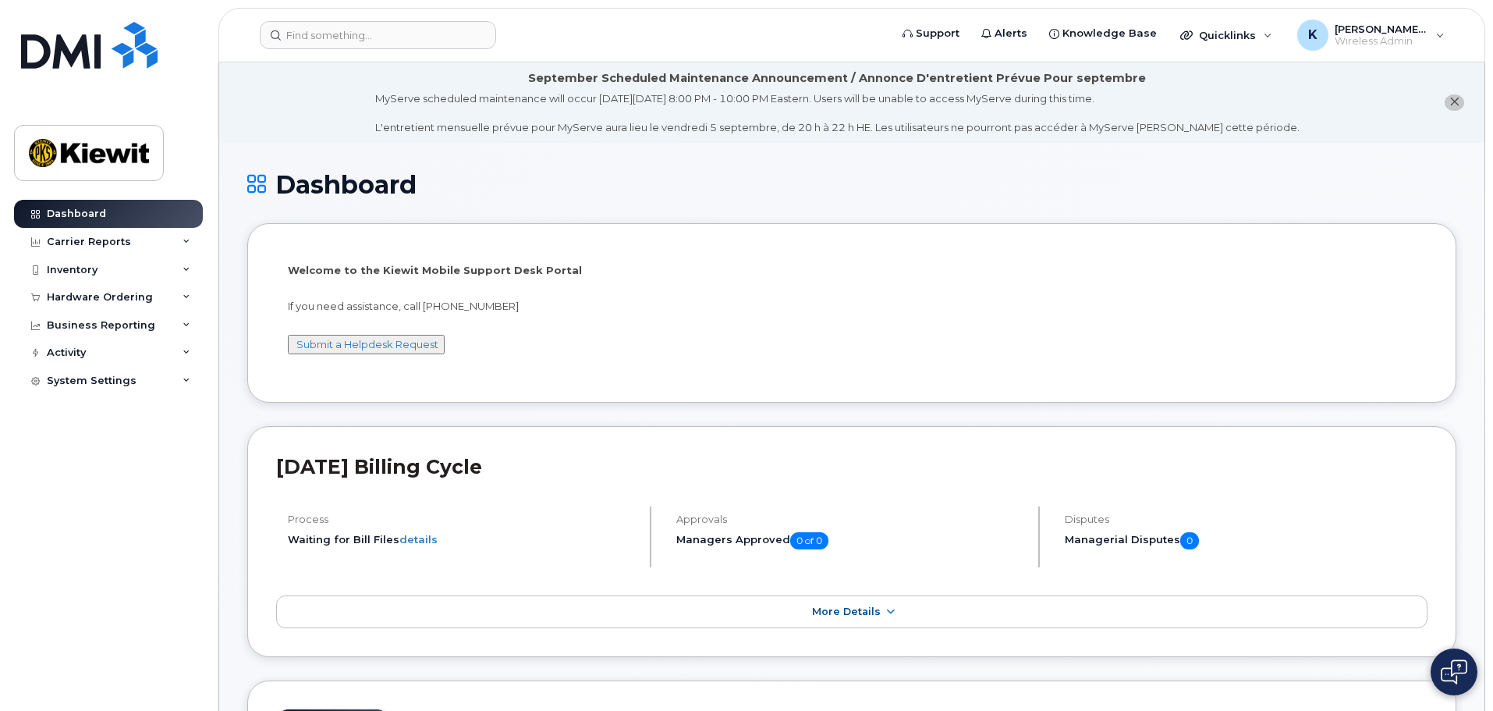
drag, startPoint x: 1301, startPoint y: 0, endPoint x: 931, endPoint y: 352, distance: 510.4
click at [933, 352] on div "Welcome to the [PERSON_NAME] Mobile Support Desk Portal If you need assistance,…" at bounding box center [852, 315] width 1128 height 105
